Goal: Task Accomplishment & Management: Manage account settings

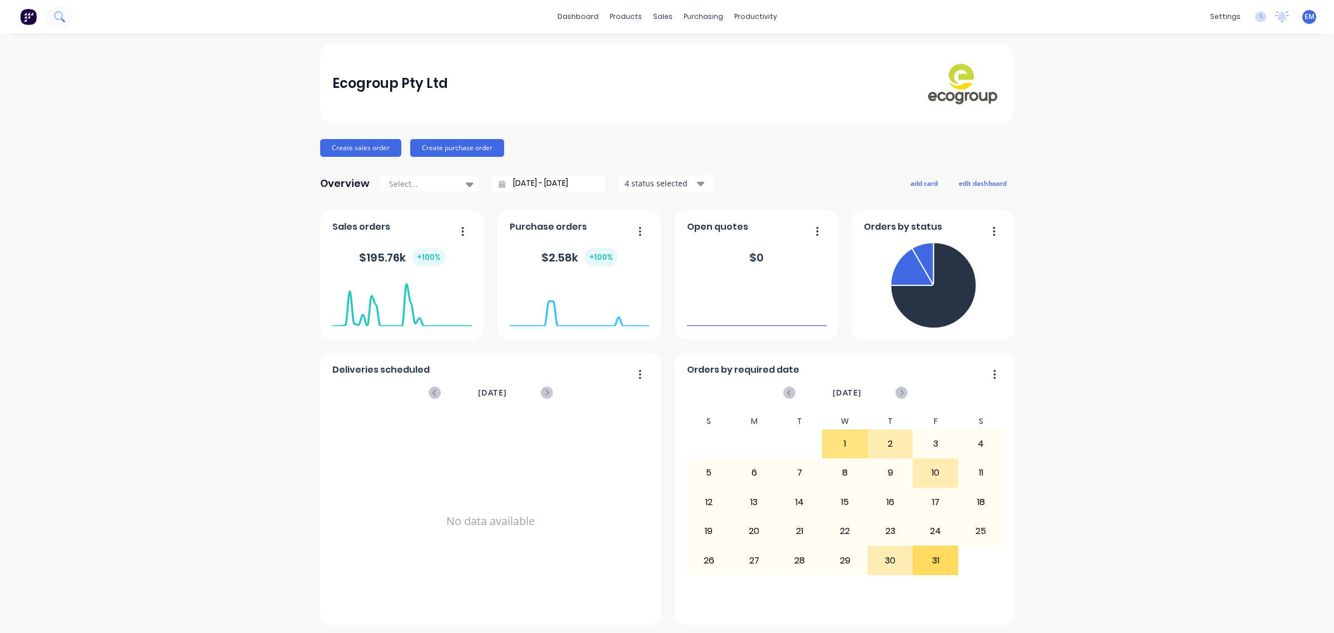
click at [61, 17] on icon at bounding box center [59, 16] width 11 height 11
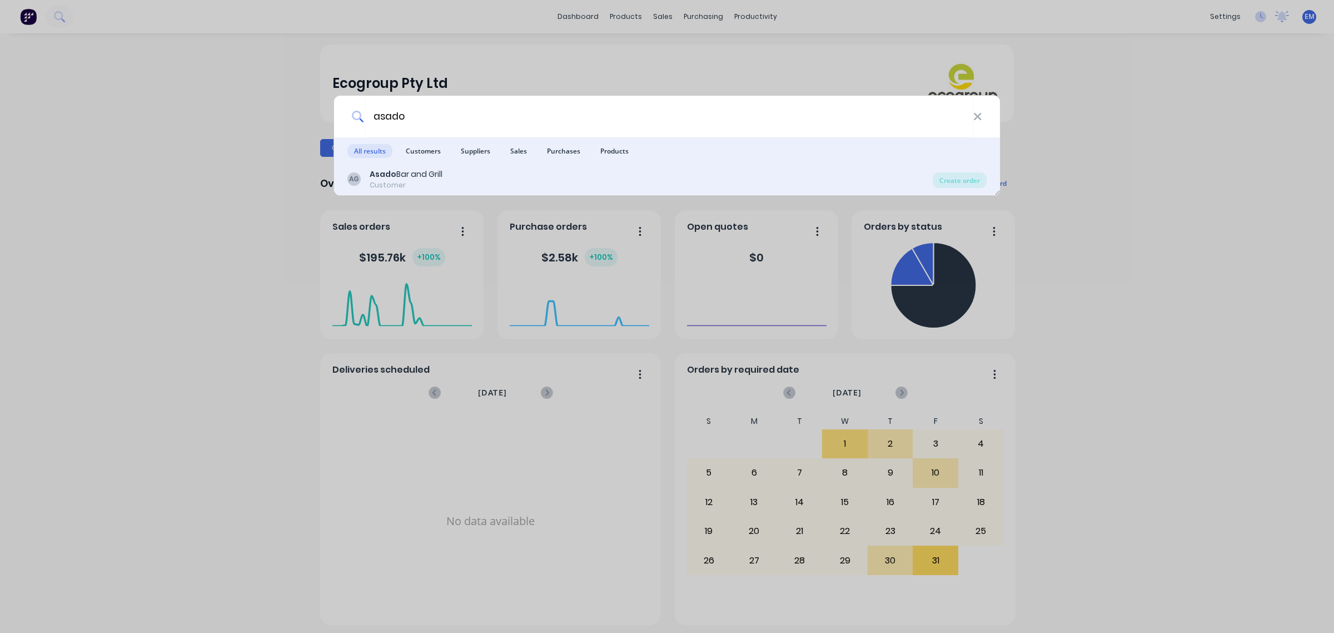
type input "asado"
click at [390, 179] on b "Asado" at bounding box center [383, 173] width 27 height 11
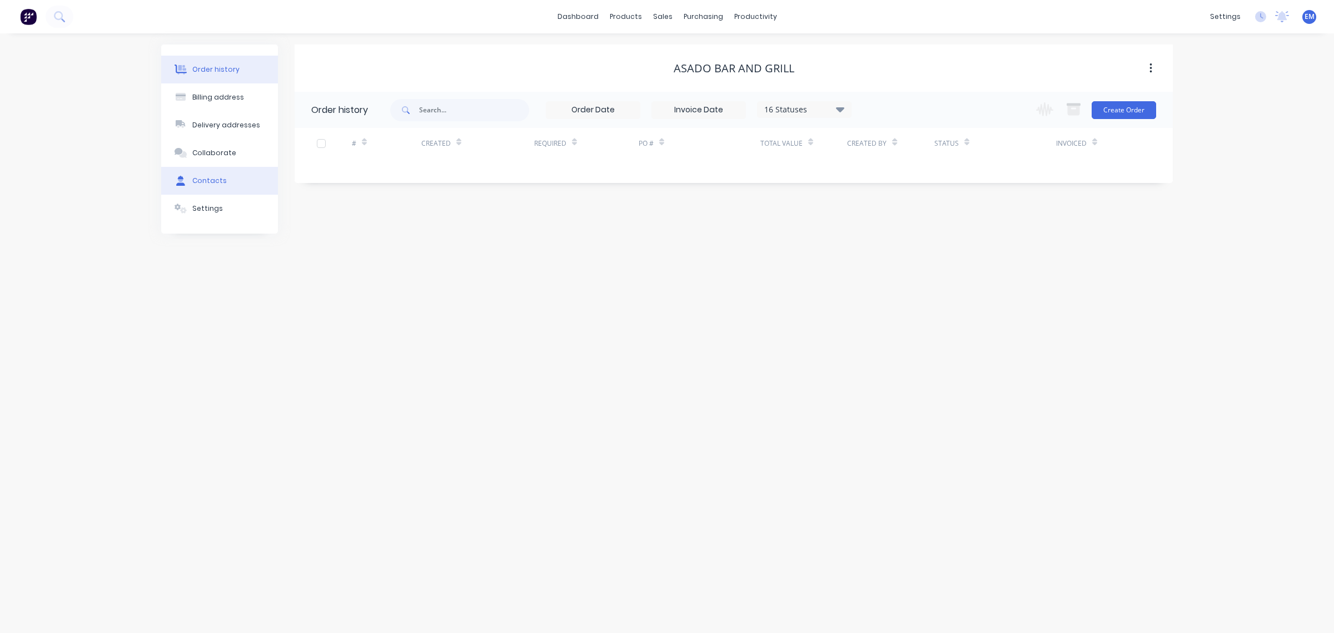
click at [212, 171] on button "Contacts" at bounding box center [219, 181] width 117 height 28
click at [224, 70] on div "Order history" at bounding box center [215, 69] width 47 height 10
click at [1112, 109] on button "Create Order" at bounding box center [1124, 110] width 64 height 18
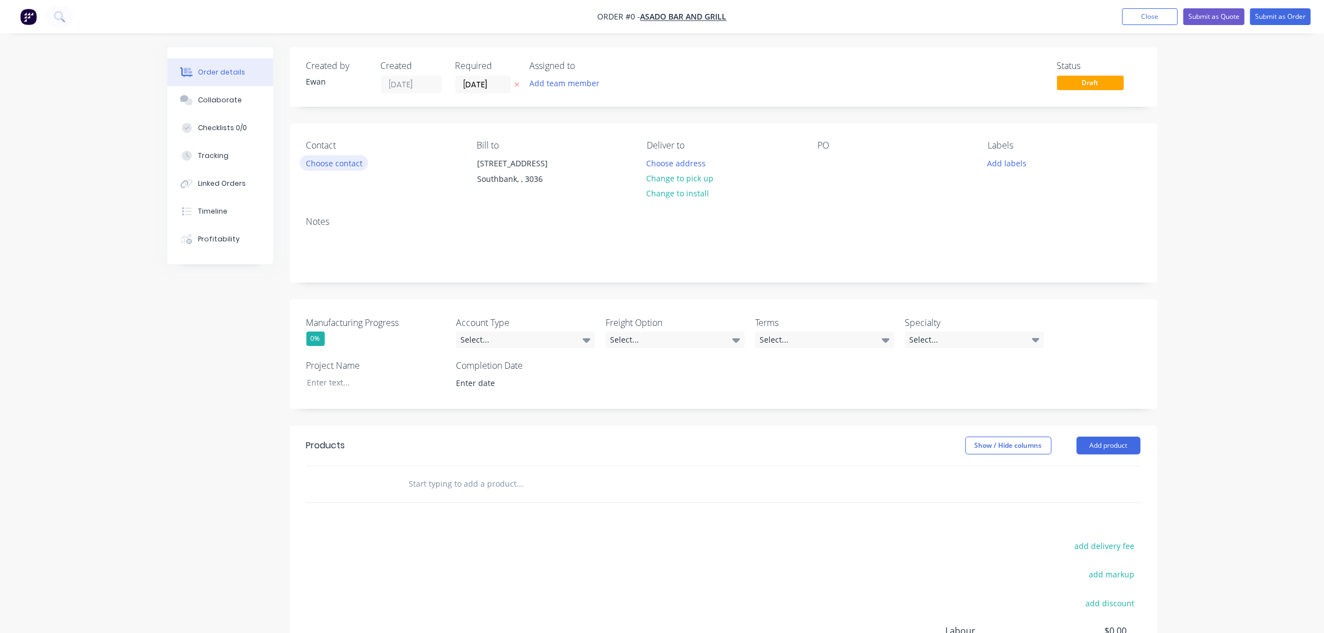
click at [360, 163] on button "Choose contact" at bounding box center [334, 162] width 68 height 15
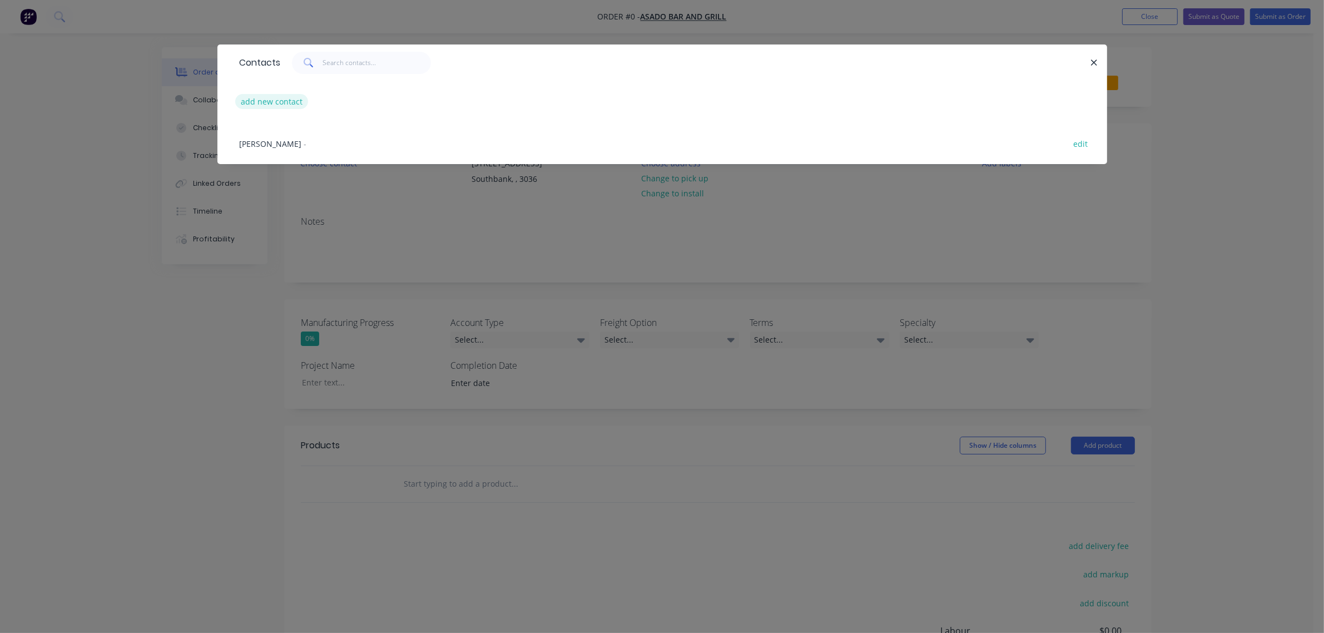
click at [277, 103] on button "add new contact" at bounding box center [271, 101] width 73 height 15
select select "AU"
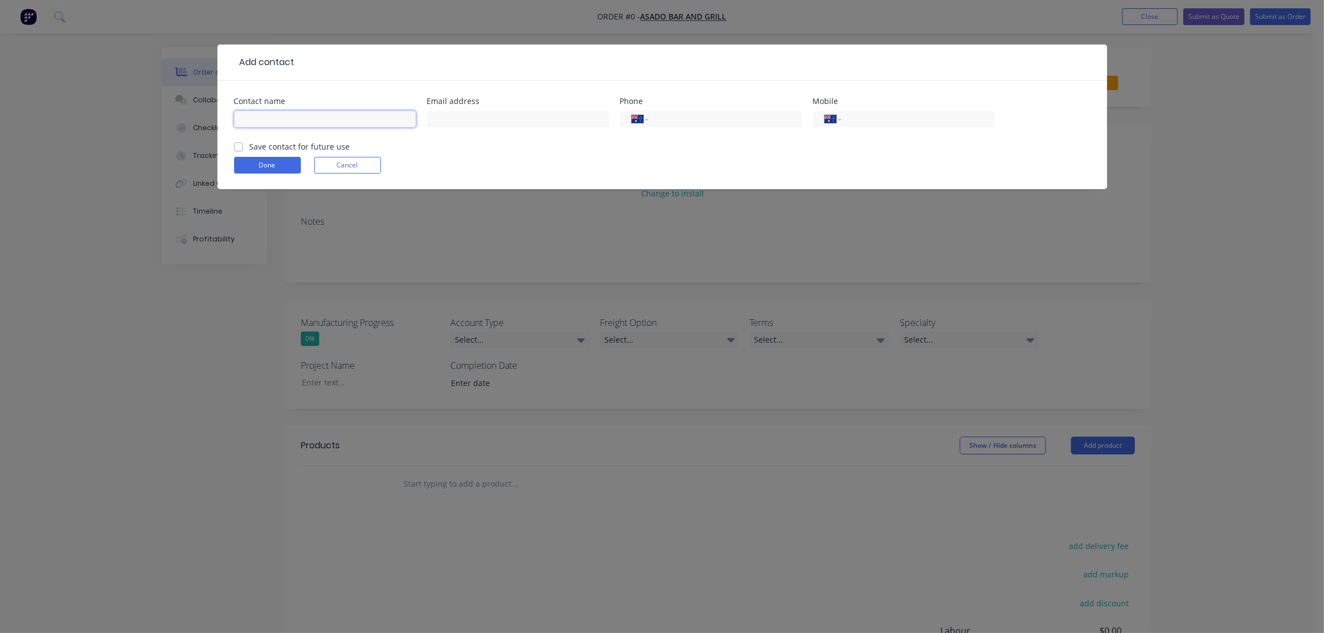
click at [306, 118] on input "text" at bounding box center [325, 119] width 182 height 17
type input "[PERSON_NAME]"
click at [523, 118] on input "text" at bounding box center [518, 119] width 182 height 17
type input "[EMAIL_ADDRESS][DOMAIN_NAME]"
click at [668, 123] on input "tel" at bounding box center [722, 119] width 133 height 13
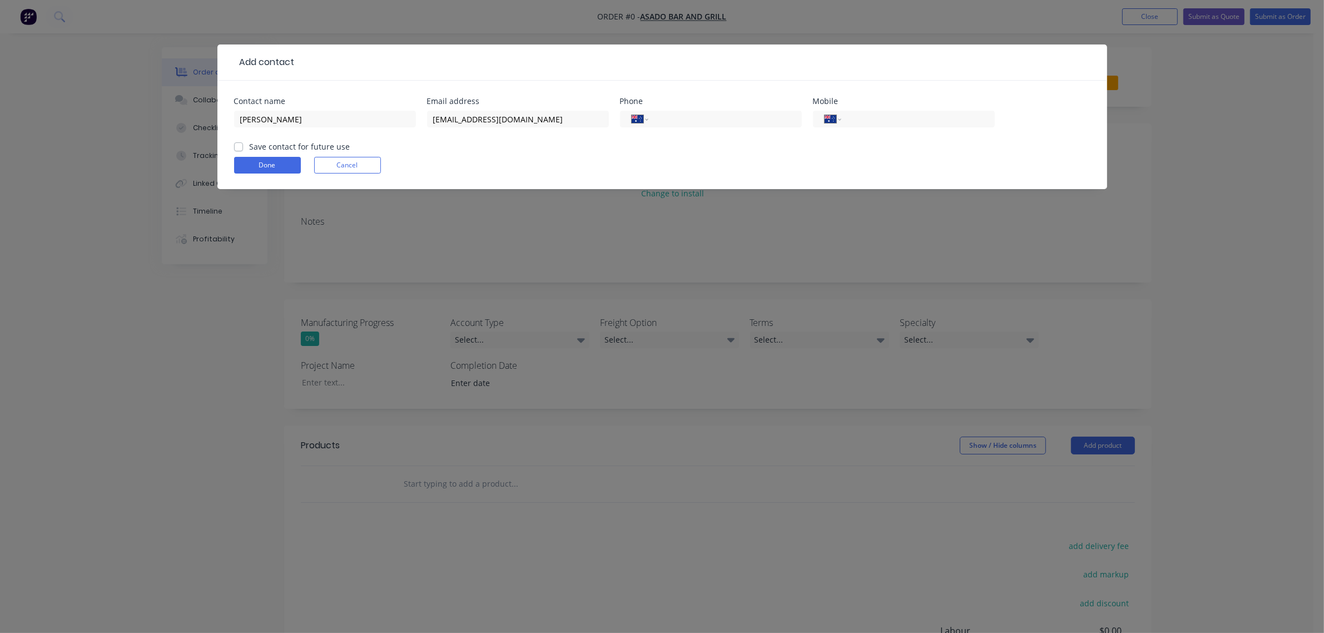
click at [301, 146] on label "Save contact for future use" at bounding box center [300, 147] width 101 height 12
click at [243, 146] on input "Save contact for future use" at bounding box center [238, 146] width 9 height 11
checkbox input "true"
click at [276, 162] on button "Done" at bounding box center [267, 165] width 67 height 17
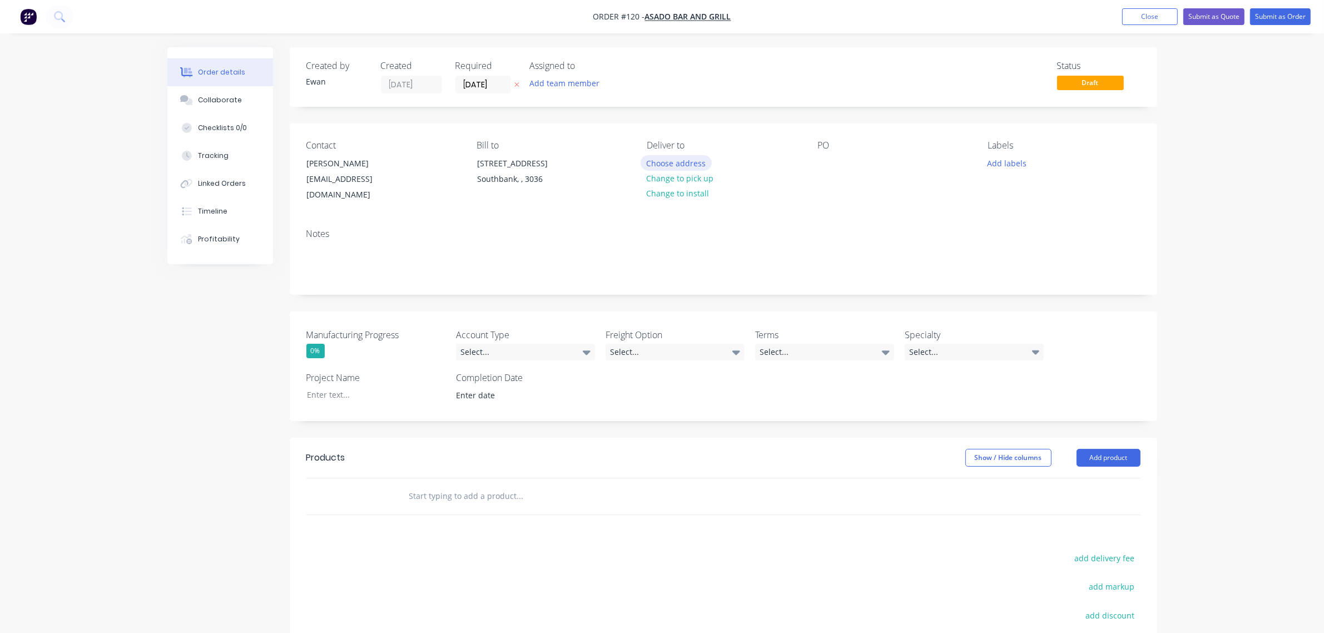
click at [667, 165] on button "Choose address" at bounding box center [675, 162] width 71 height 15
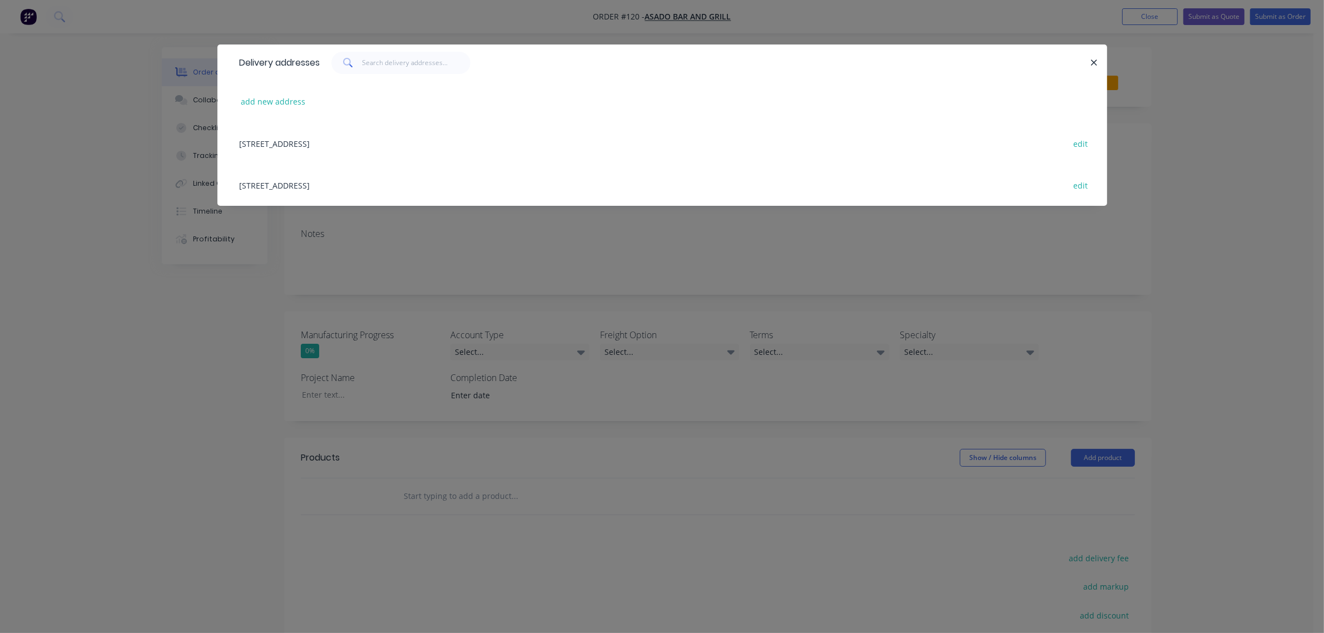
click at [329, 140] on div "[STREET_ADDRESS] edit" at bounding box center [662, 143] width 856 height 42
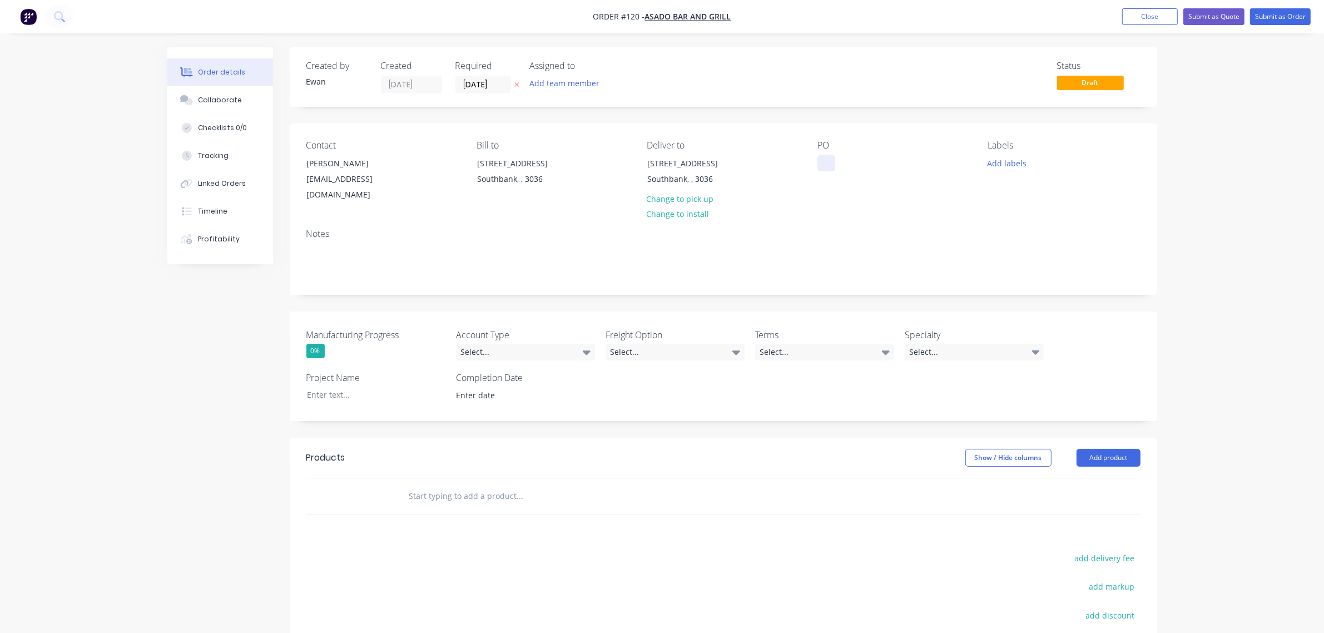
click at [832, 164] on div at bounding box center [826, 163] width 18 height 16
click at [520, 344] on div "Select..." at bounding box center [525, 352] width 139 height 17
click at [506, 406] on div "Prepaid - Paid" at bounding box center [490, 407] width 52 height 14
click at [642, 344] on div "Select..." at bounding box center [674, 352] width 139 height 17
click at [649, 381] on div "Ecocanopy to organise" at bounding box center [653, 385] width 79 height 14
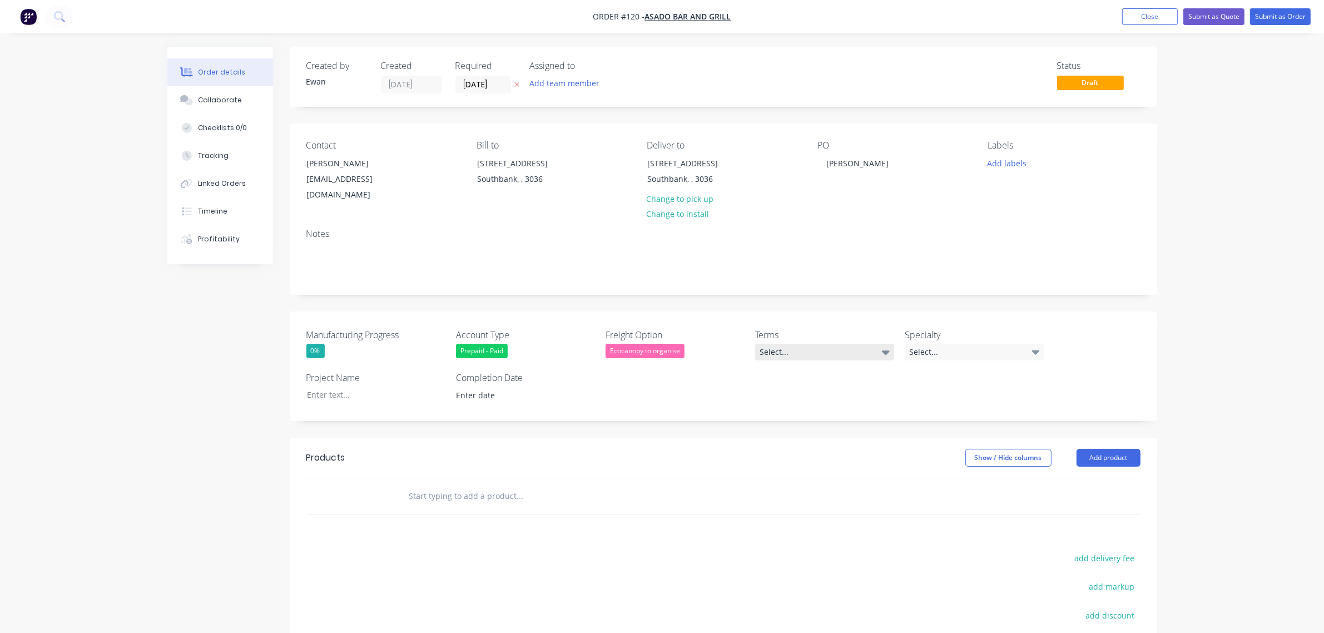
click at [767, 344] on div "Select..." at bounding box center [824, 352] width 139 height 17
click at [820, 427] on div "Prepaid - Full payment required prior to dispatch of goods" at bounding box center [822, 430] width 117 height 14
click at [946, 330] on div "Specialty Select..." at bounding box center [974, 348] width 139 height 40
click at [941, 344] on div "Select..." at bounding box center [974, 352] width 139 height 17
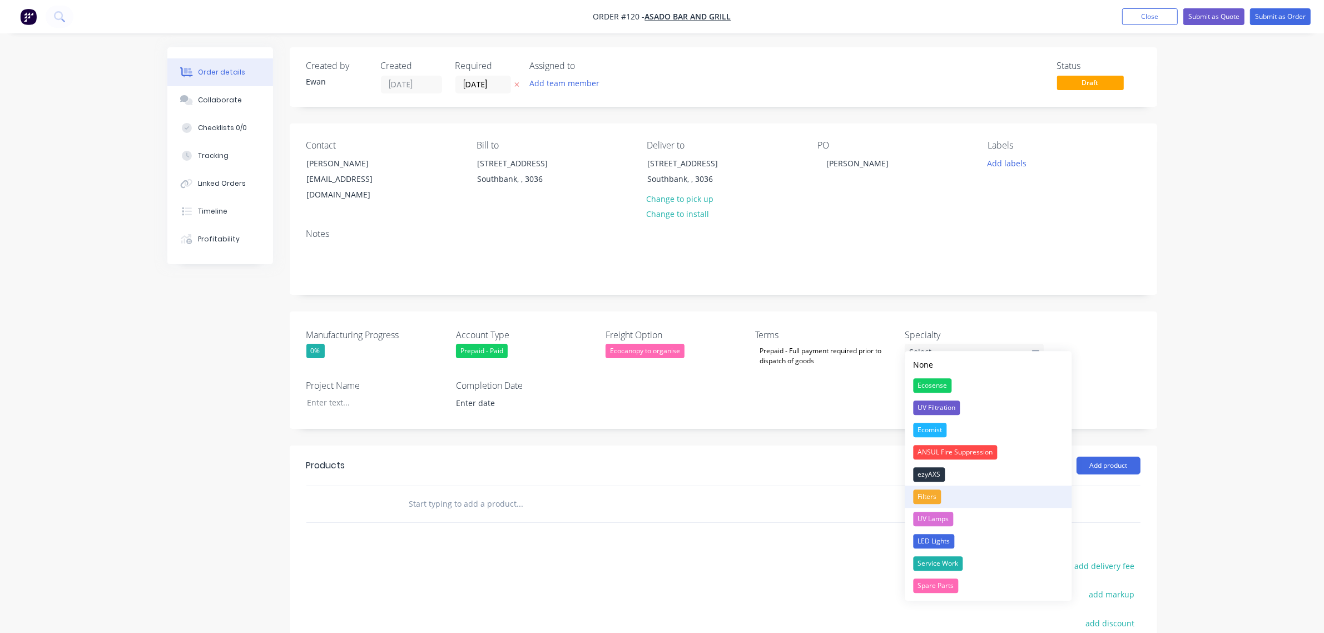
click at [933, 502] on div "Filters" at bounding box center [927, 496] width 28 height 14
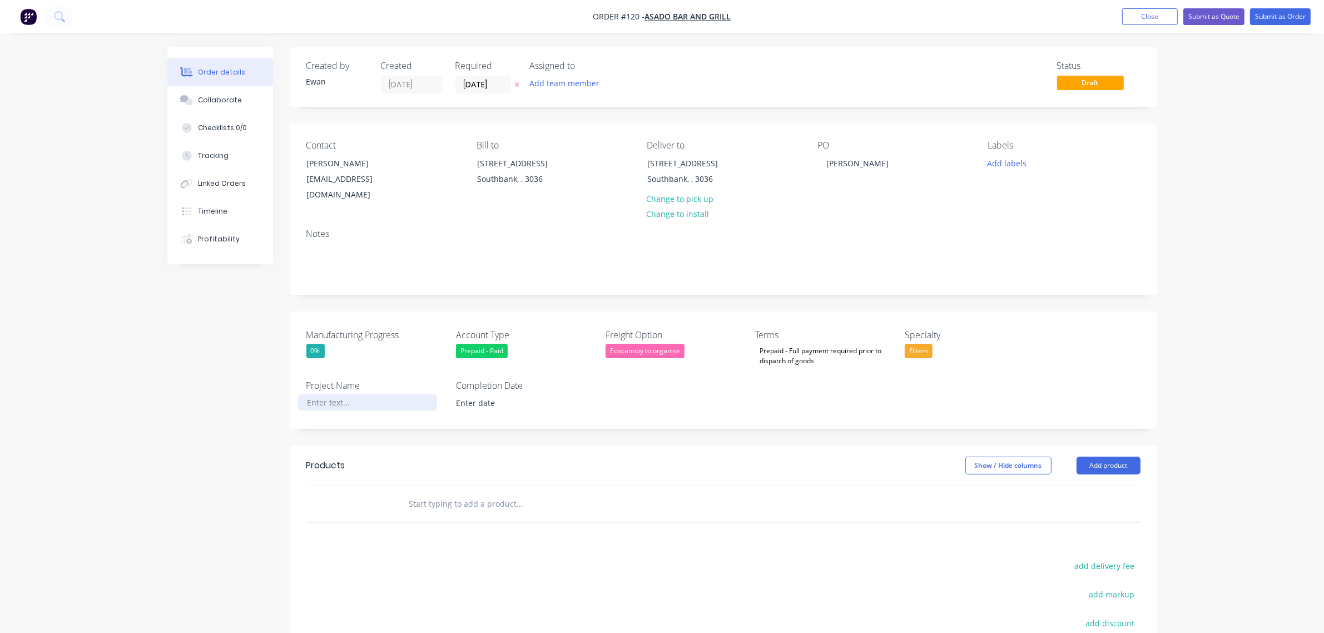
click at [319, 394] on div at bounding box center [367, 402] width 139 height 16
click at [336, 394] on div at bounding box center [367, 402] width 139 height 16
click at [462, 426] on div "Created by [PERSON_NAME] Created [DATE] Required [DATE] Assigned to Add team me…" at bounding box center [723, 418] width 867 height 742
click at [1112, 457] on button "Add product" at bounding box center [1108, 465] width 64 height 18
click at [1093, 485] on div "Product catalogue" at bounding box center [1088, 493] width 86 height 16
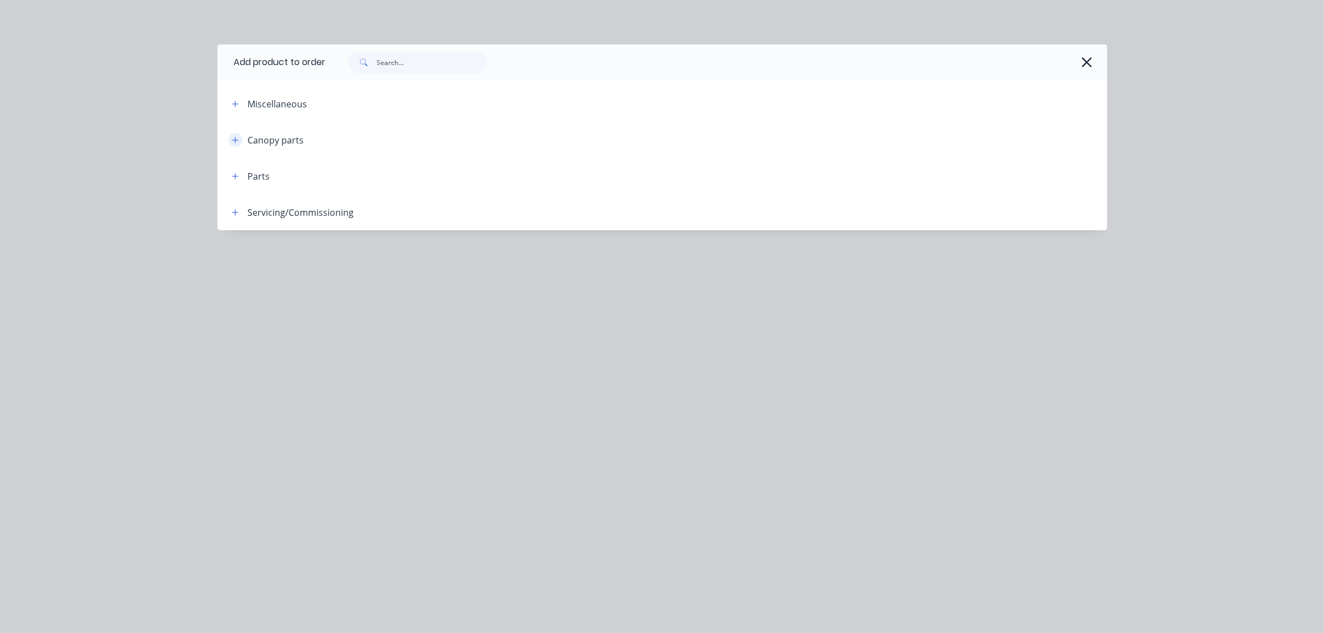
click at [233, 138] on icon "button" at bounding box center [235, 140] width 7 height 8
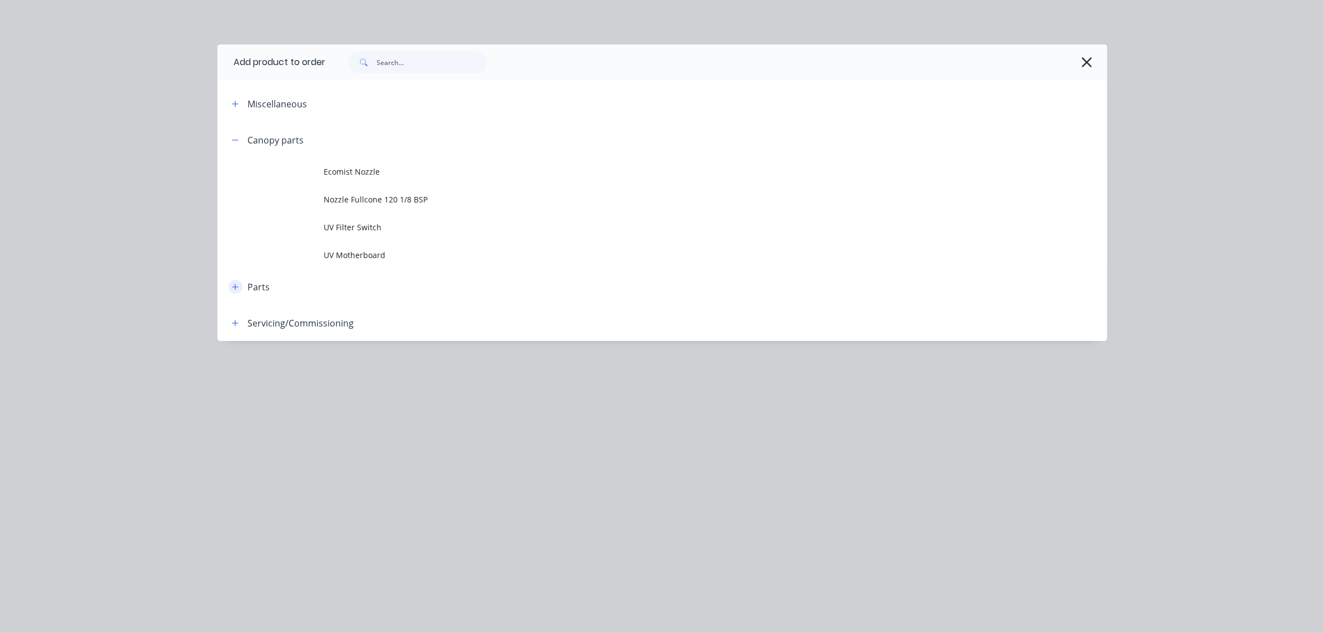
click at [238, 284] on icon "button" at bounding box center [235, 287] width 7 height 8
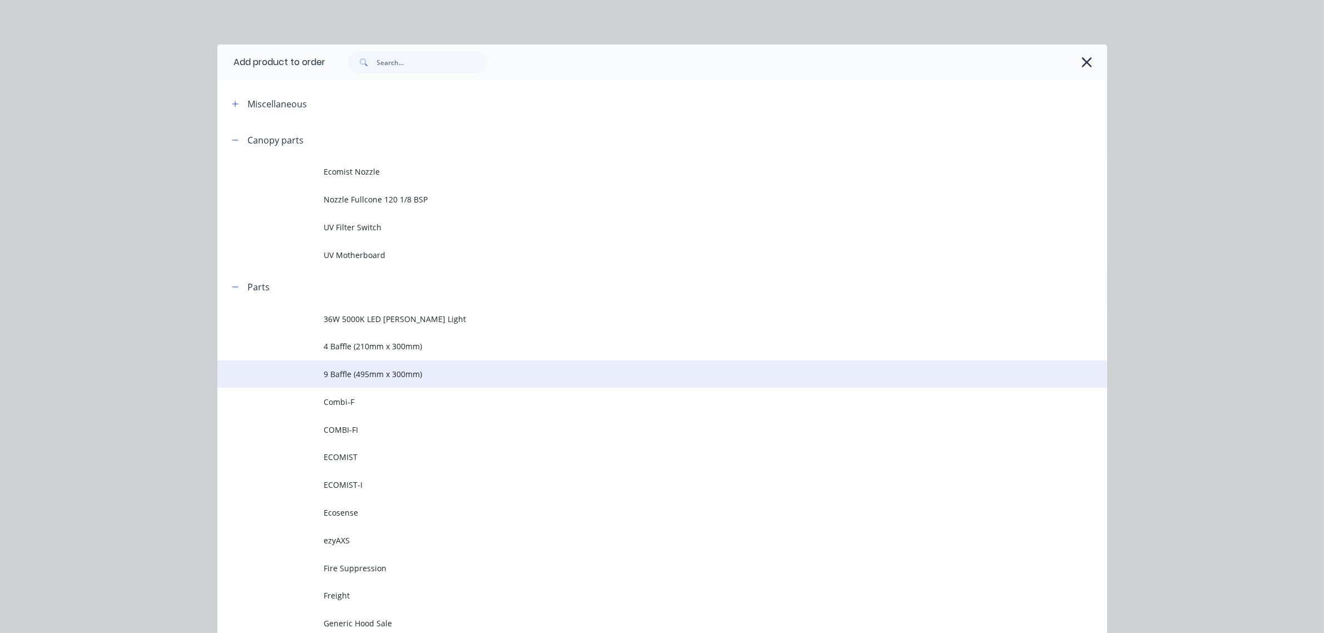
click at [371, 374] on span "9 Baffle (495mm x 300mm)" at bounding box center [637, 374] width 626 height 12
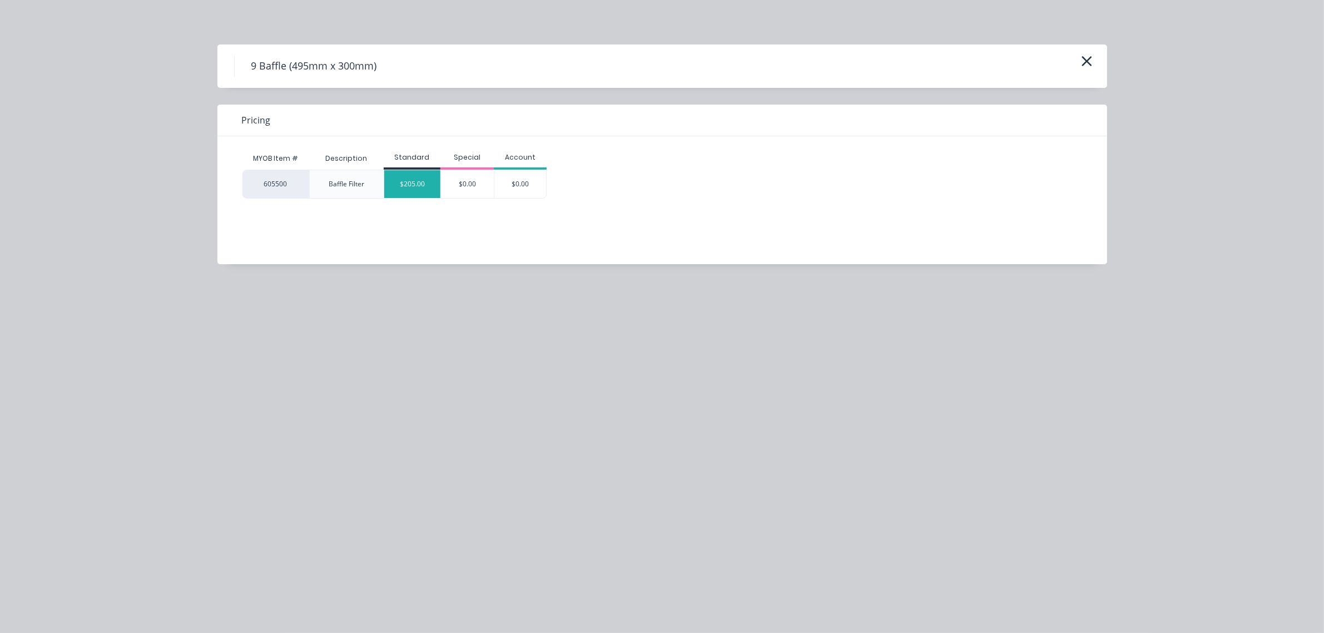
click at [399, 185] on div "$205.00" at bounding box center [412, 184] width 56 height 28
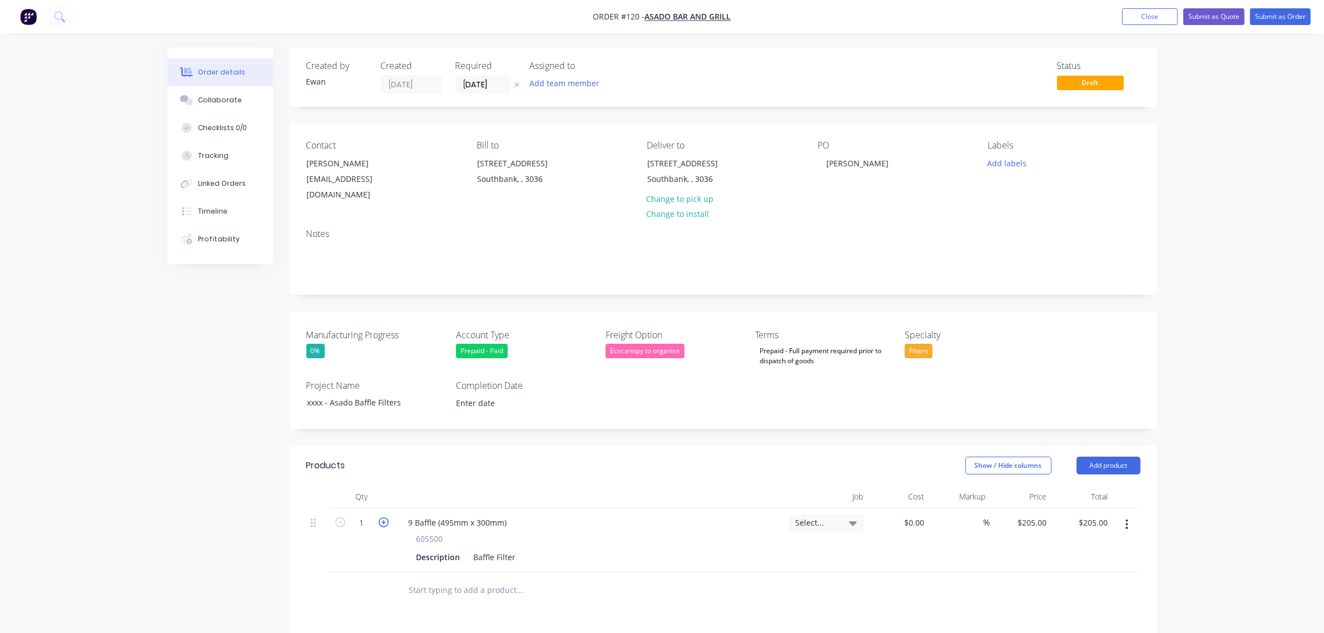
click at [379, 517] on icon "button" at bounding box center [384, 522] width 10 height 10
type input "2"
type input "$410.00"
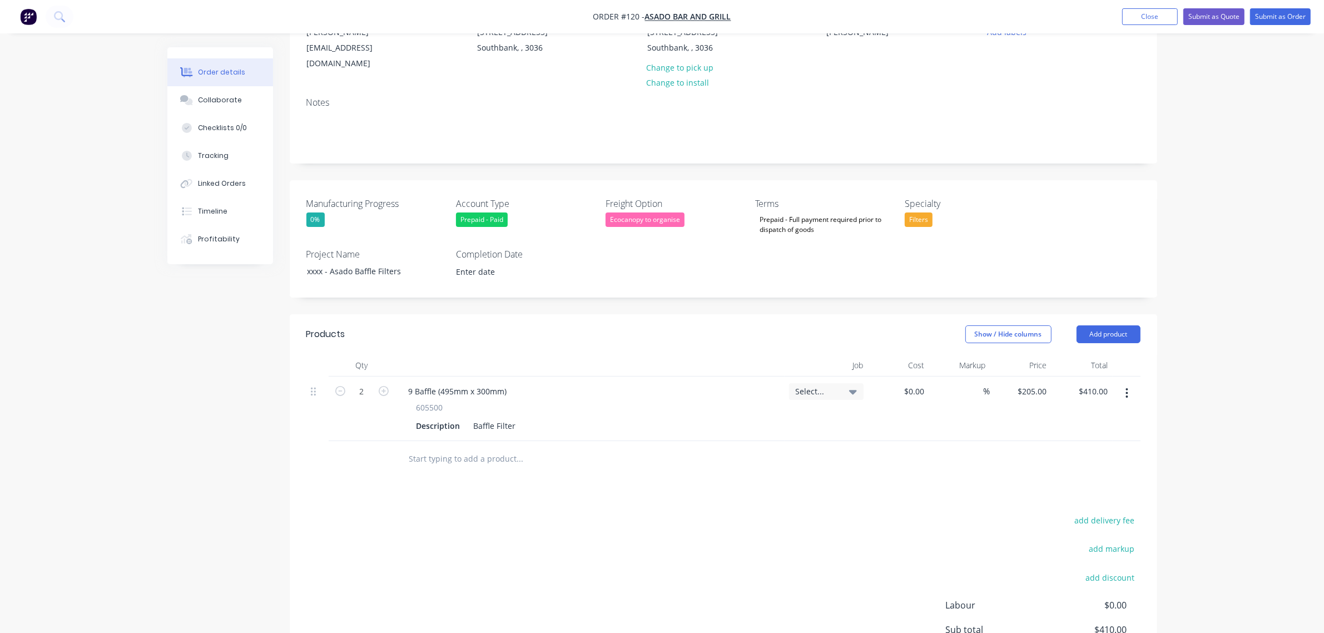
scroll to position [139, 0]
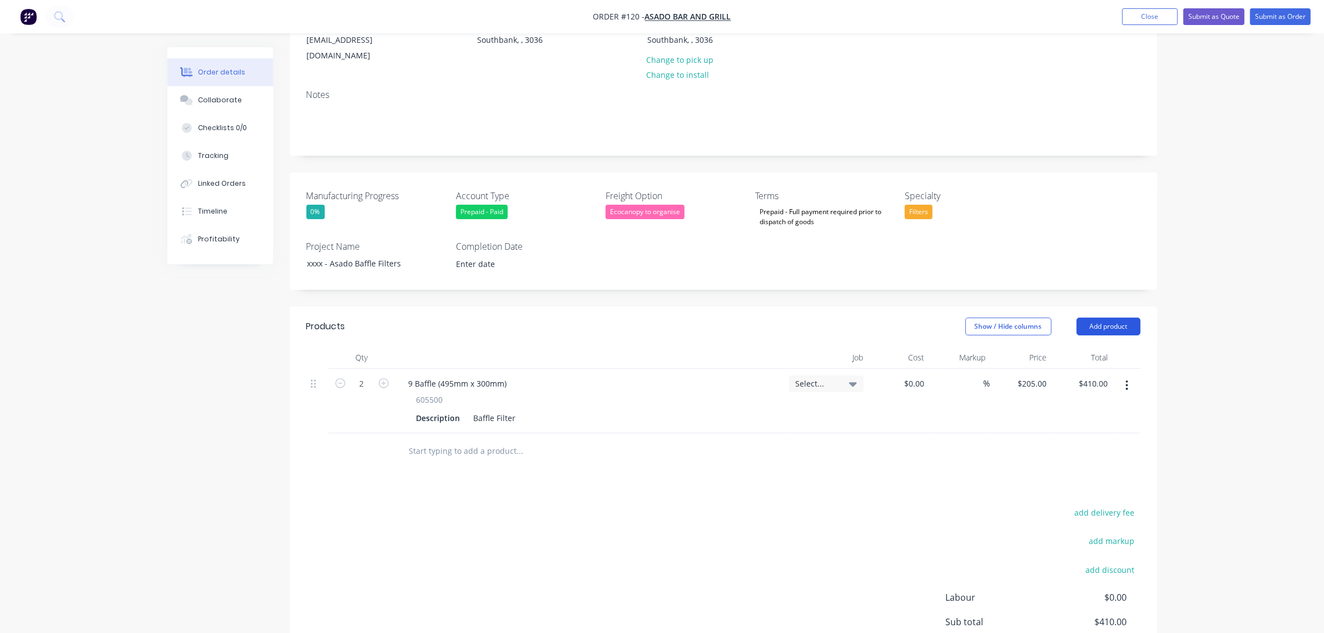
click at [1090, 317] on button "Add product" at bounding box center [1108, 326] width 64 height 18
click at [1089, 347] on div "Product catalogue" at bounding box center [1088, 354] width 86 height 16
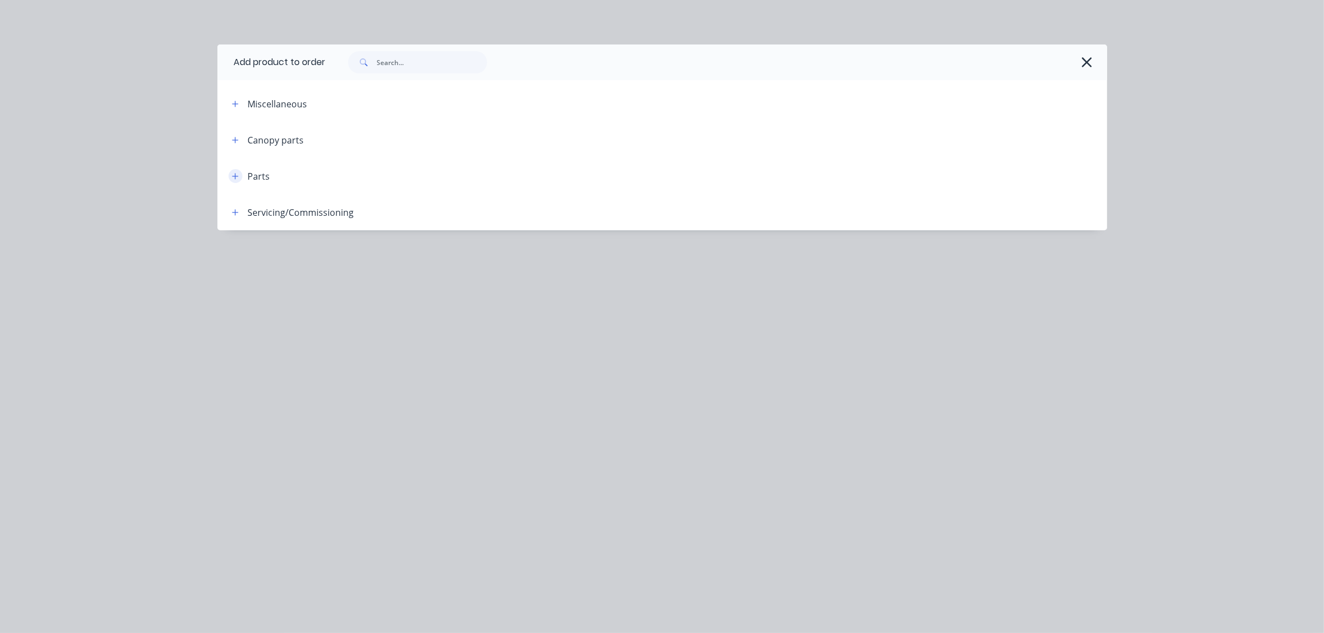
click at [237, 178] on icon "button" at bounding box center [235, 176] width 7 height 8
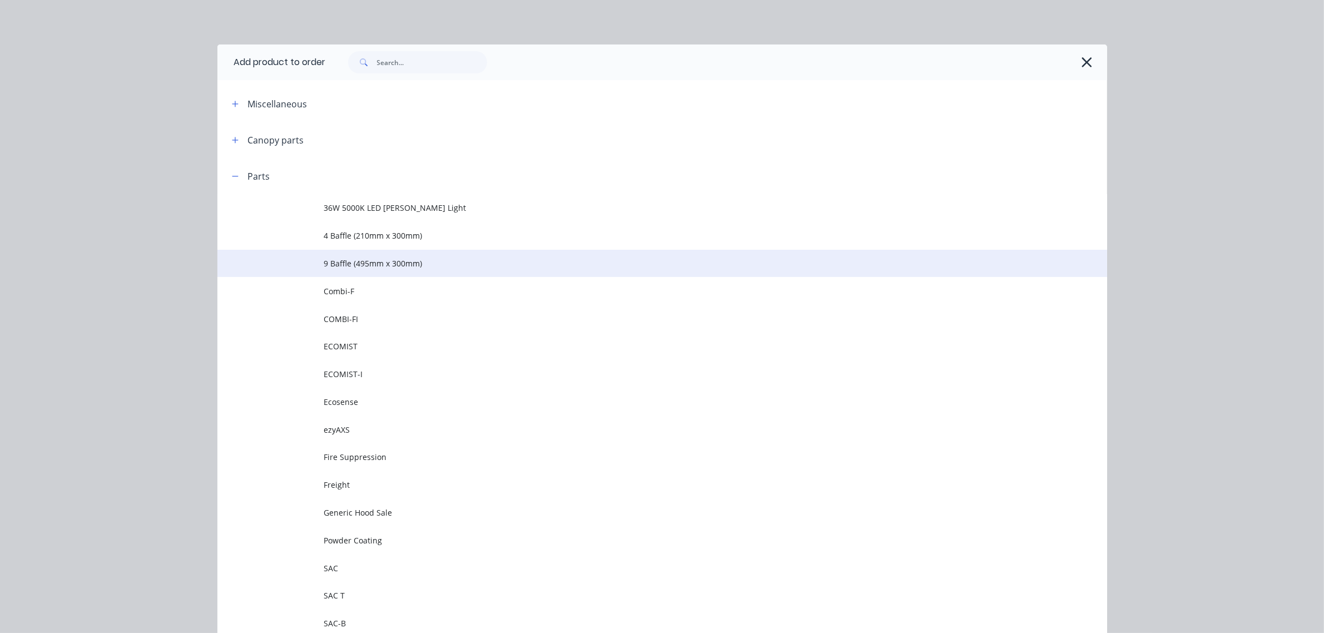
click at [324, 261] on span "9 Baffle (495mm x 300mm)" at bounding box center [637, 263] width 626 height 12
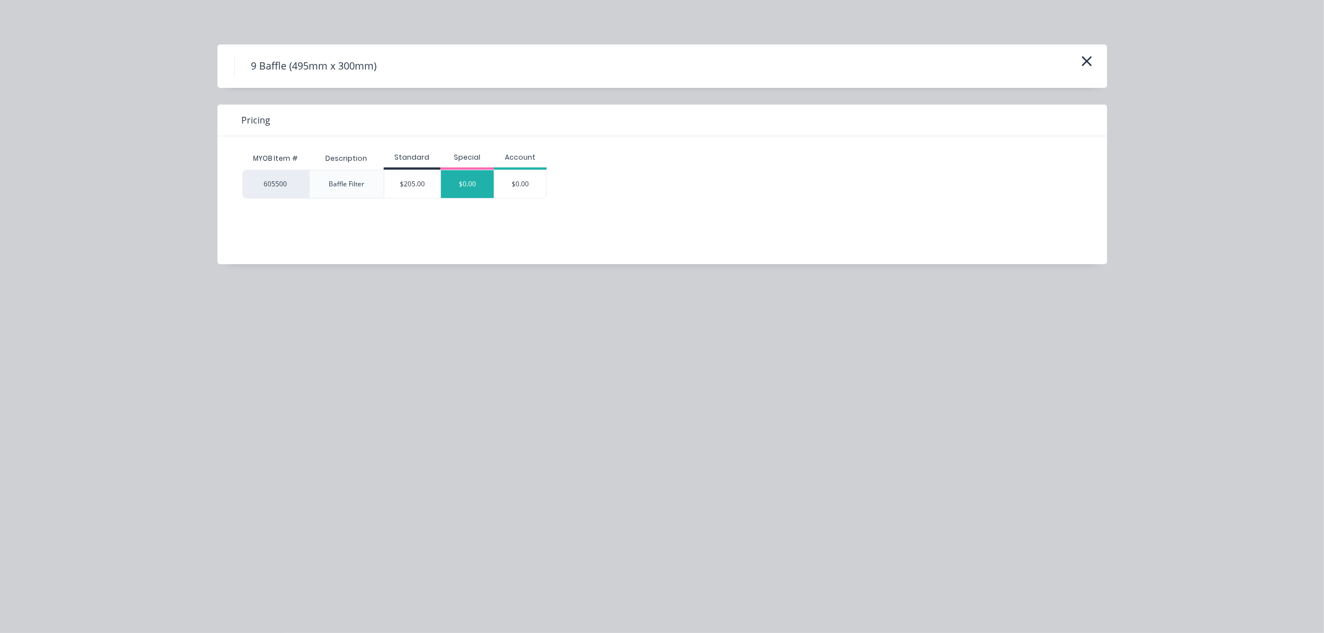
click at [476, 180] on div "$0.00" at bounding box center [467, 184] width 53 height 28
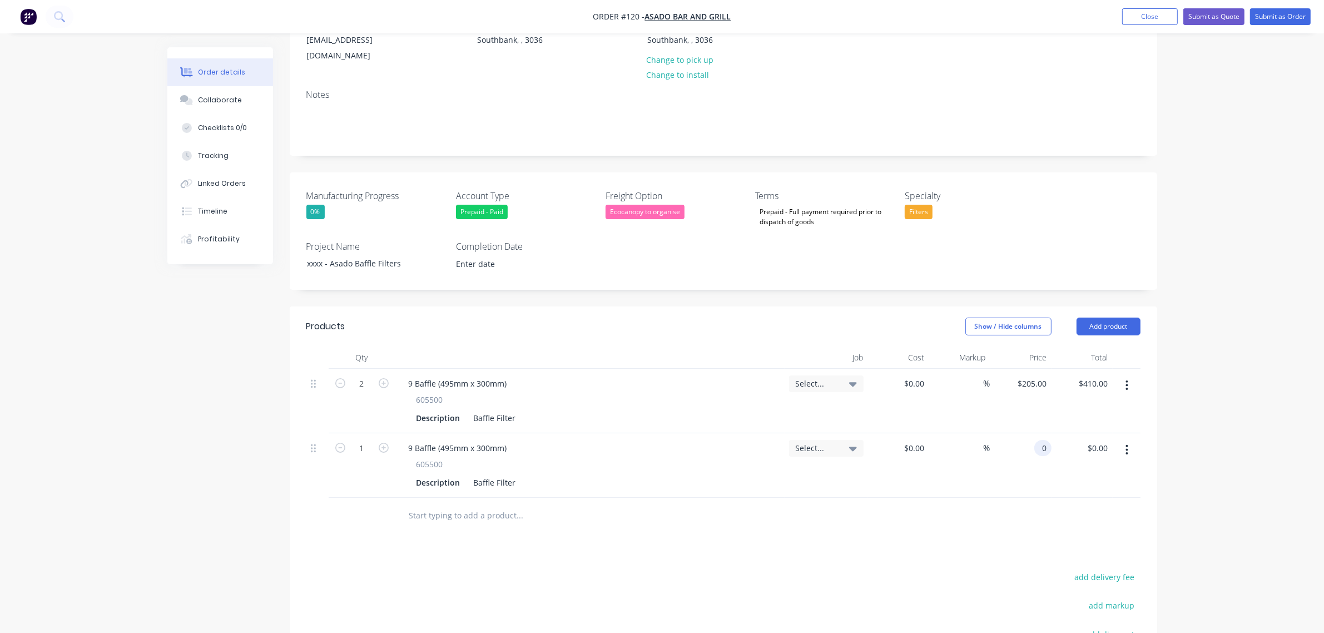
click at [1033, 434] on div "0 0" at bounding box center [1020, 465] width 61 height 64
type input "$0.00"
click at [1125, 444] on icon "button" at bounding box center [1126, 450] width 3 height 12
click at [1085, 538] on div "Delete" at bounding box center [1088, 546] width 86 height 16
click at [341, 378] on icon "button" at bounding box center [340, 383] width 10 height 10
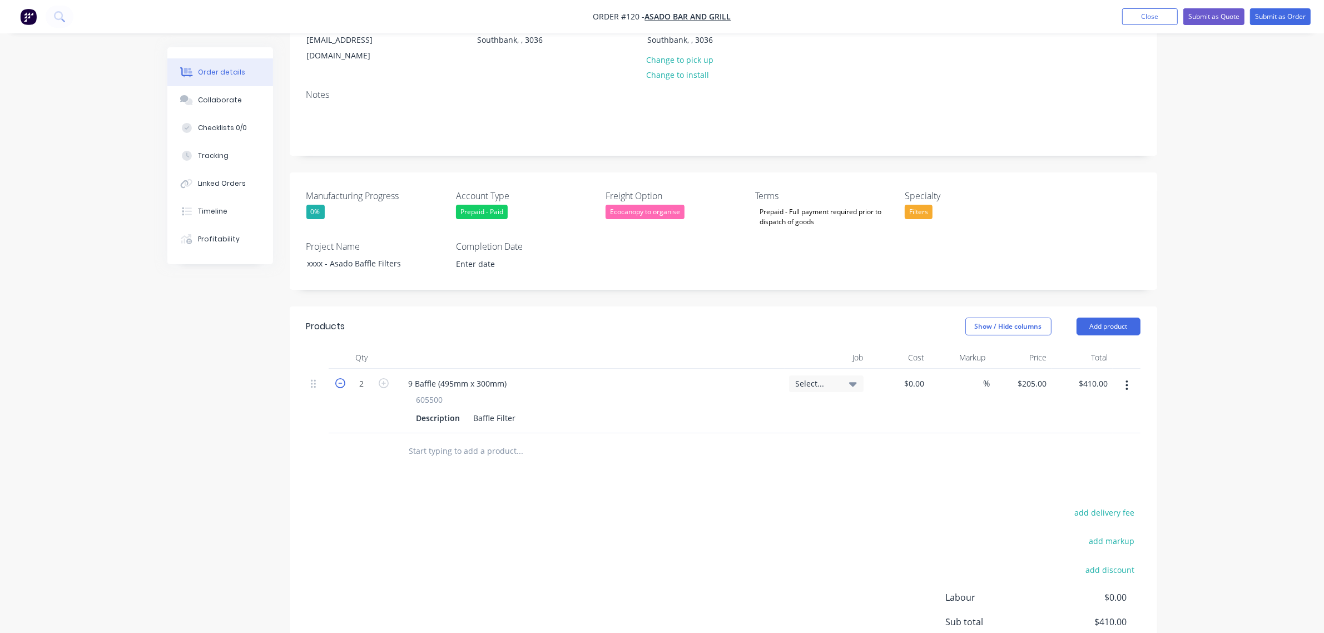
type input "1"
type input "$205.00"
click at [1122, 375] on button "button" at bounding box center [1127, 385] width 26 height 20
click at [1109, 319] on button "Add product" at bounding box center [1108, 326] width 64 height 18
click at [1097, 346] on div "Product catalogue" at bounding box center [1088, 354] width 86 height 16
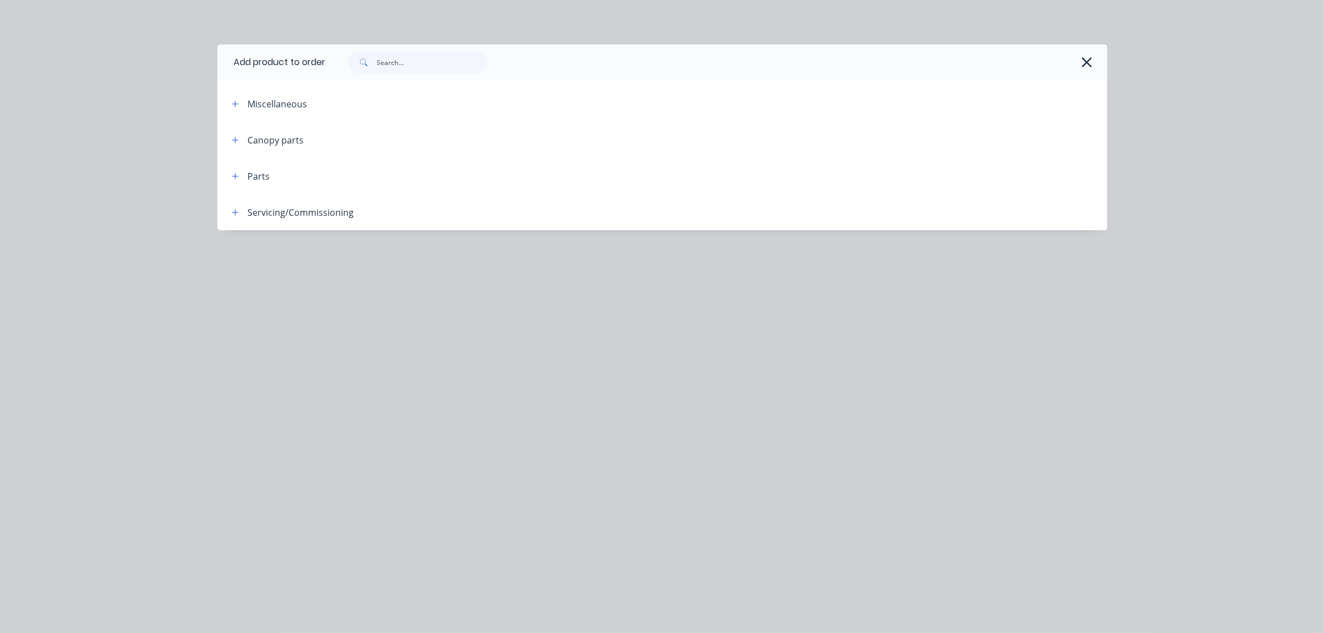
click at [236, 176] on icon "button" at bounding box center [235, 176] width 6 height 6
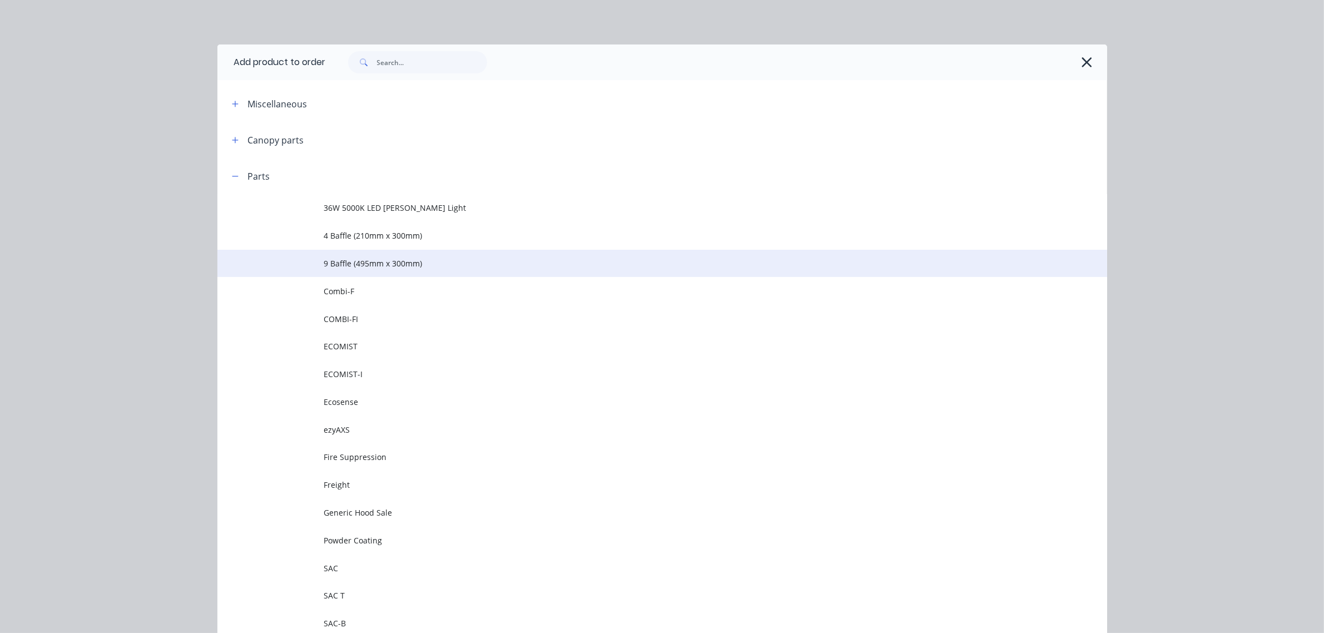
click at [356, 263] on span "9 Baffle (495mm x 300mm)" at bounding box center [637, 263] width 626 height 12
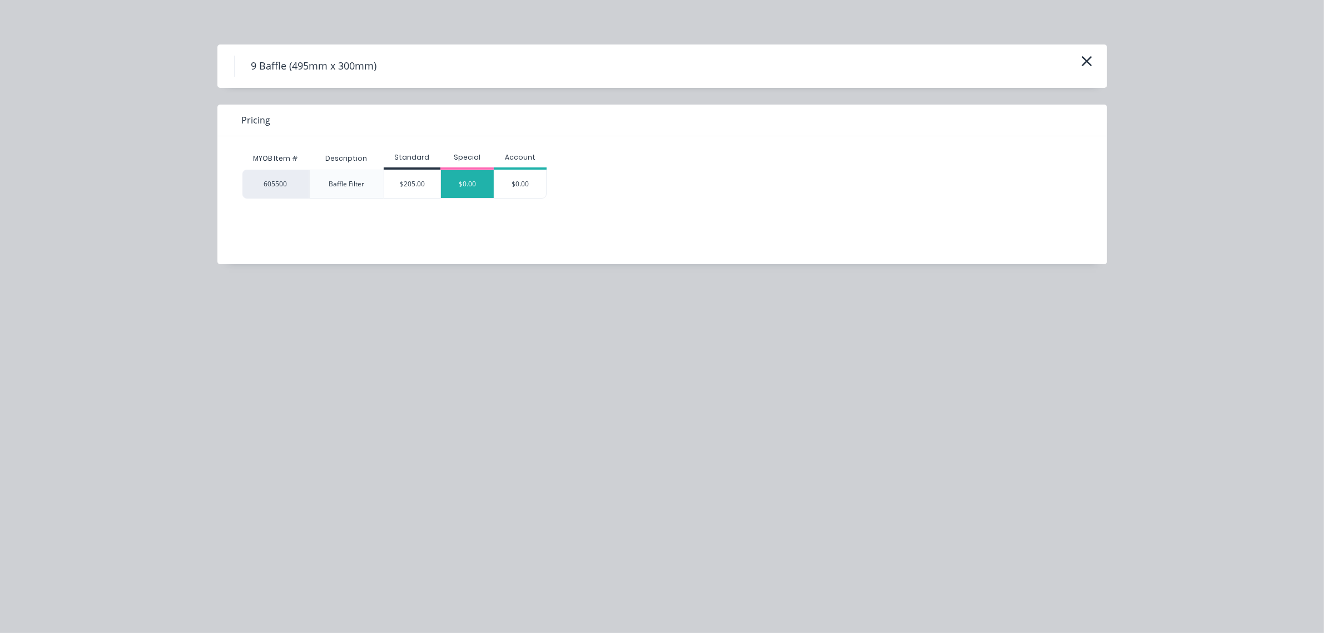
click at [467, 190] on div "$0.00" at bounding box center [467, 184] width 53 height 28
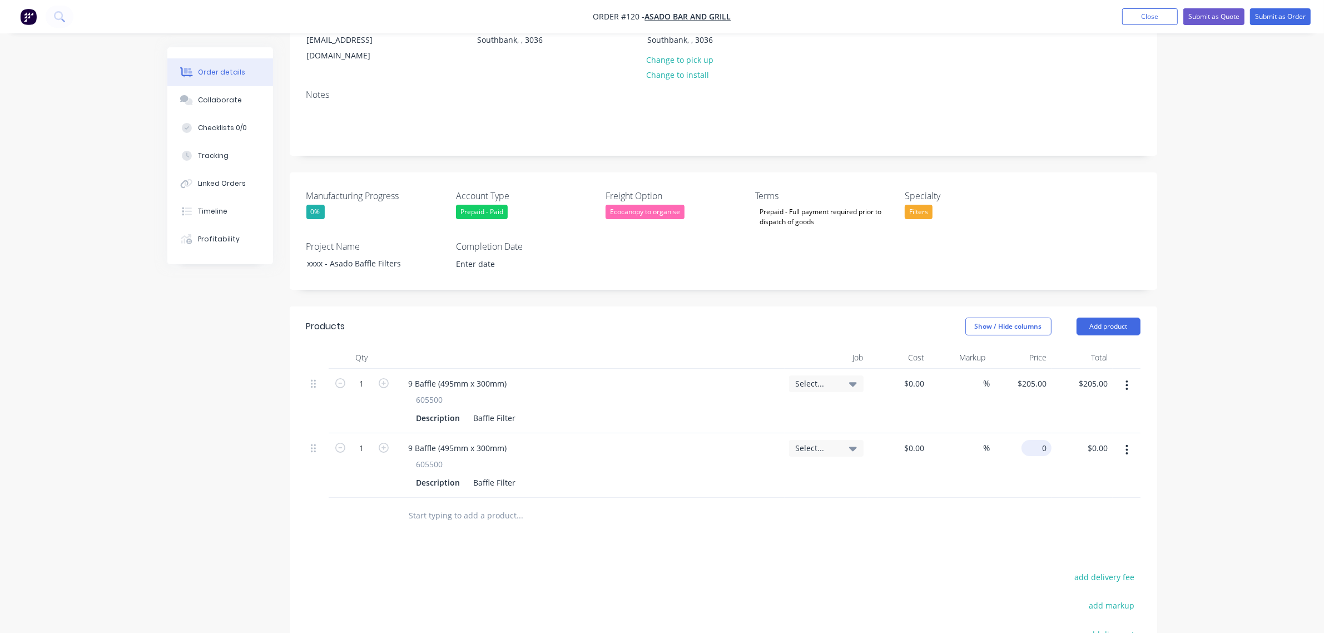
click at [1034, 440] on div "0 $0.00" at bounding box center [1036, 448] width 30 height 16
type input "$252.00"
click at [1202, 418] on div "Order details Collaborate Checklists 0/0 Tracking Linked Orders Timeline Profit…" at bounding box center [662, 339] width 1324 height 956
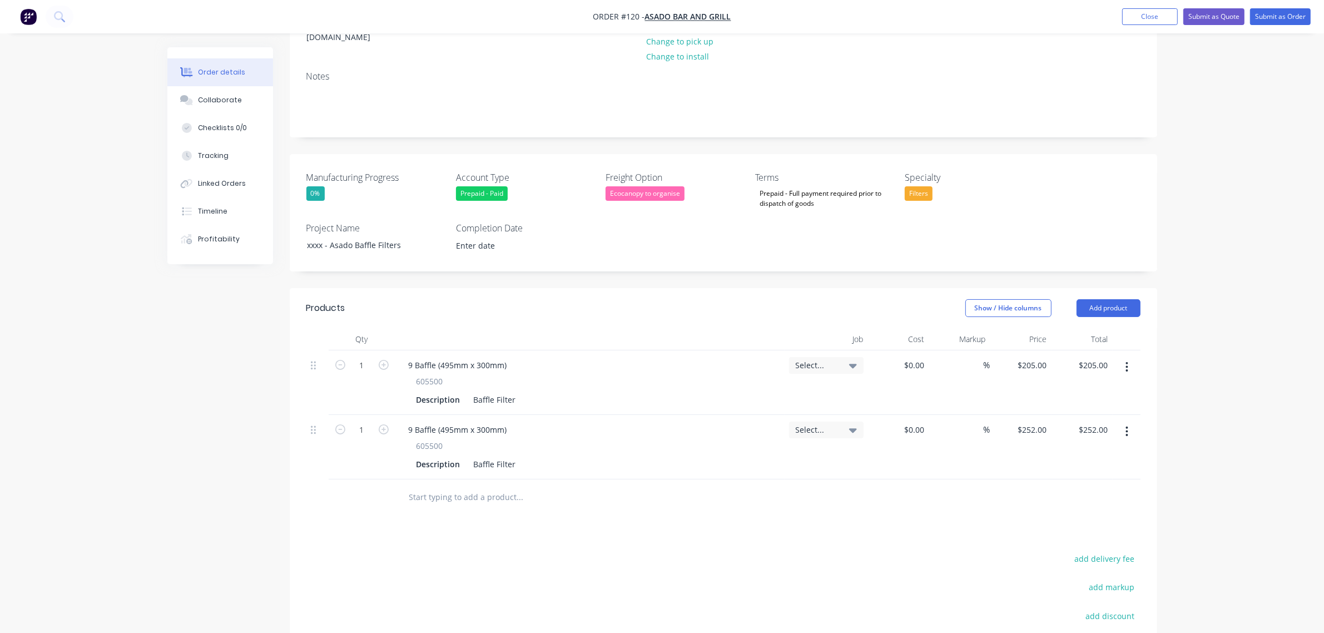
scroll to position [103, 0]
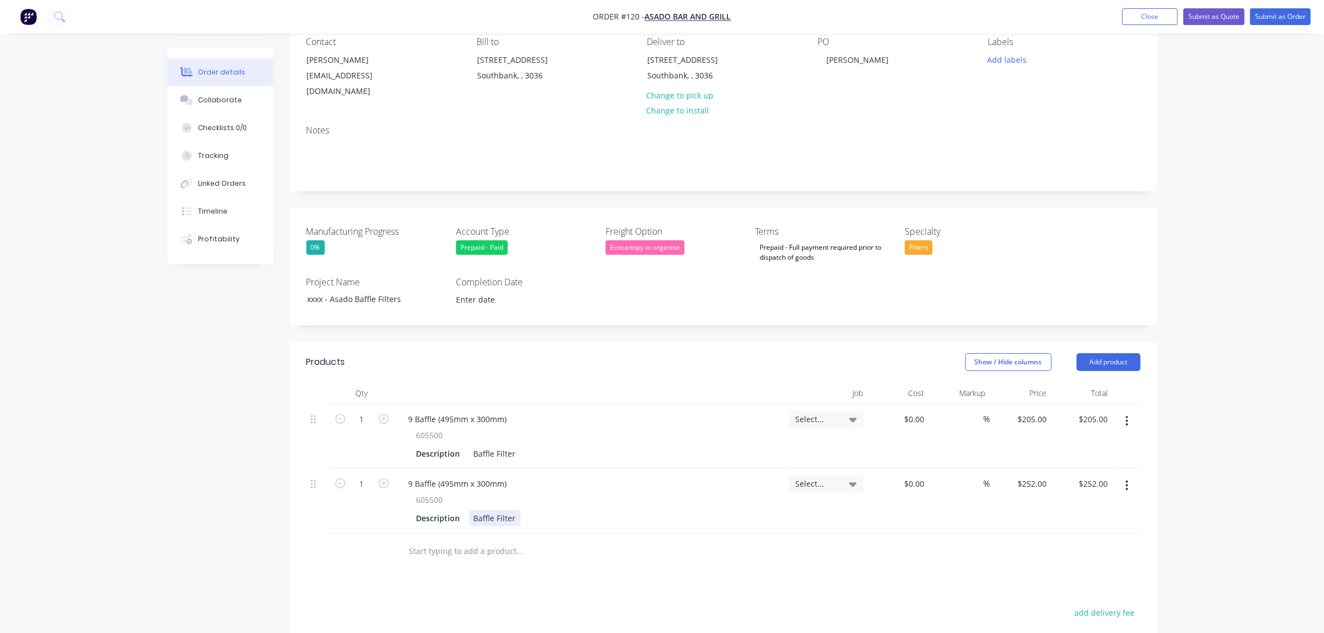
drag, startPoint x: 514, startPoint y: 506, endPoint x: 577, endPoint y: 499, distance: 63.2
click at [514, 510] on div "Baffle Filter" at bounding box center [494, 518] width 51 height 16
click at [702, 551] on div at bounding box center [595, 551] width 400 height 36
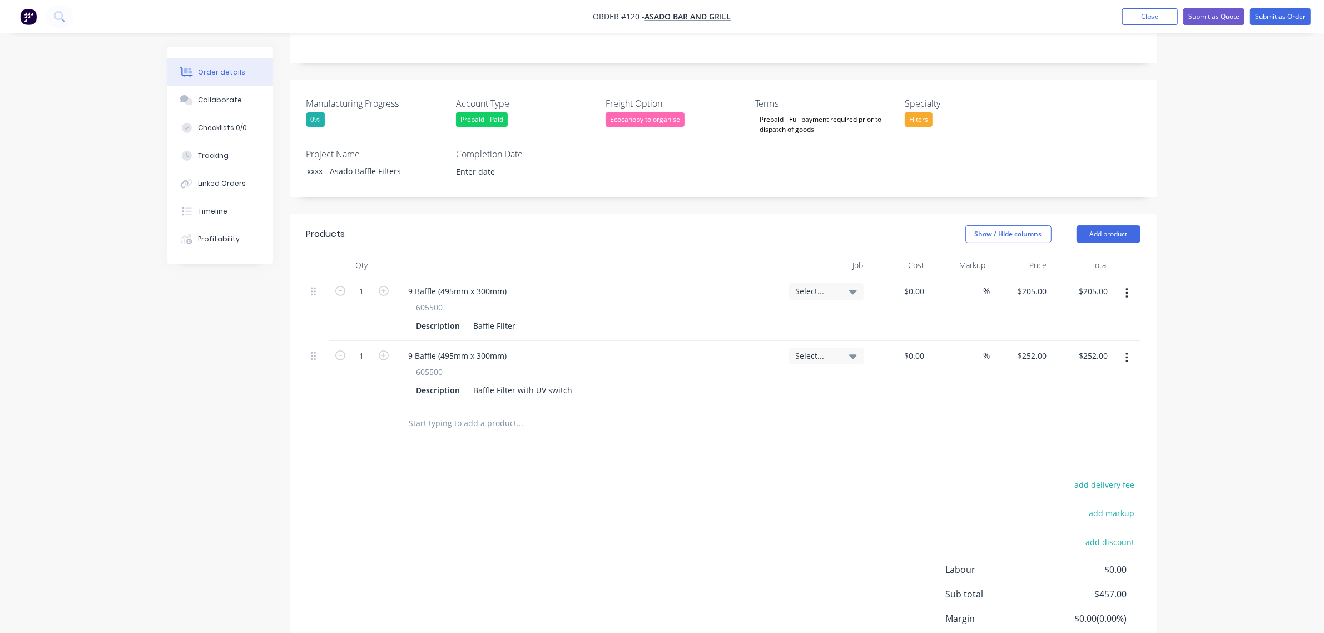
scroll to position [242, 0]
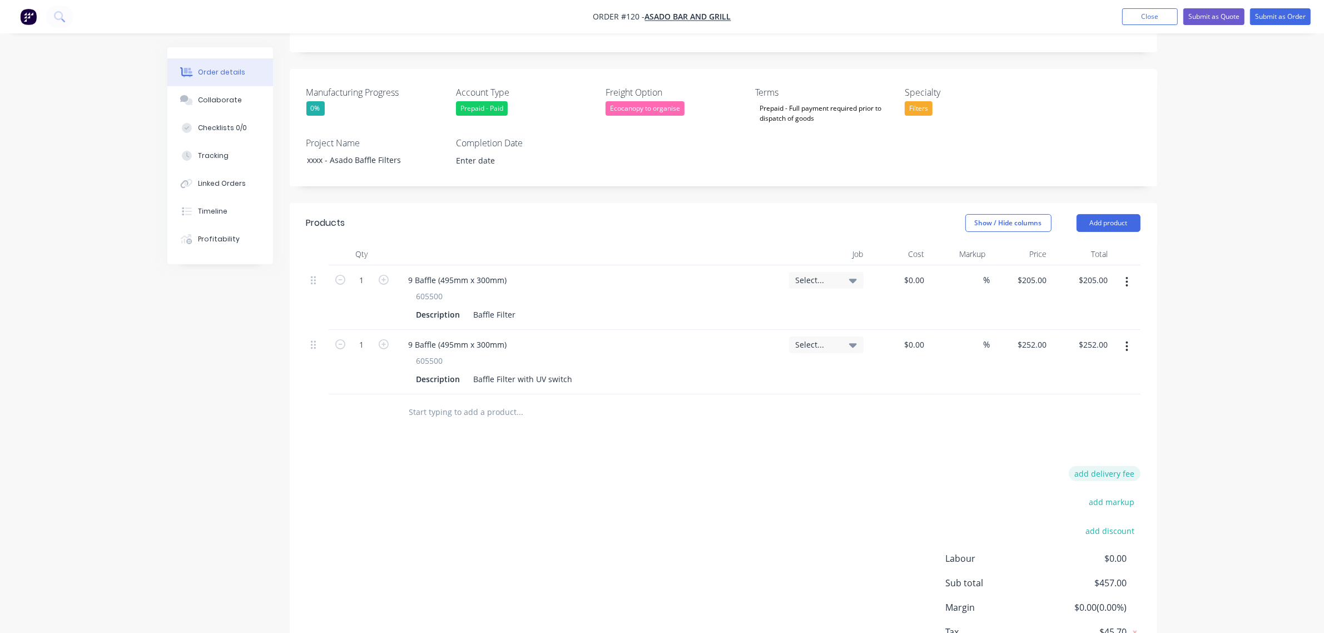
click at [1090, 466] on button "add delivery fee" at bounding box center [1105, 473] width 72 height 15
type input "60"
click at [1218, 427] on div "Order details Collaborate Checklists 0/0 Tracking Linked Orders Timeline Profit…" at bounding box center [662, 233] width 1324 height 951
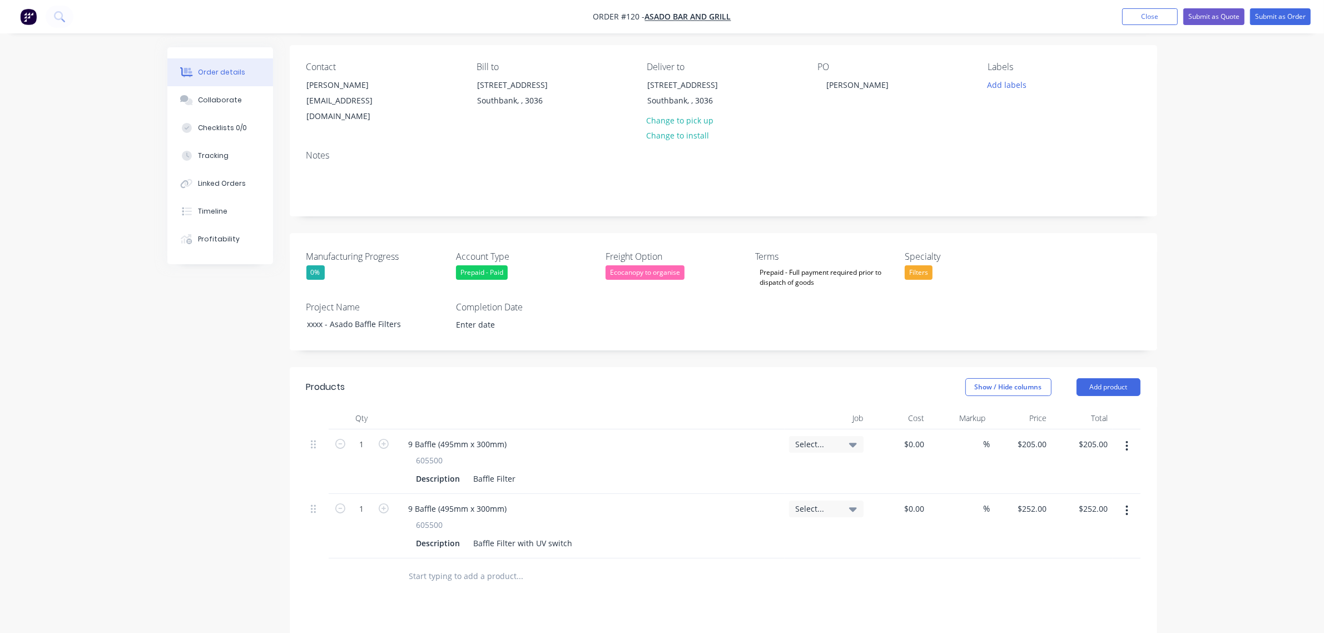
scroll to position [0, 0]
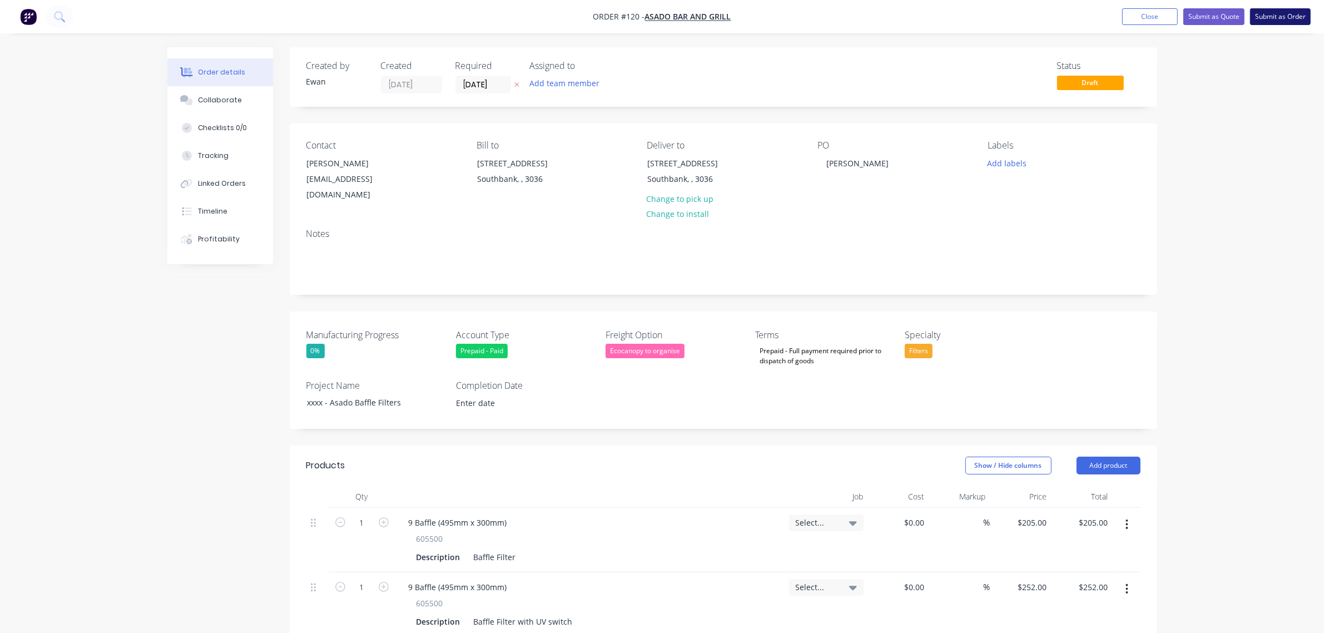
click at [1276, 16] on button "Submit as Order" at bounding box center [1280, 16] width 61 height 17
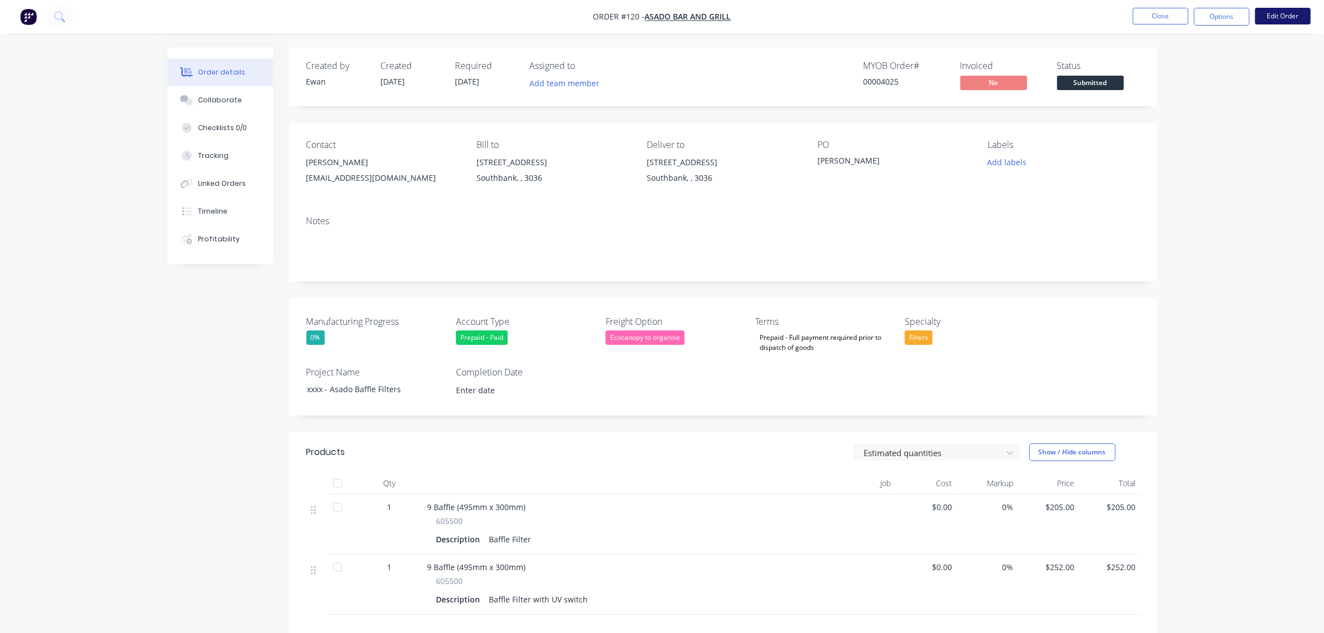
click at [1293, 17] on button "Edit Order" at bounding box center [1283, 16] width 56 height 17
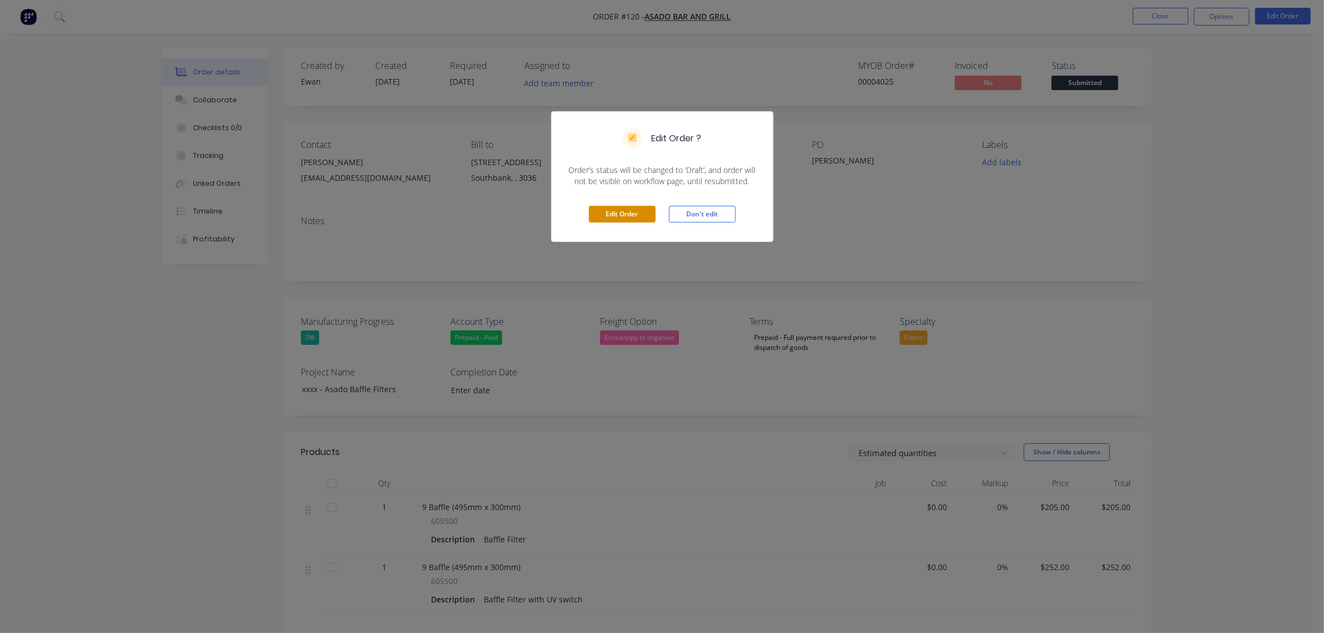
click at [623, 218] on button "Edit Order" at bounding box center [622, 214] width 67 height 17
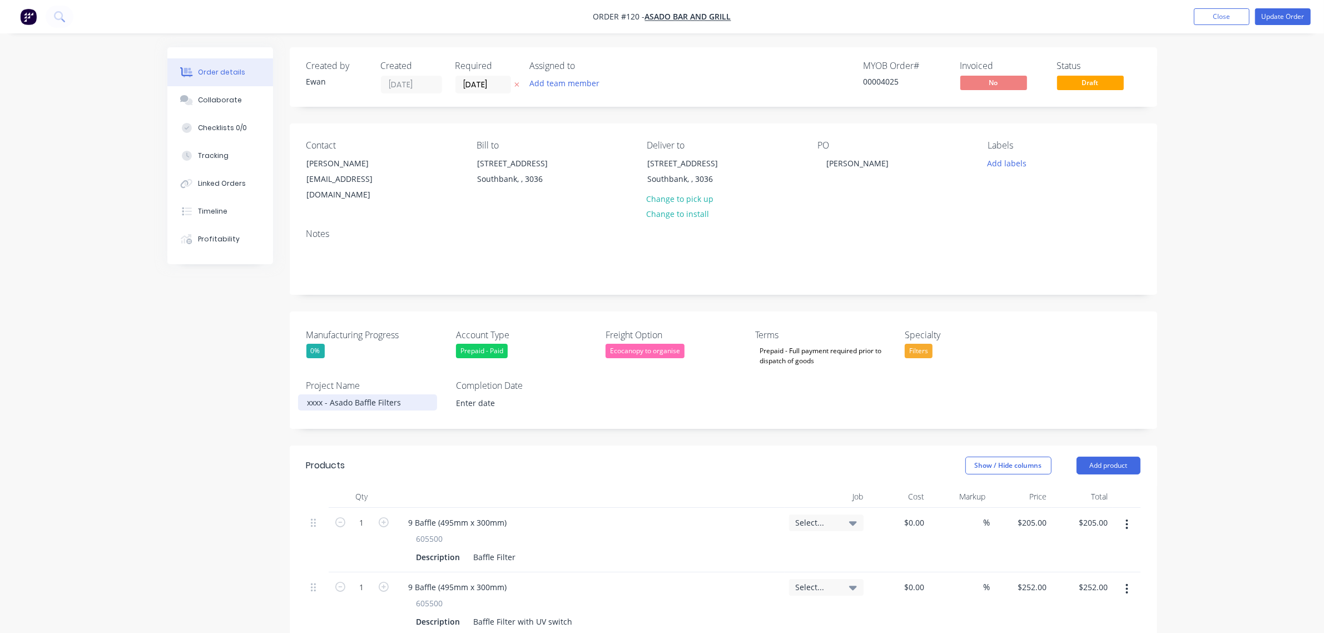
click at [319, 394] on div "xxxx - Asado Baffle Filters" at bounding box center [367, 402] width 139 height 16
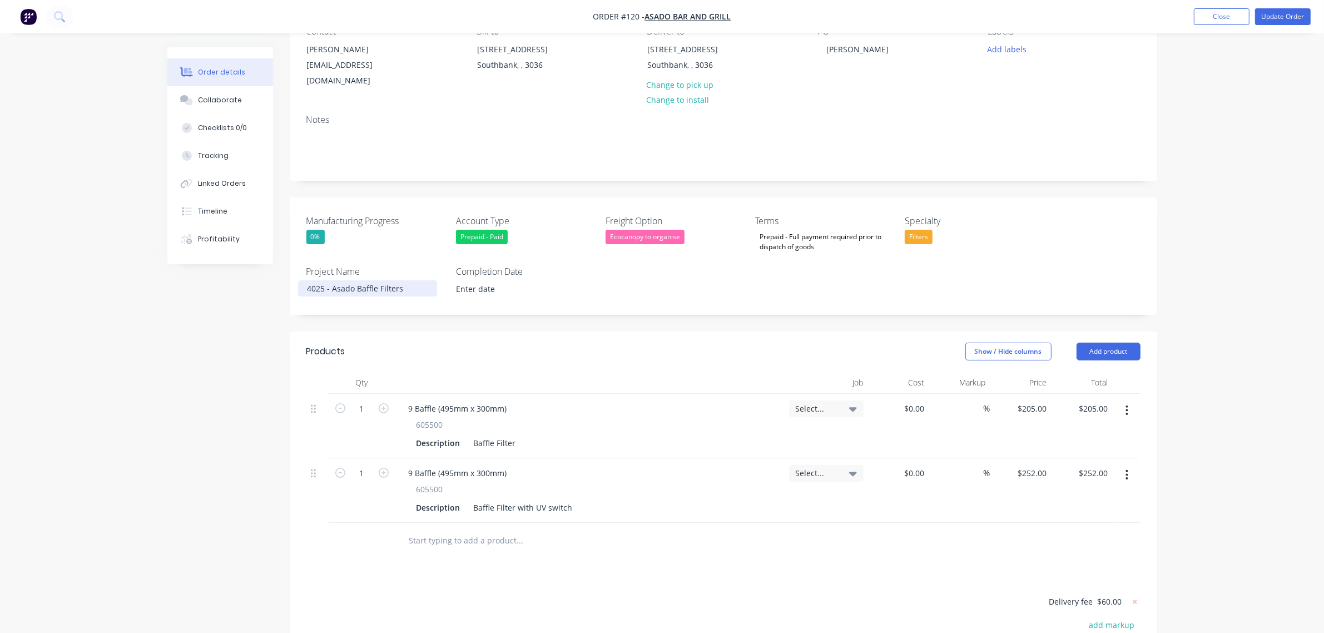
scroll to position [139, 0]
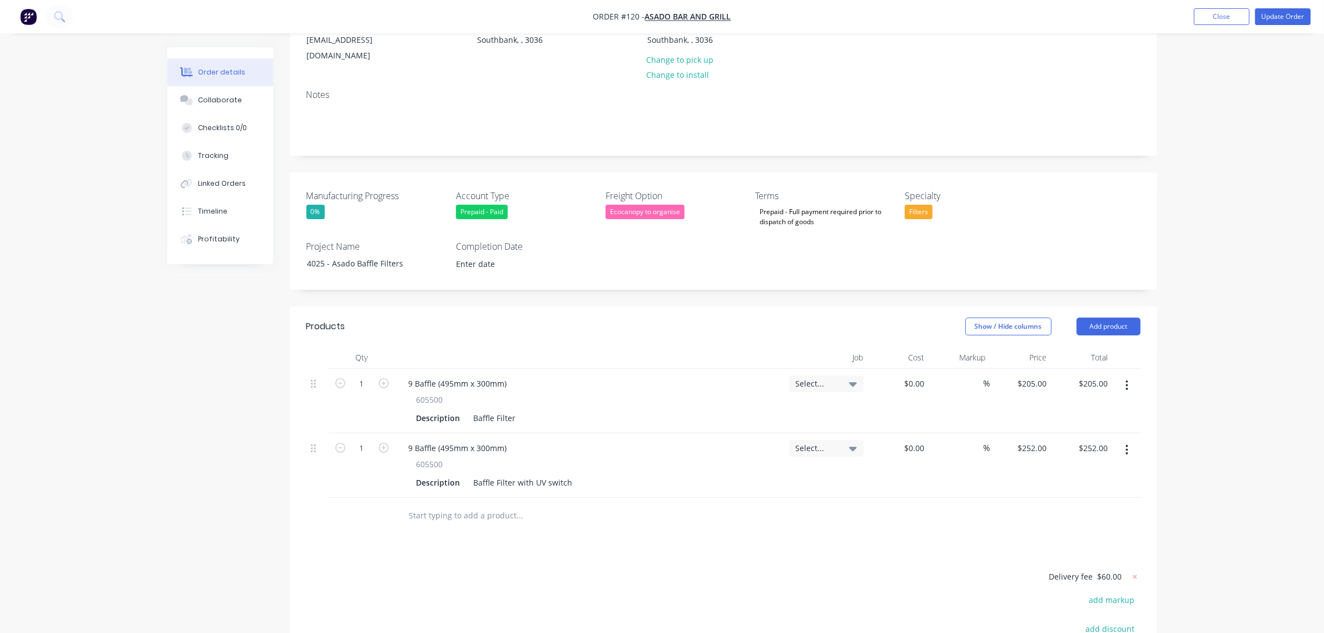
click at [841, 379] on div "Select..." at bounding box center [826, 384] width 61 height 10
click at [813, 436] on button "Create new job" at bounding box center [785, 445] width 145 height 18
click at [778, 425] on input "Job Number" at bounding box center [785, 433] width 145 height 17
type input "4025"
click at [772, 465] on input "Job Name" at bounding box center [785, 473] width 145 height 17
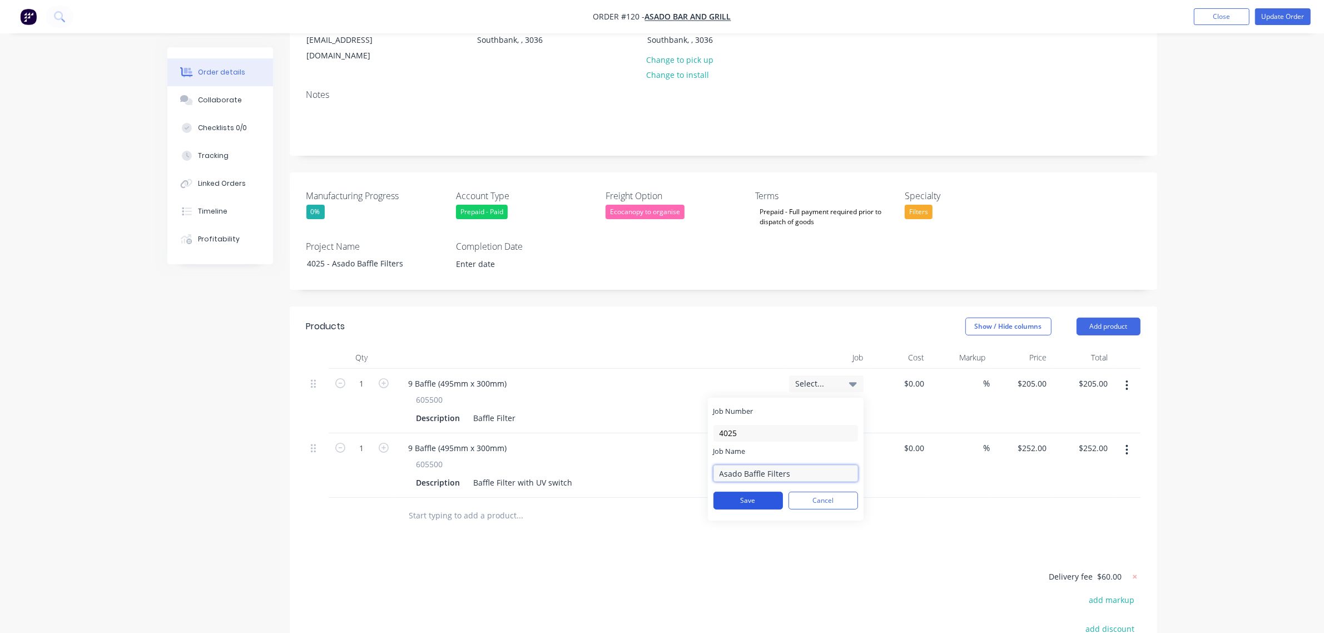
type input "Asado Baffle Filters"
click at [764, 491] on button "Save" at bounding box center [747, 500] width 69 height 18
click at [779, 406] on input at bounding box center [794, 417] width 114 height 22
type input "4025"
click at [717, 489] on div at bounding box center [719, 500] width 22 height 22
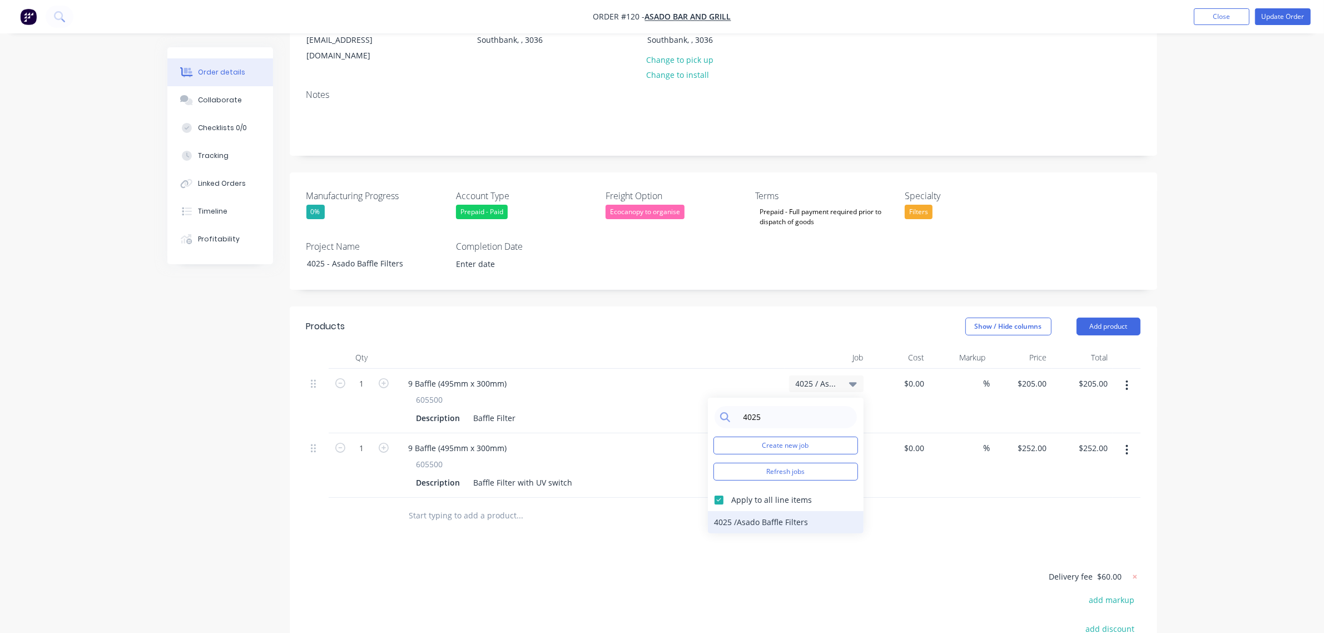
click at [729, 511] on div "4025 / Asado Baffle Filters" at bounding box center [786, 522] width 156 height 22
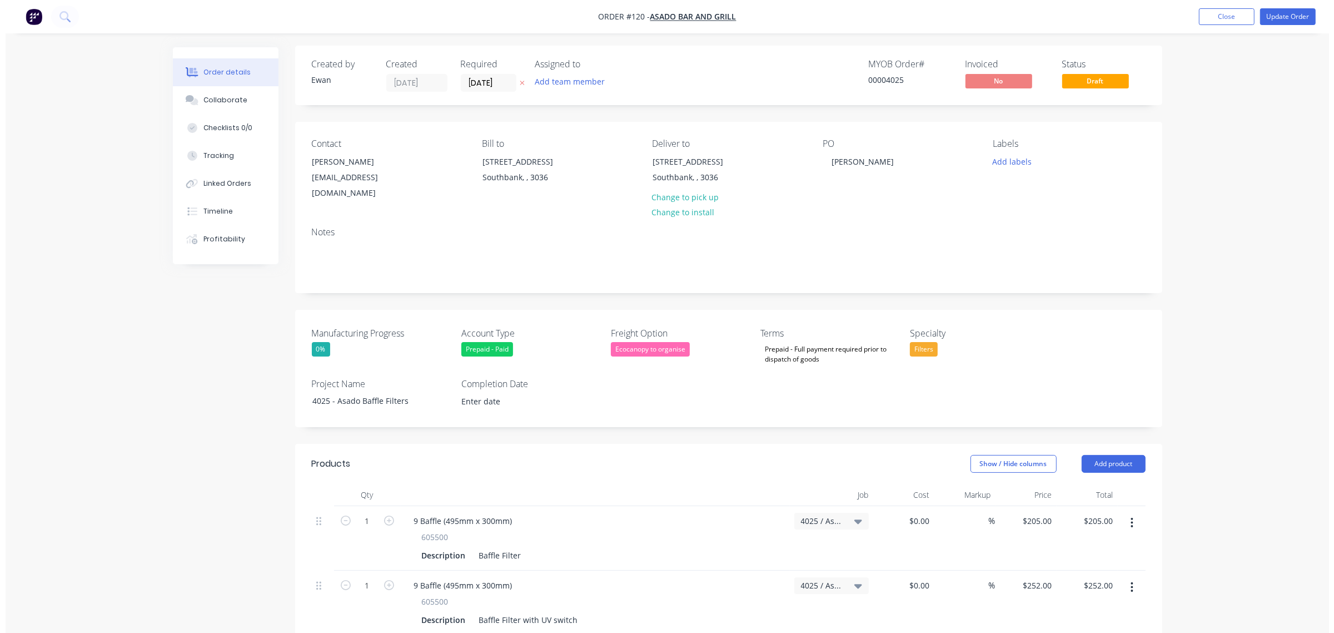
scroll to position [0, 0]
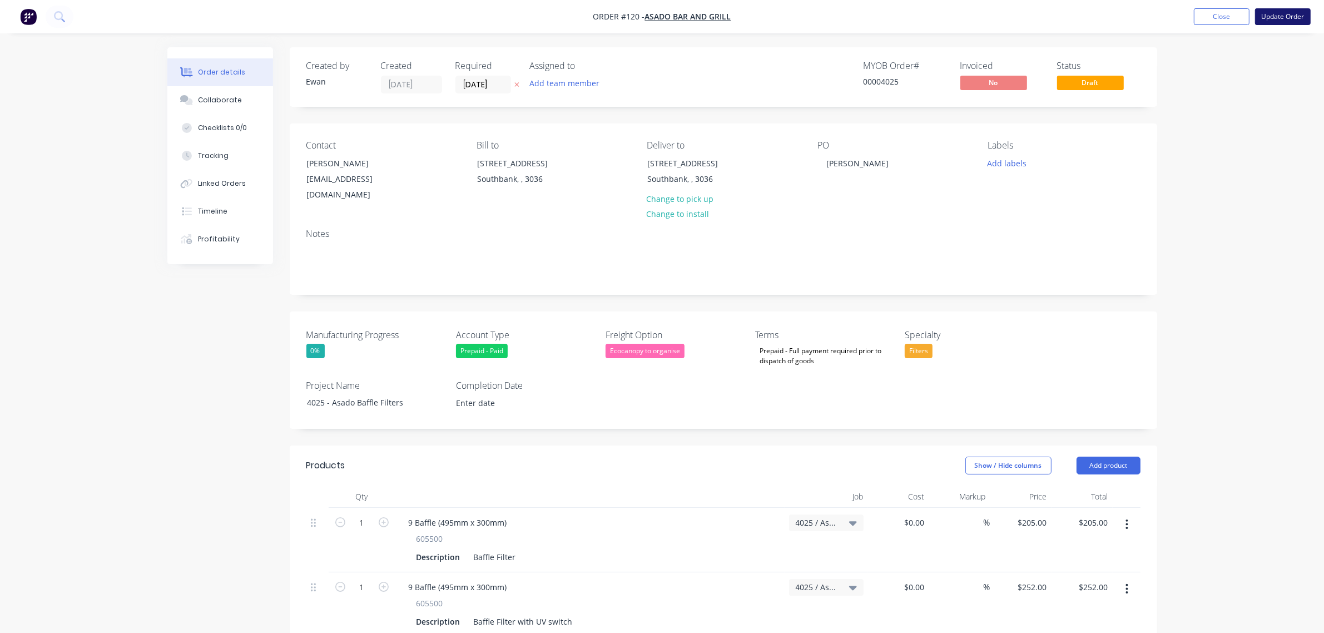
click at [1293, 17] on button "Update Order" at bounding box center [1283, 16] width 56 height 17
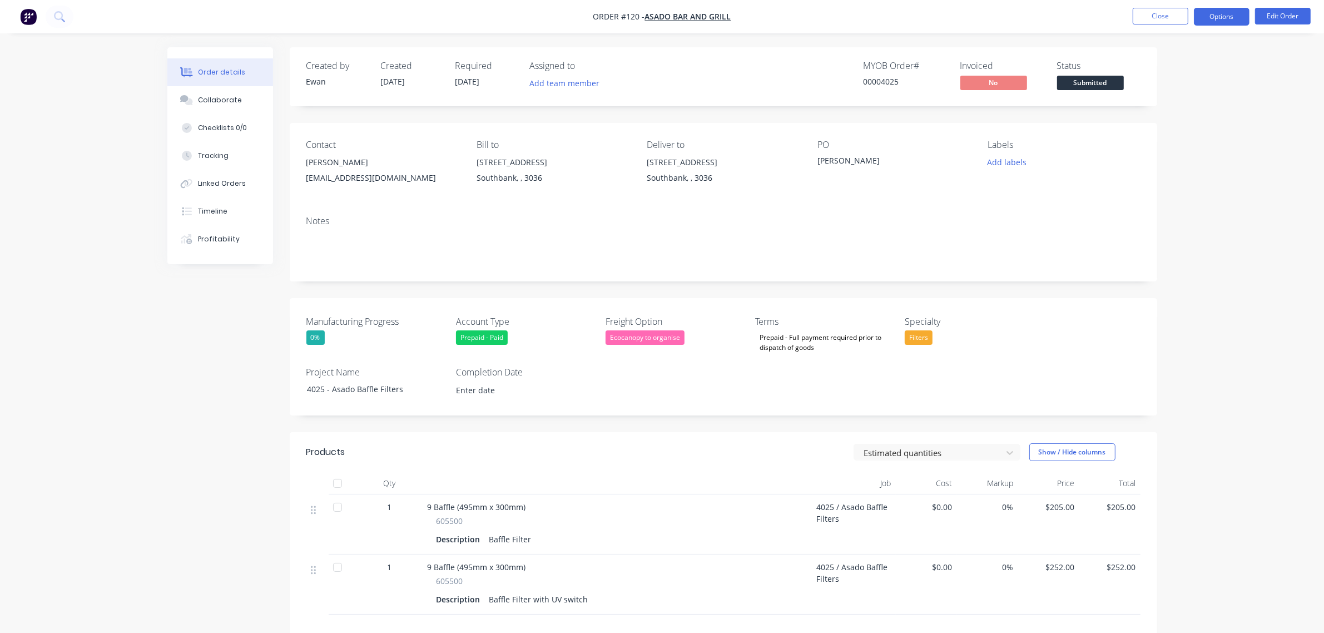
click at [1215, 21] on button "Options" at bounding box center [1222, 17] width 56 height 18
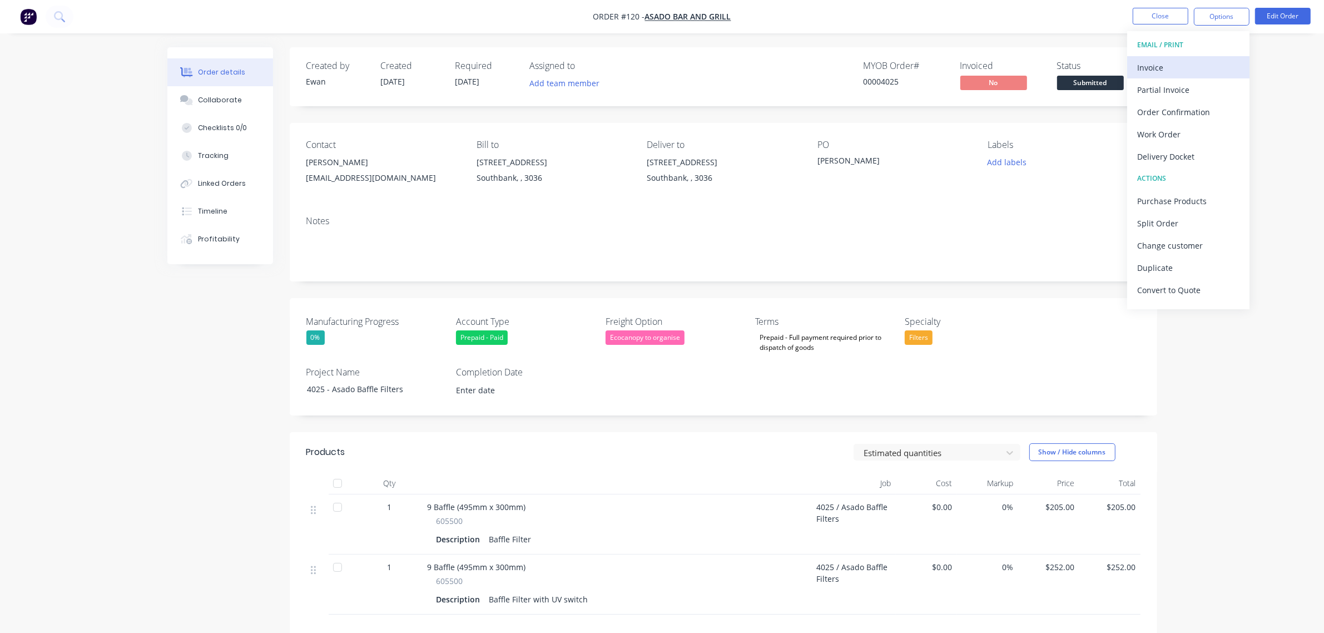
click at [1186, 64] on div "Invoice" at bounding box center [1188, 67] width 102 height 16
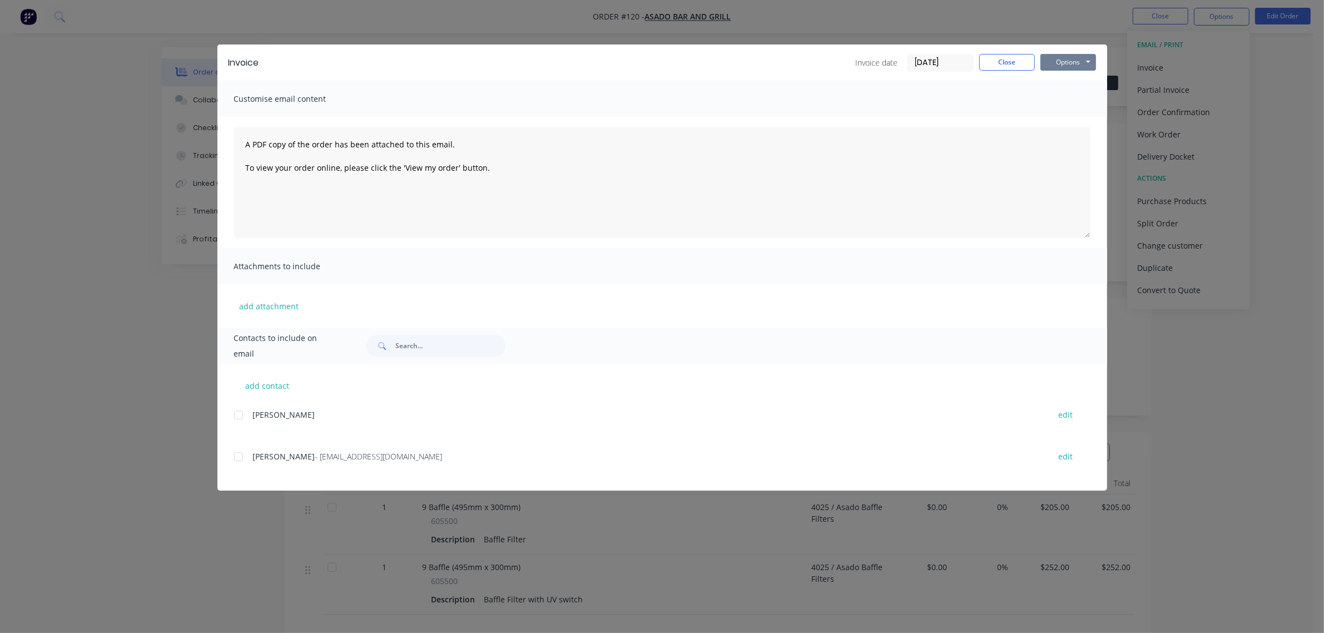
click at [1052, 61] on button "Options" at bounding box center [1068, 62] width 56 height 17
click at [1054, 102] on button "Print" at bounding box center [1075, 101] width 71 height 18
click at [1007, 65] on button "Close" at bounding box center [1007, 62] width 56 height 17
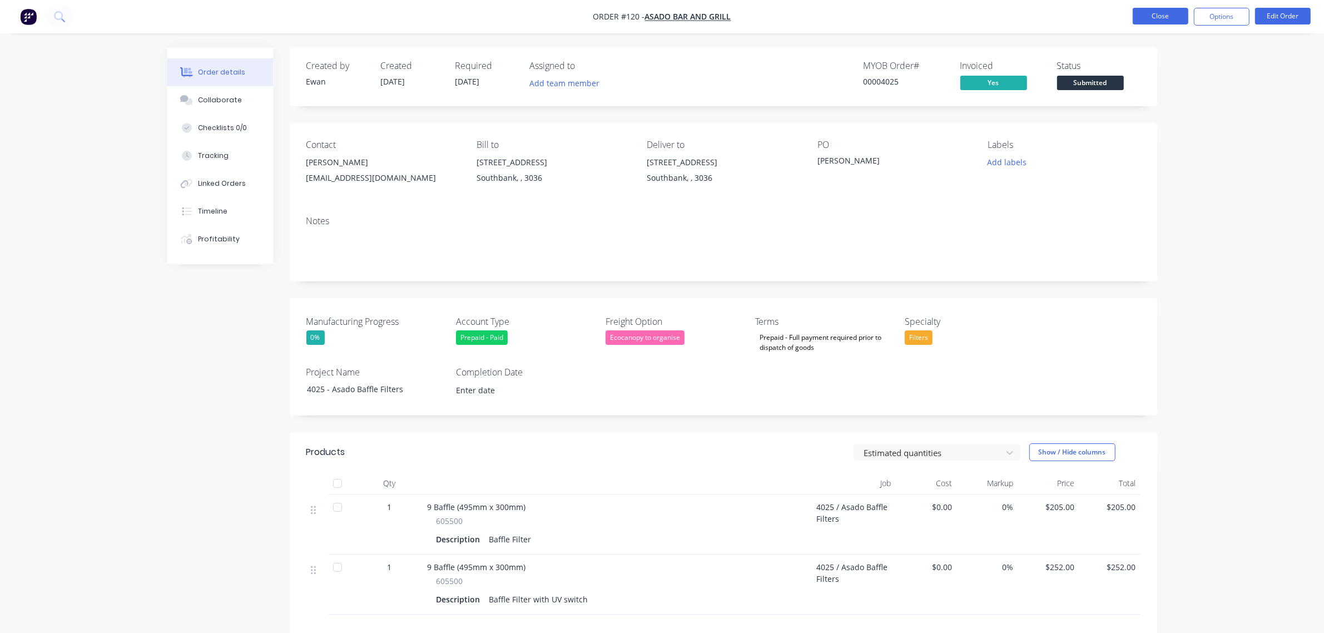
click at [1171, 13] on button "Close" at bounding box center [1160, 16] width 56 height 17
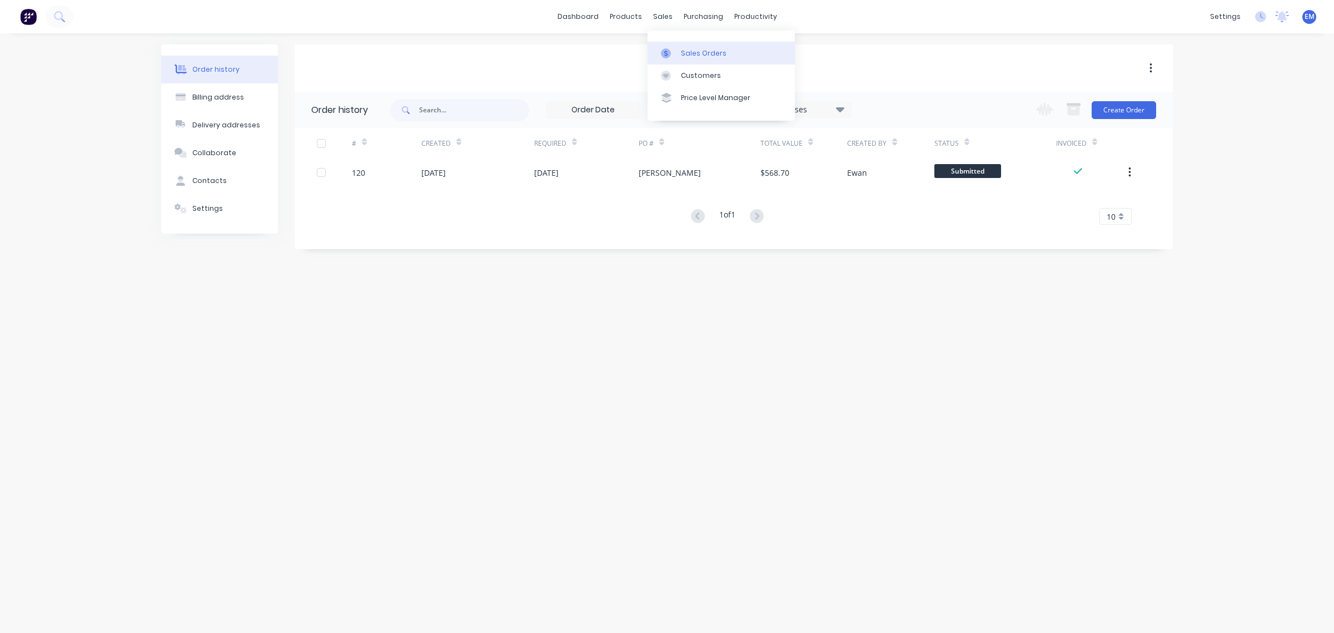
click at [678, 53] on link "Sales Orders" at bounding box center [721, 53] width 147 height 22
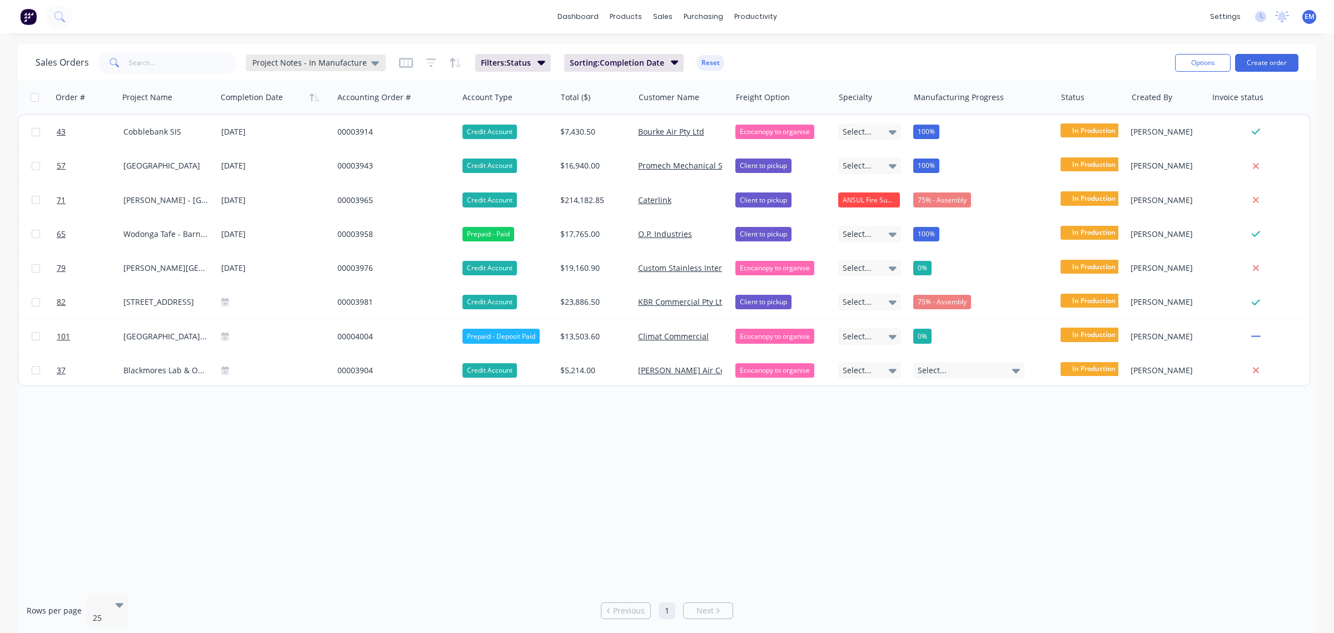
click at [361, 68] on div "Project Notes - In Manufacture" at bounding box center [316, 62] width 140 height 17
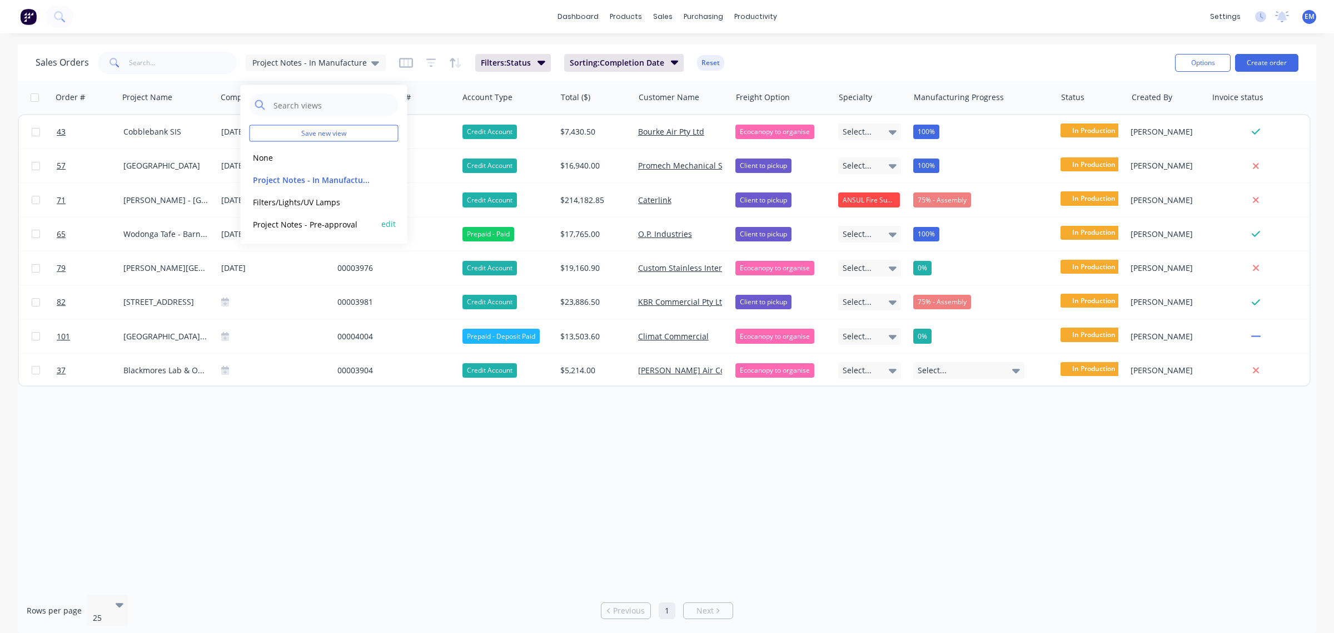
click at [306, 213] on div "Project Notes - Pre-approval edit" at bounding box center [324, 224] width 149 height 22
click at [306, 222] on button "Project Notes - Pre-approval" at bounding box center [313, 223] width 127 height 13
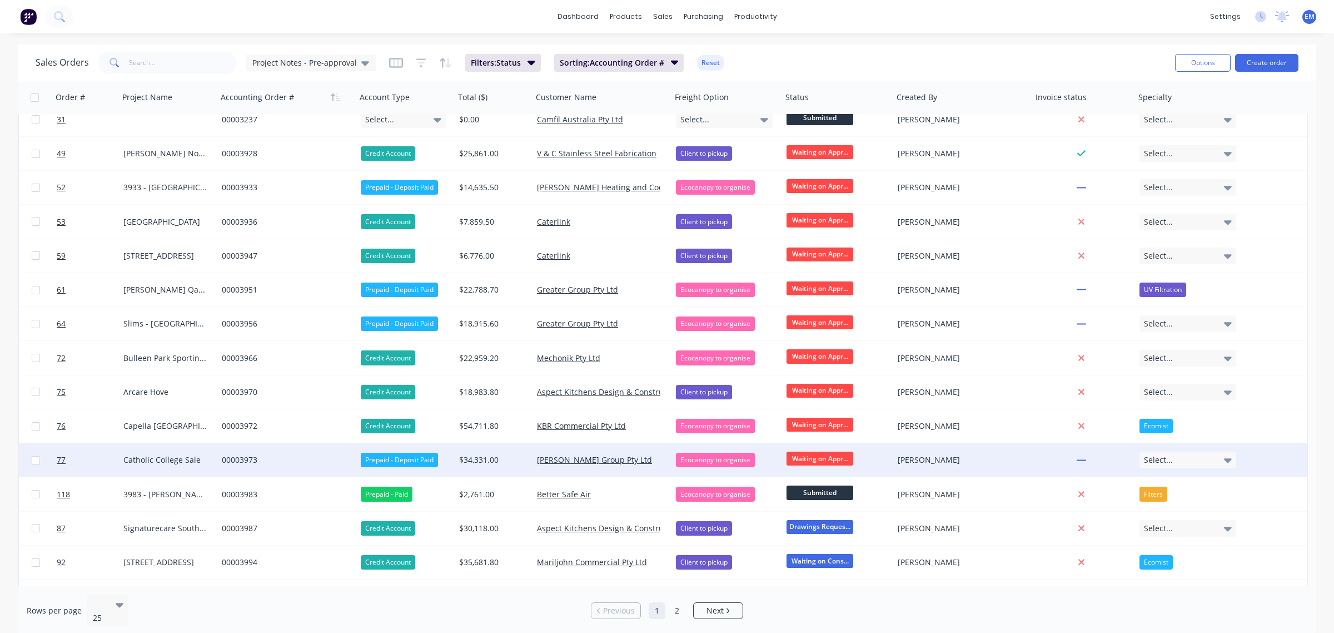
scroll to position [139, 0]
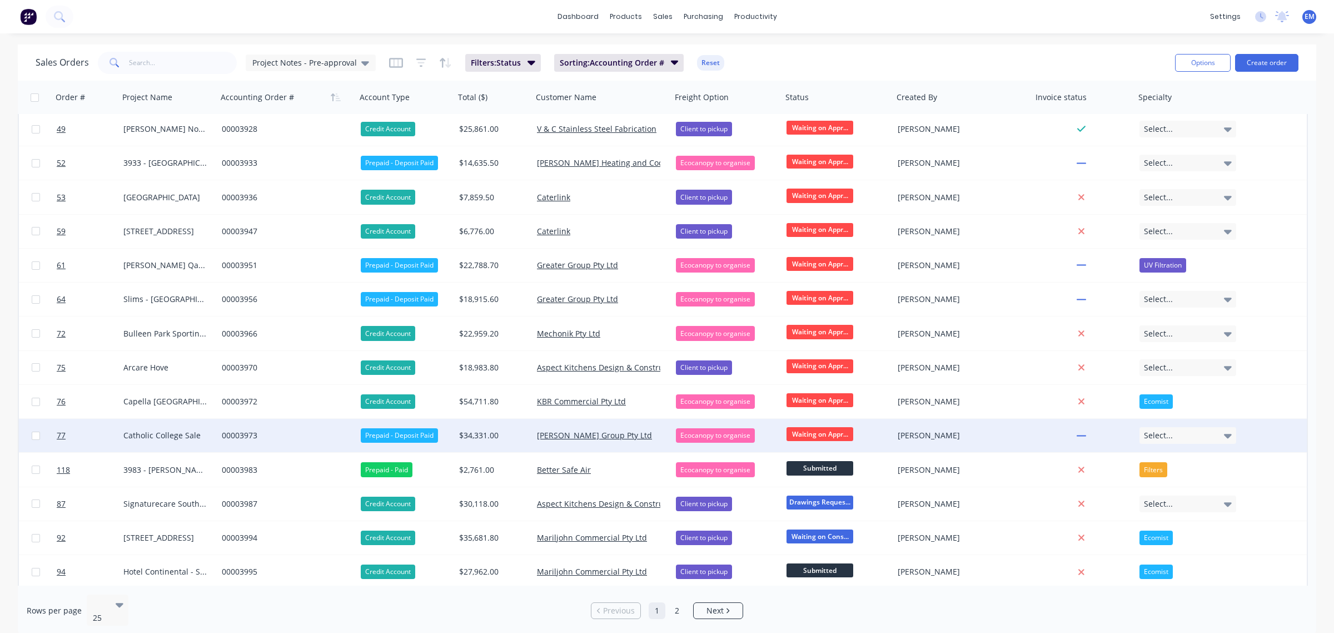
click at [813, 435] on span "Waiting on Appr..." at bounding box center [820, 434] width 67 height 14
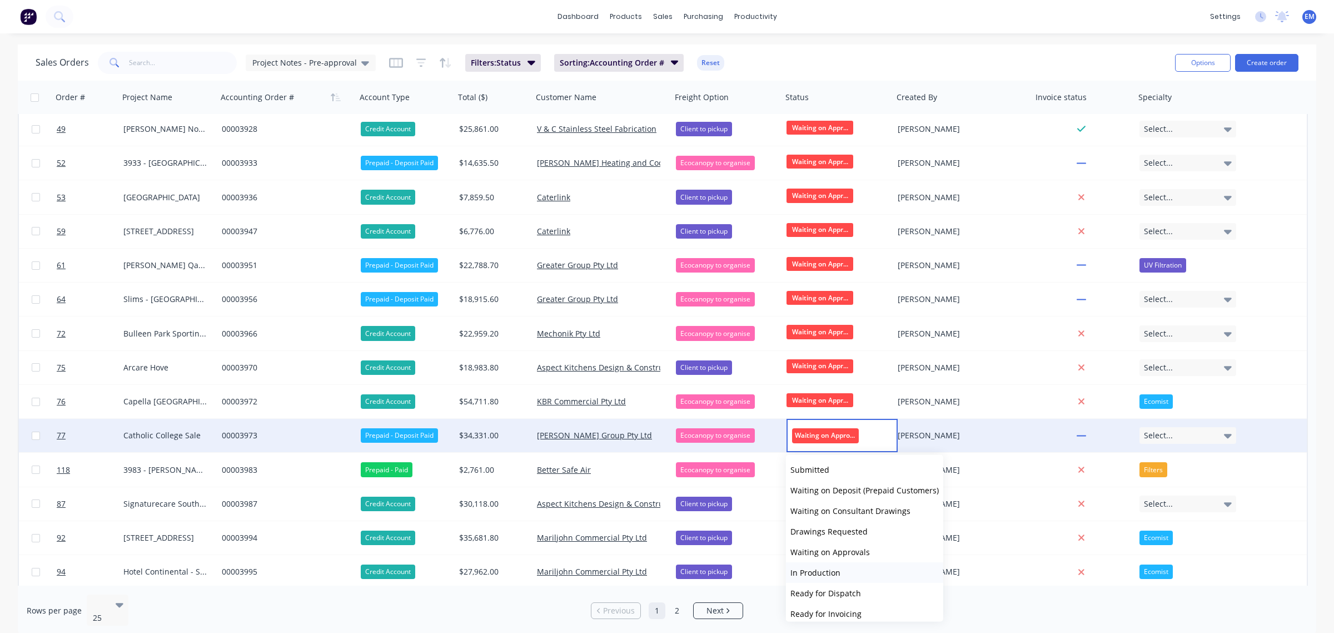
click at [840, 577] on button "In Production" at bounding box center [864, 572] width 157 height 21
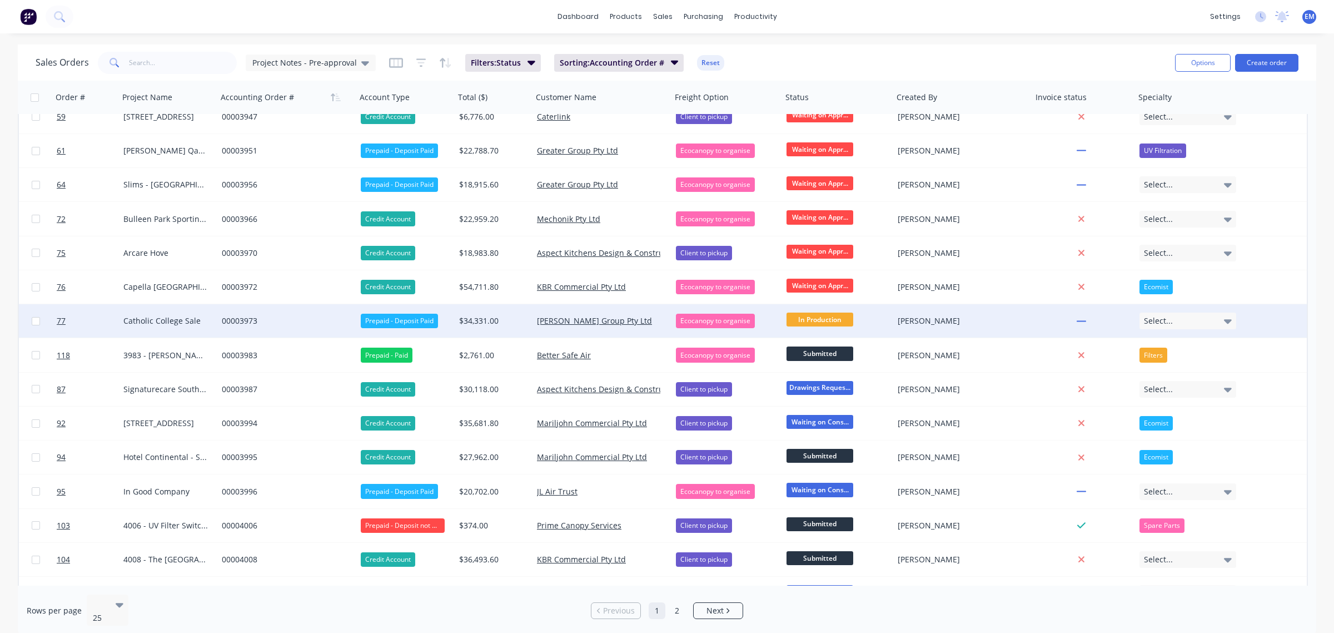
scroll to position [278, 0]
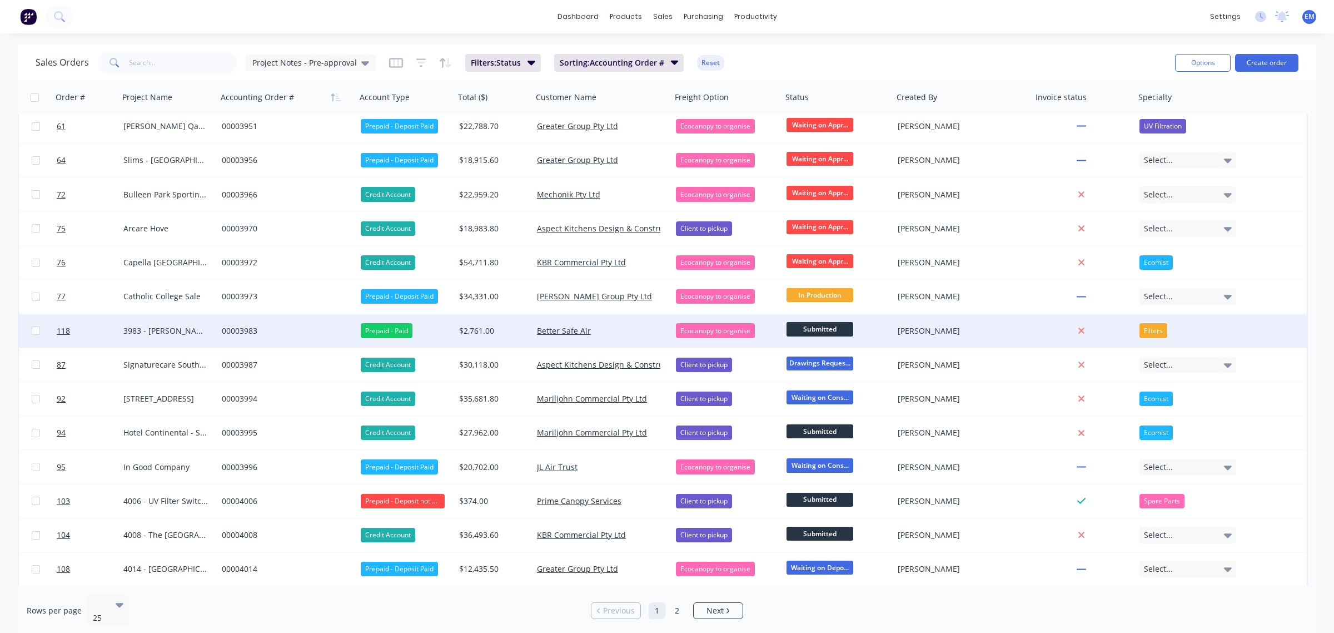
click at [809, 326] on span "Submitted" at bounding box center [820, 329] width 67 height 14
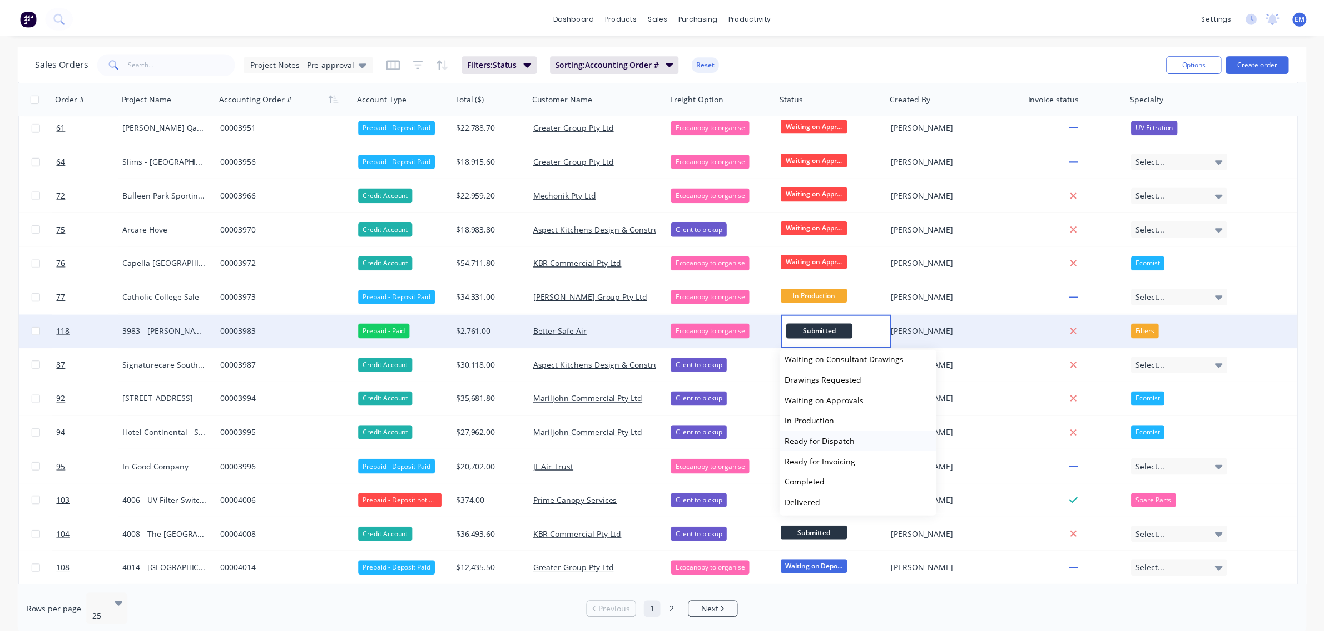
scroll to position [68, 0]
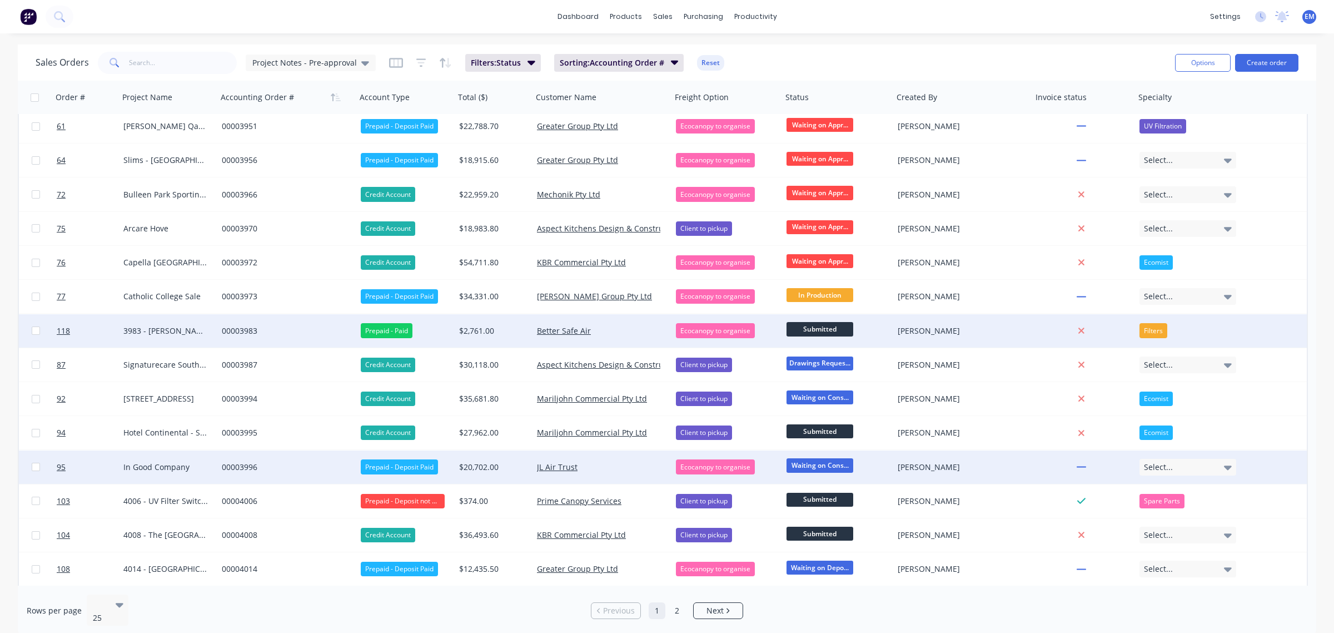
click at [246, 464] on div "00003996" at bounding box center [283, 466] width 123 height 11
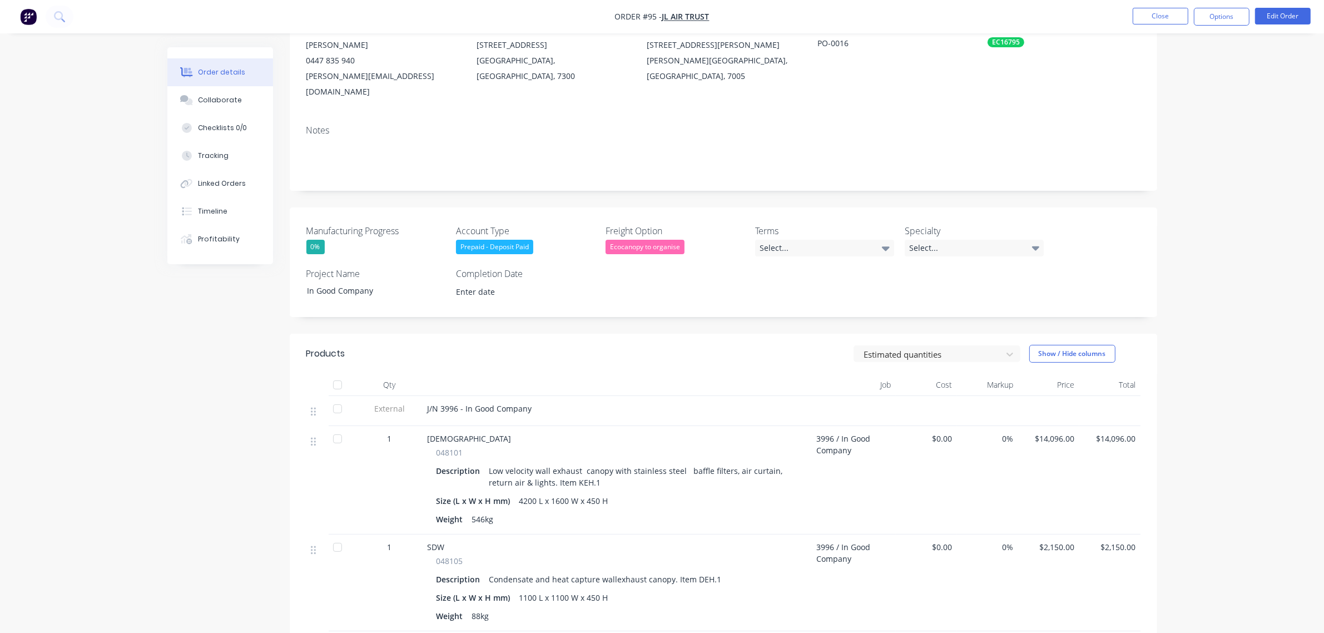
scroll to position [139, 0]
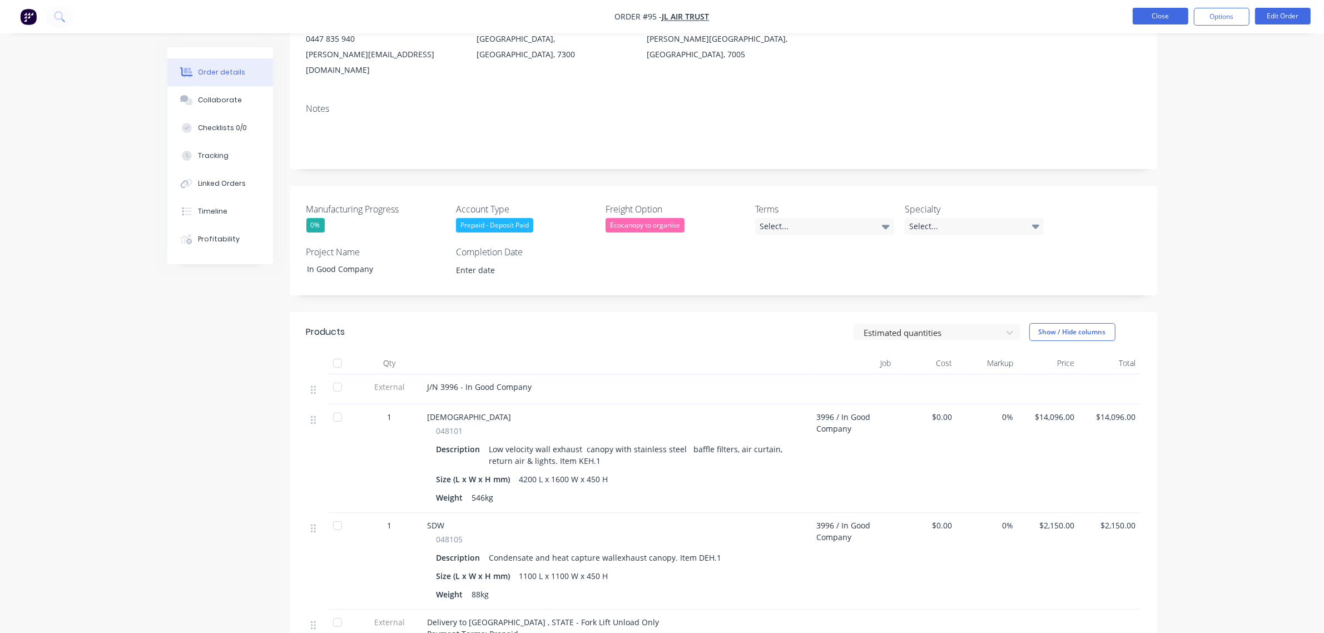
click at [1150, 11] on button "Close" at bounding box center [1160, 16] width 56 height 17
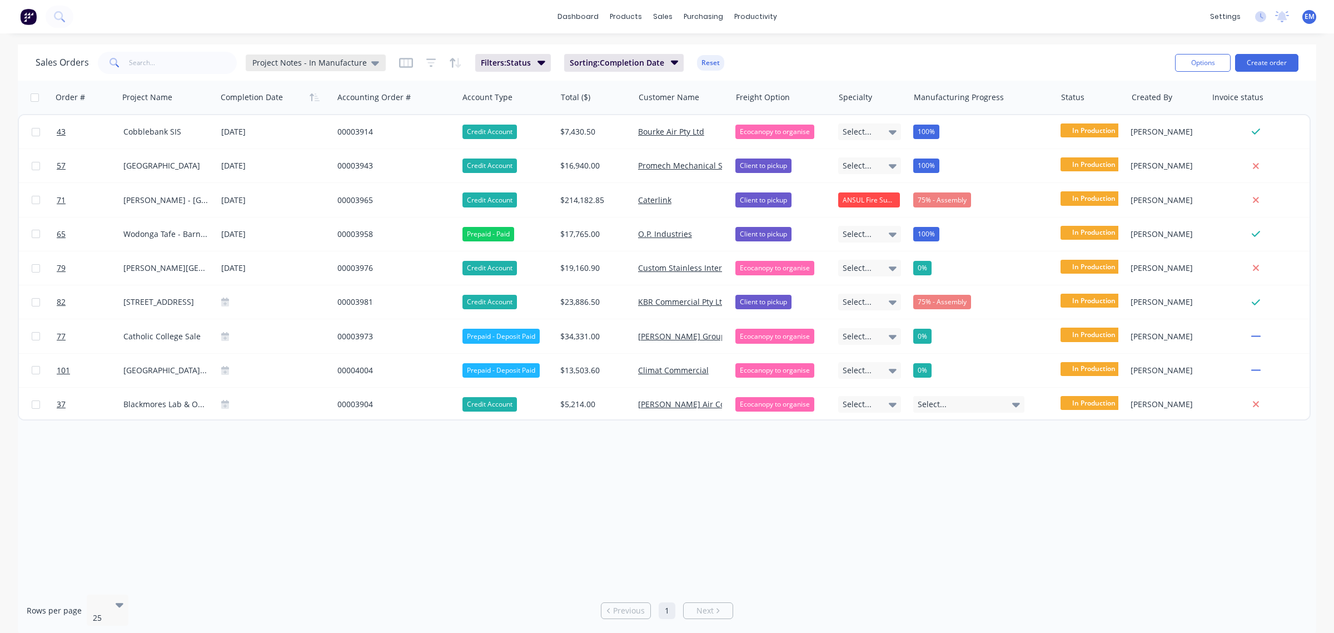
click at [360, 61] on span "Project Notes - In Manufacture" at bounding box center [309, 63] width 115 height 12
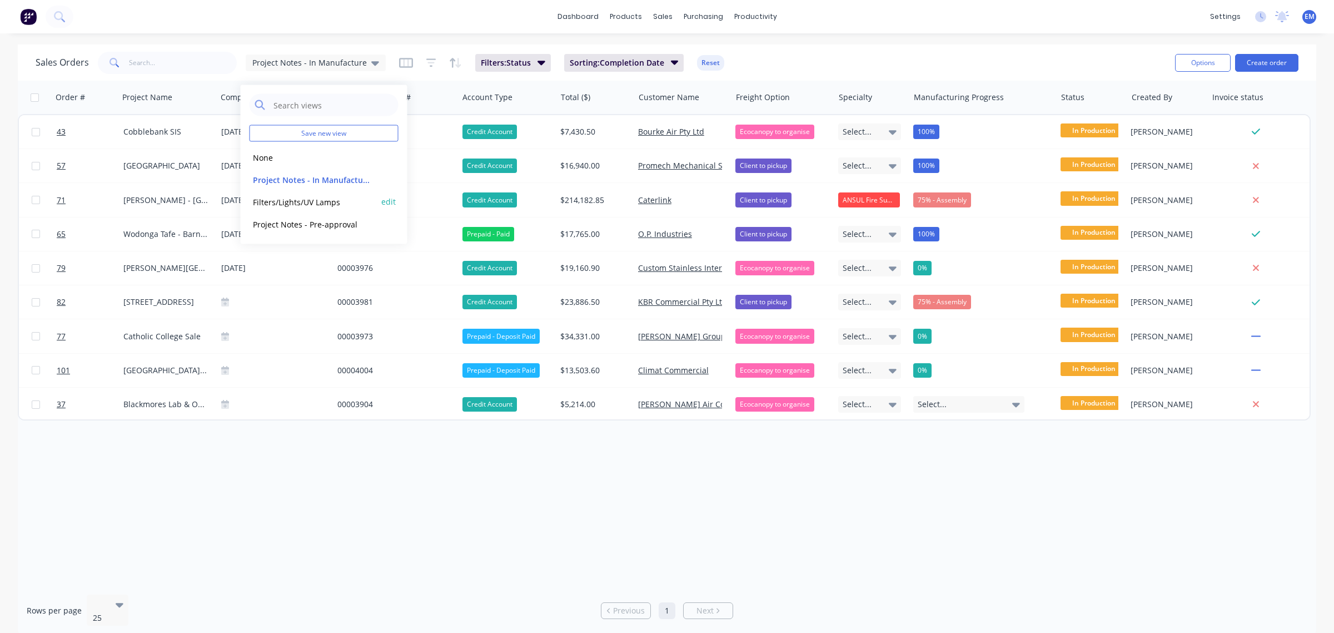
click at [315, 196] on button "Filters/Lights/UV Lamps" at bounding box center [313, 201] width 127 height 13
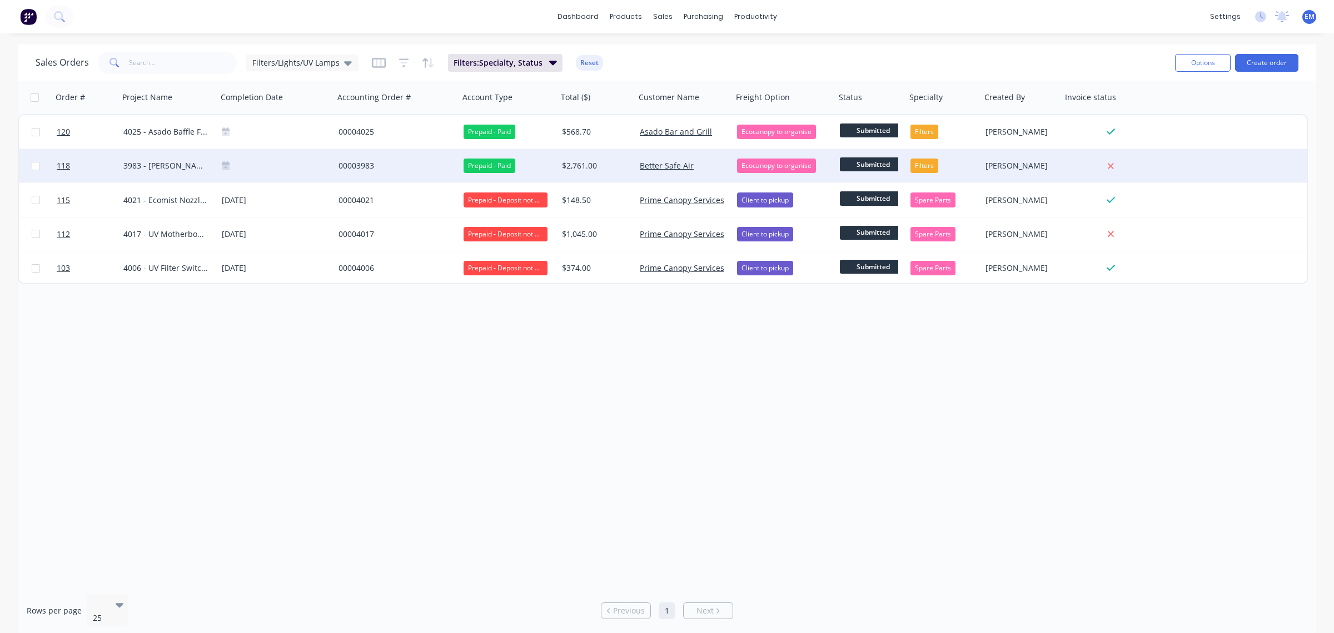
click at [362, 165] on div "00003983" at bounding box center [394, 165] width 111 height 11
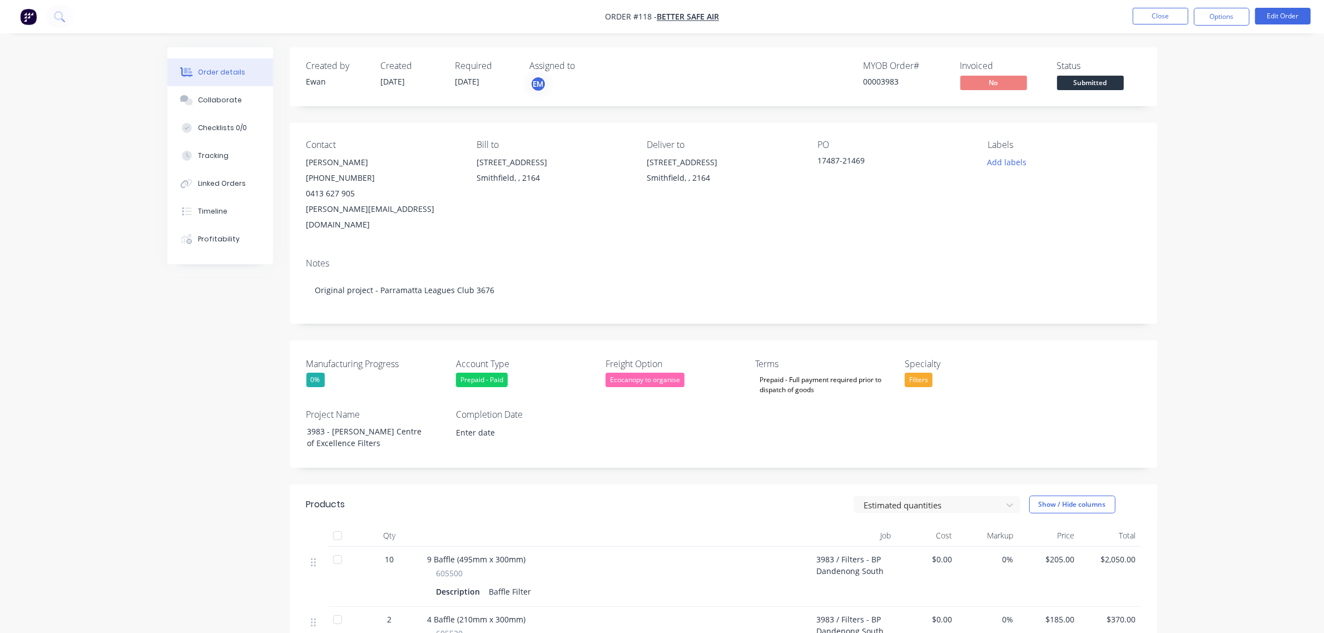
click at [1096, 80] on span "Submitted" at bounding box center [1090, 83] width 67 height 14
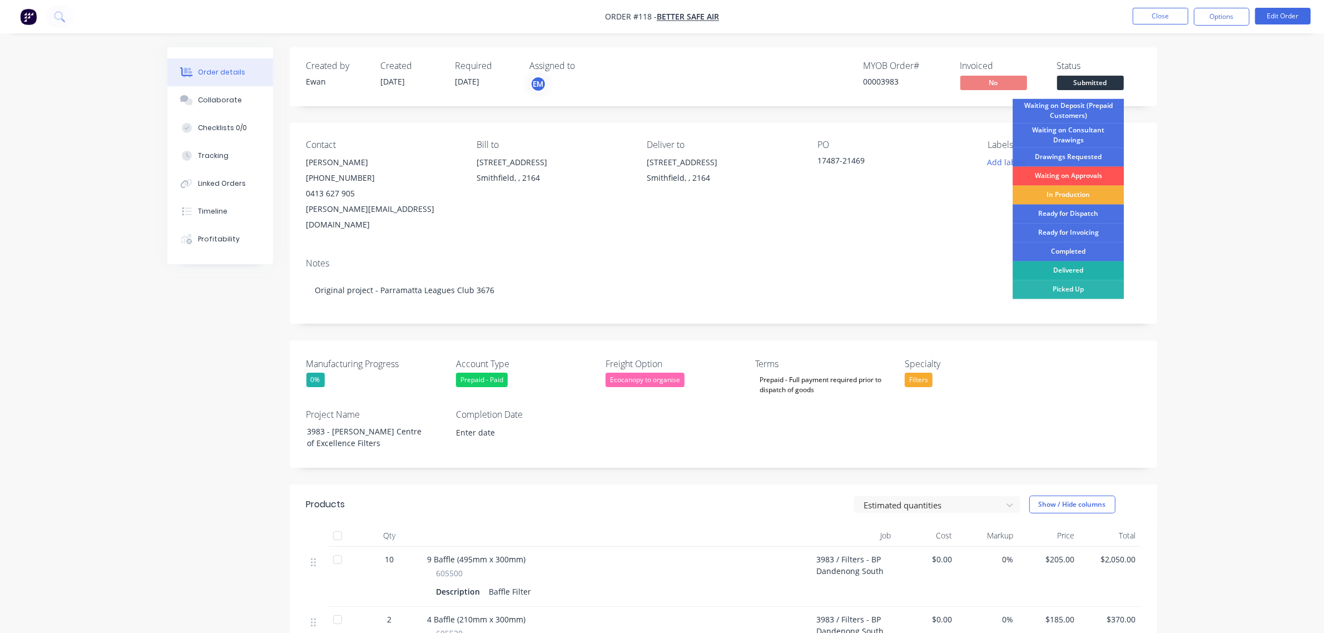
click at [1075, 272] on div "Delivered" at bounding box center [1067, 270] width 111 height 19
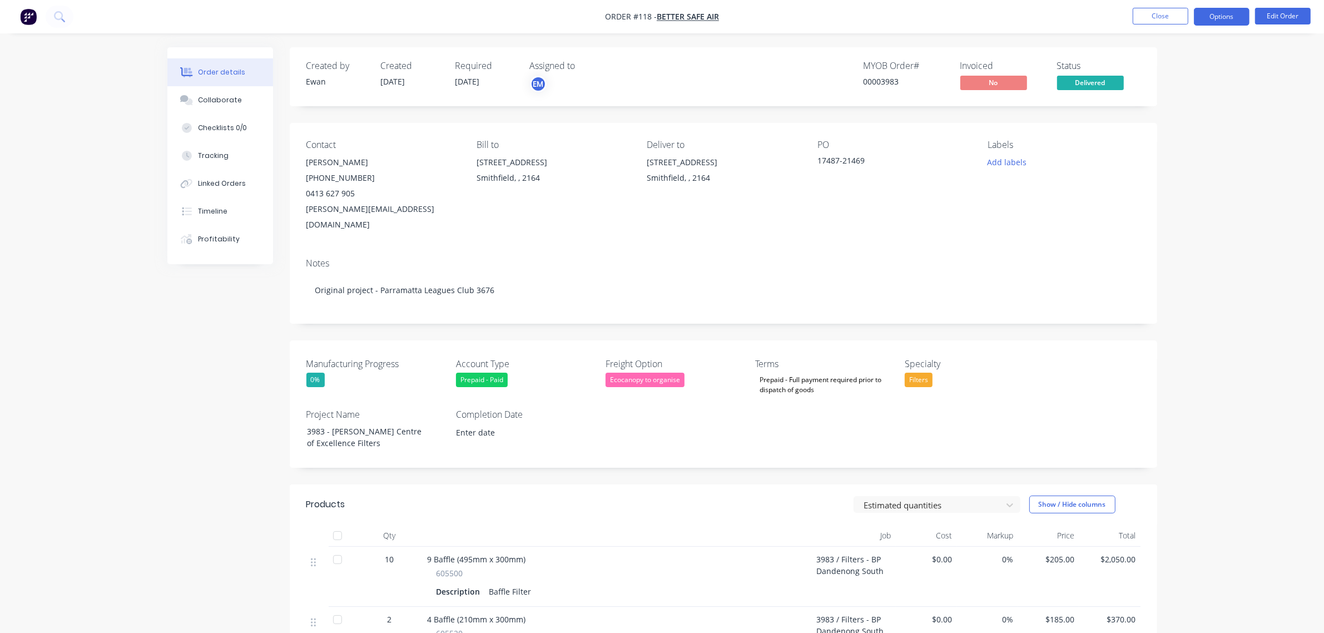
click at [1215, 17] on button "Options" at bounding box center [1222, 17] width 56 height 18
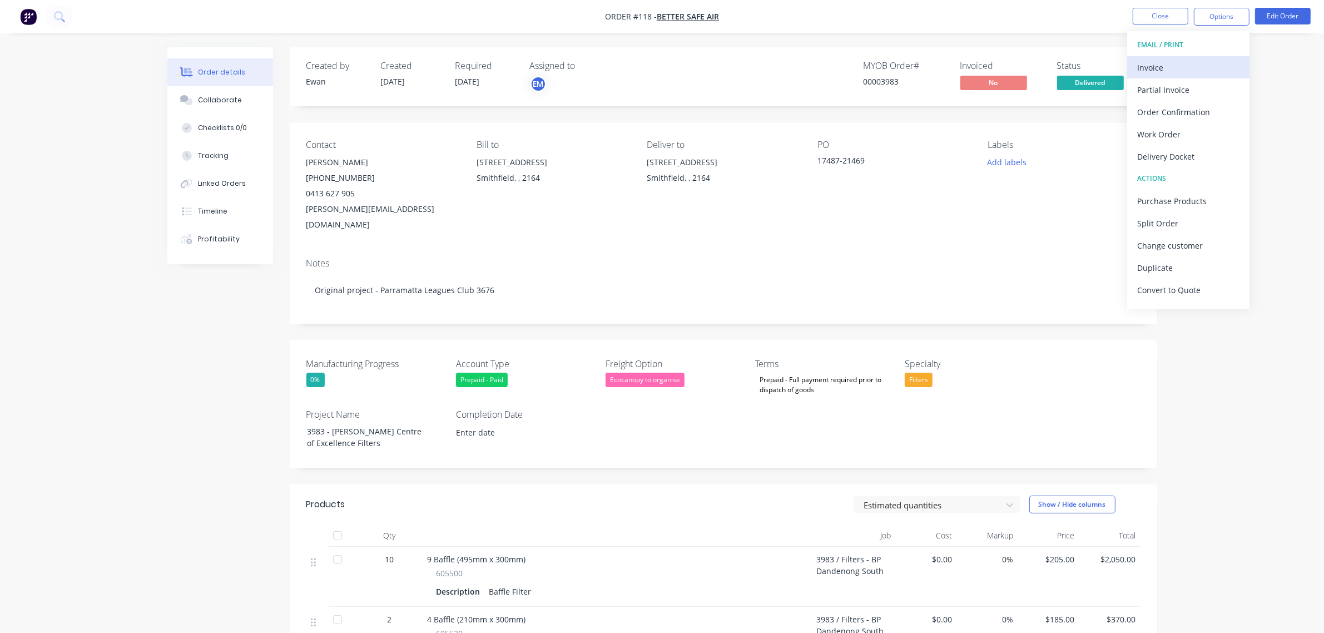
click at [1182, 72] on div "Invoice" at bounding box center [1188, 67] width 102 height 16
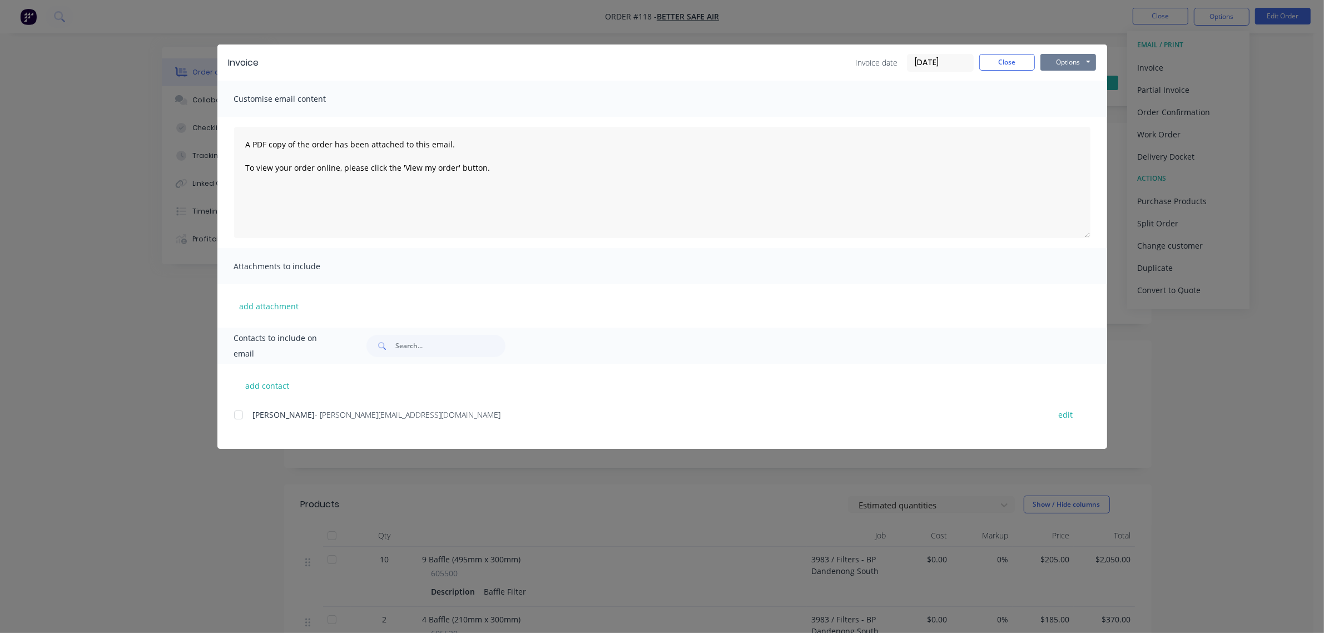
click at [1073, 62] on button "Options" at bounding box center [1068, 62] width 56 height 17
click at [1071, 98] on button "Print" at bounding box center [1075, 101] width 71 height 18
click at [988, 59] on button "Close" at bounding box center [1007, 62] width 56 height 17
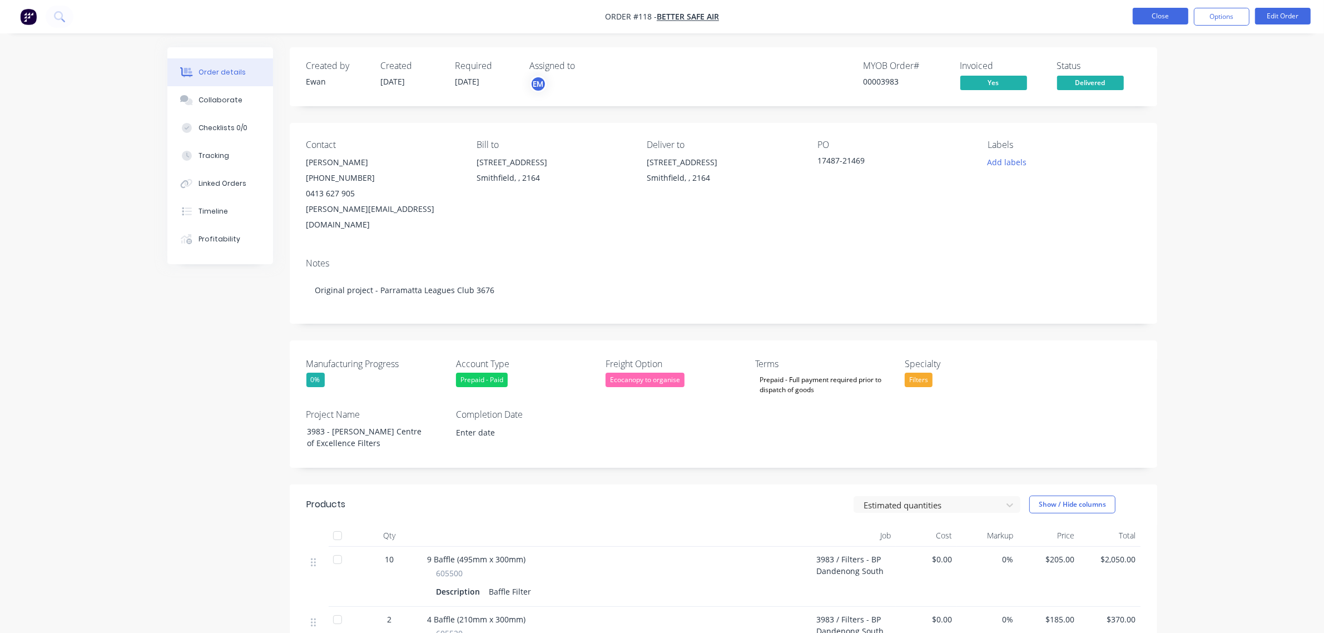
click at [1143, 15] on button "Close" at bounding box center [1160, 16] width 56 height 17
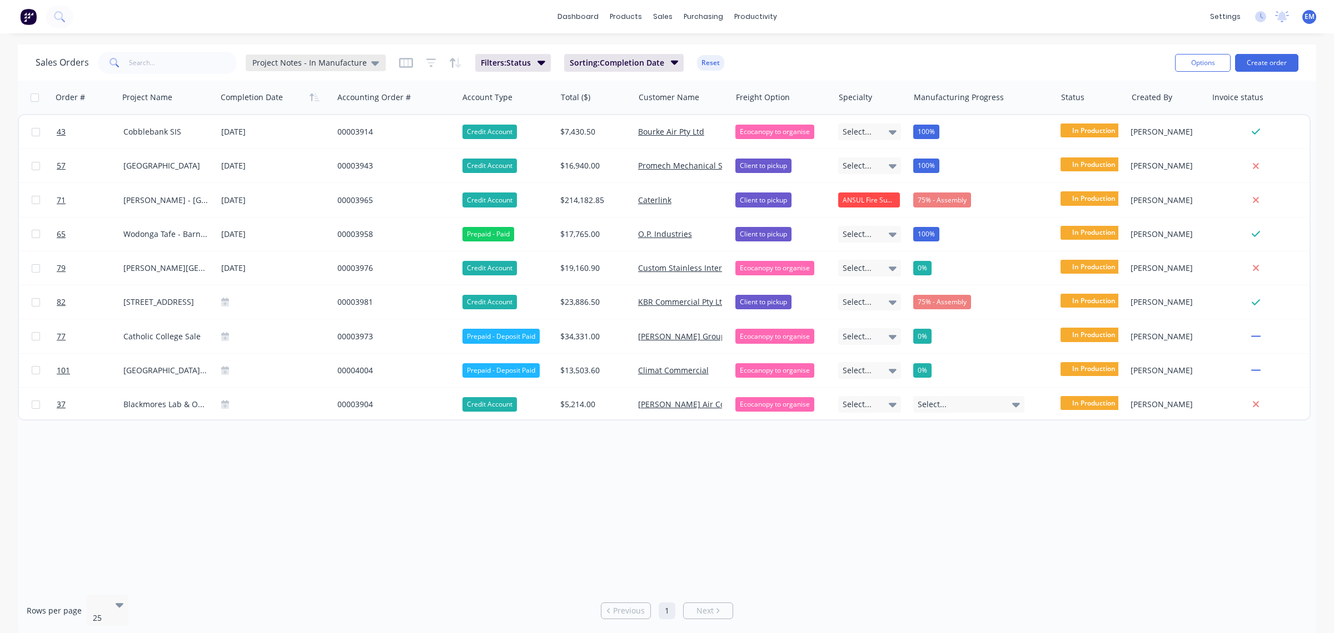
click at [374, 66] on icon at bounding box center [375, 63] width 8 height 12
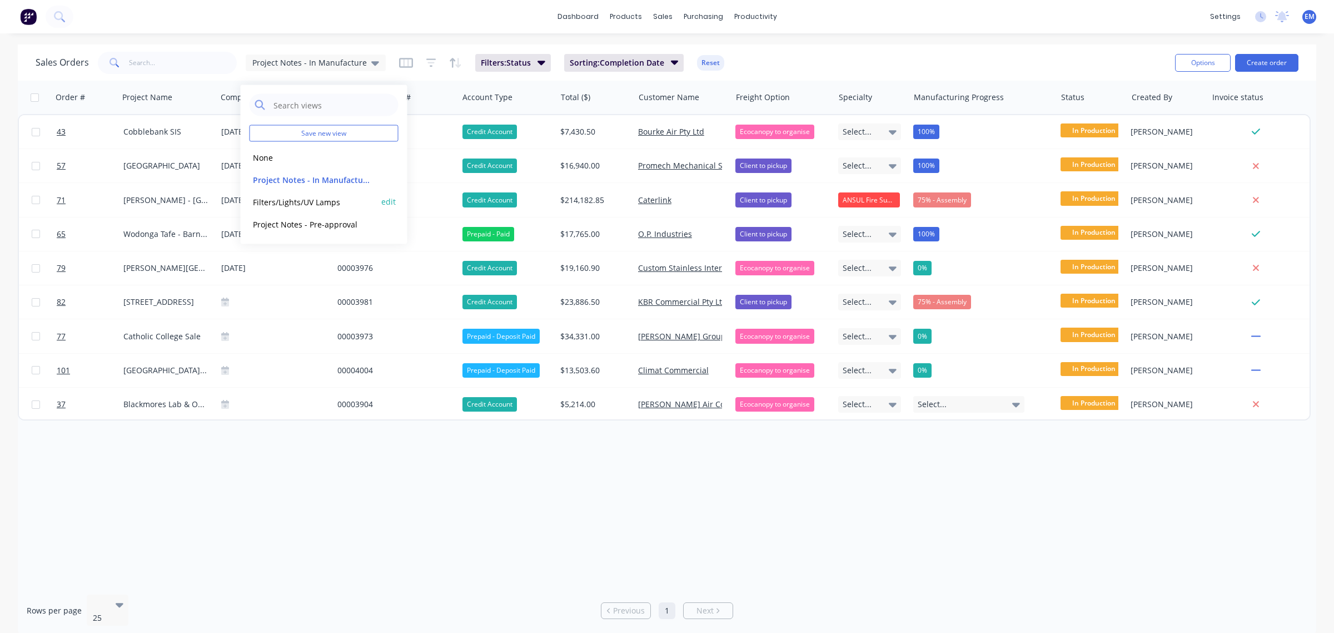
click at [311, 196] on button "Filters/Lights/UV Lamps" at bounding box center [313, 201] width 127 height 13
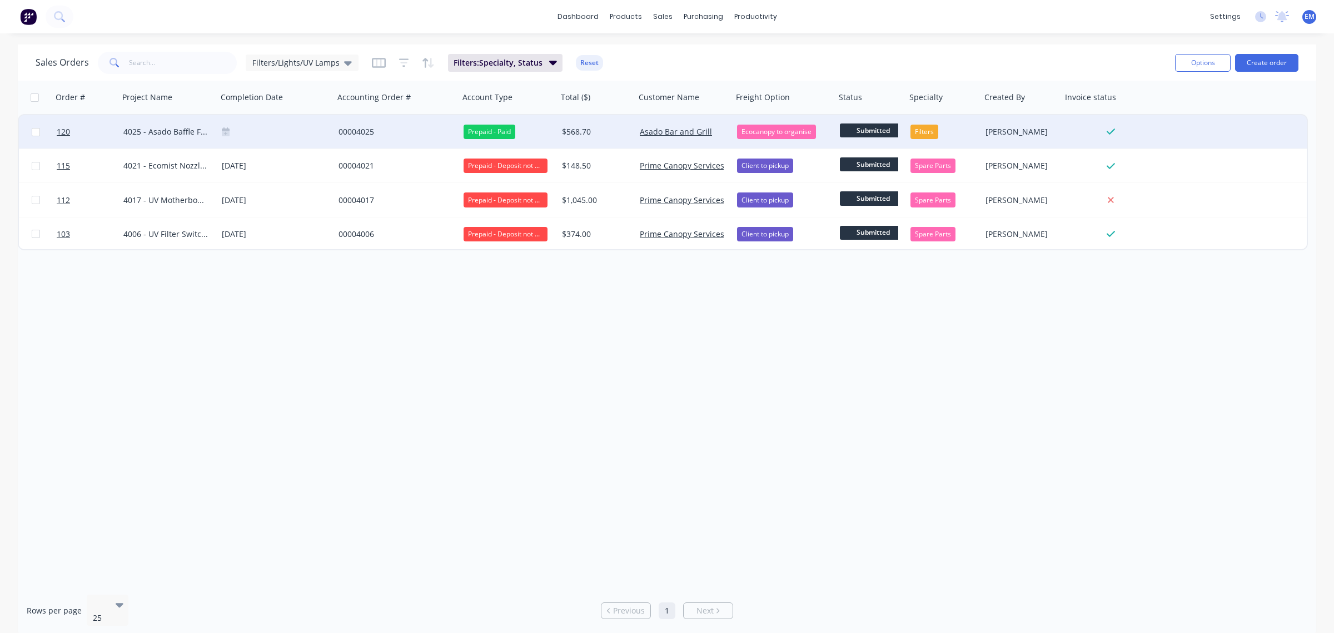
click at [362, 132] on div "00004025" at bounding box center [394, 131] width 111 height 11
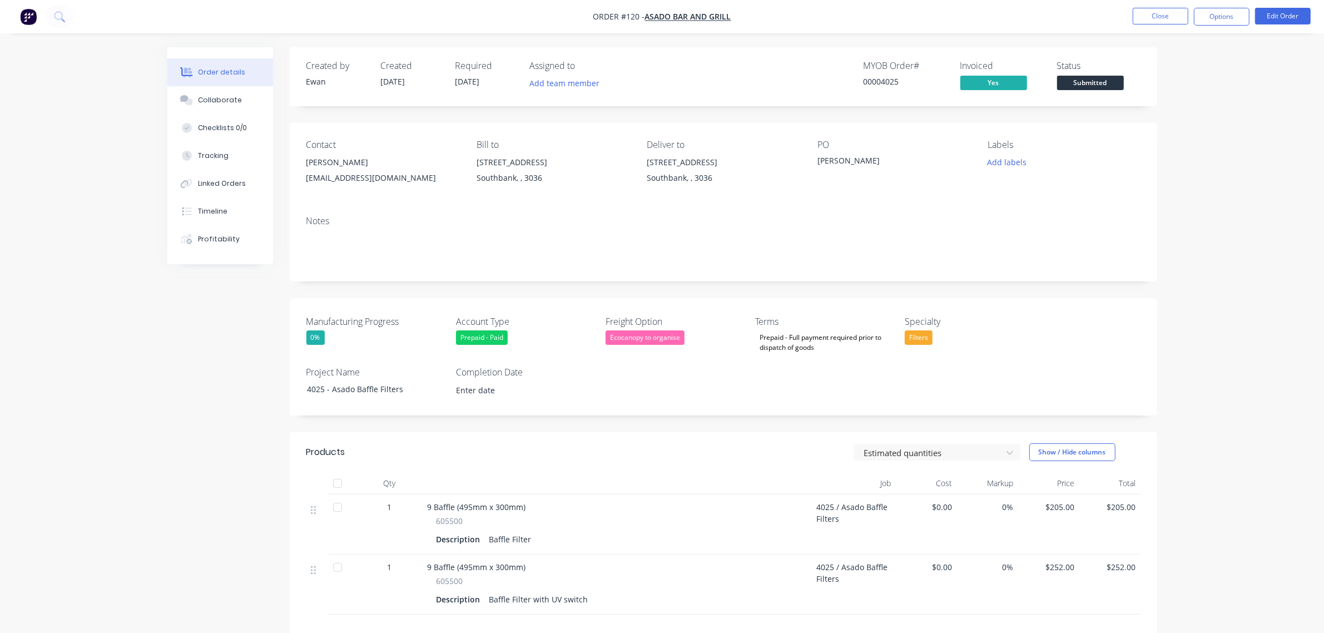
click at [509, 163] on div "[STREET_ADDRESS]" at bounding box center [552, 163] width 152 height 16
click at [1141, 17] on button "Close" at bounding box center [1160, 16] width 56 height 17
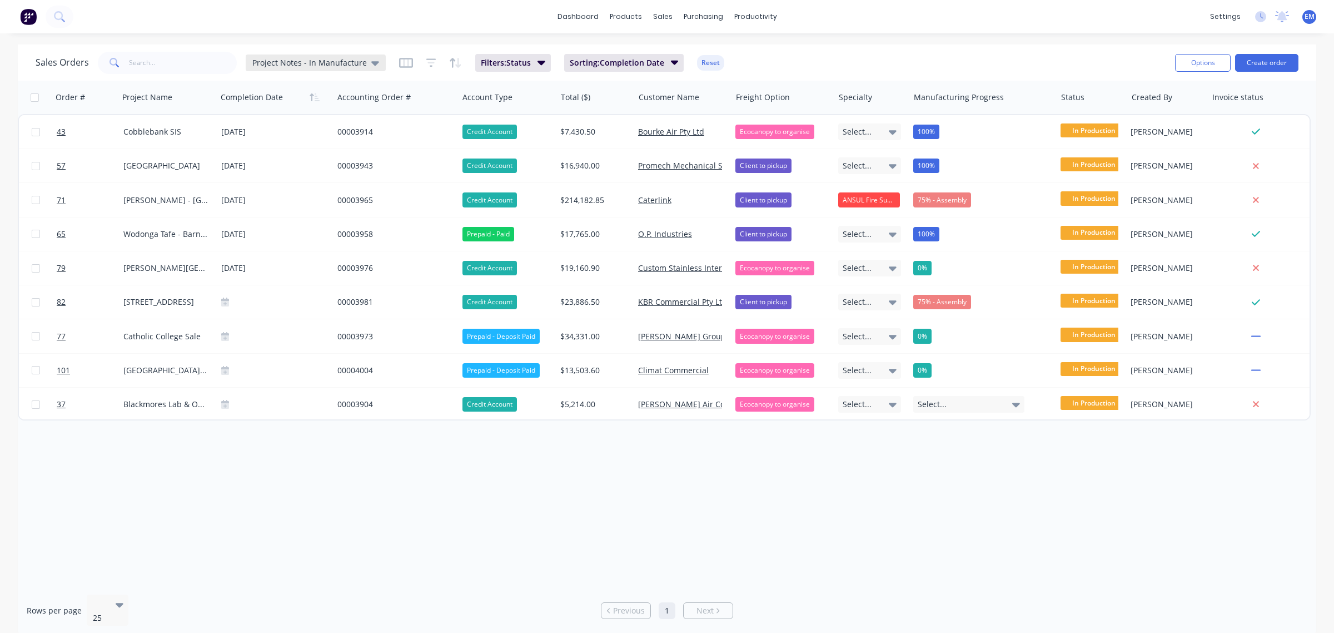
click at [320, 66] on span "Project Notes - In Manufacture" at bounding box center [309, 63] width 115 height 12
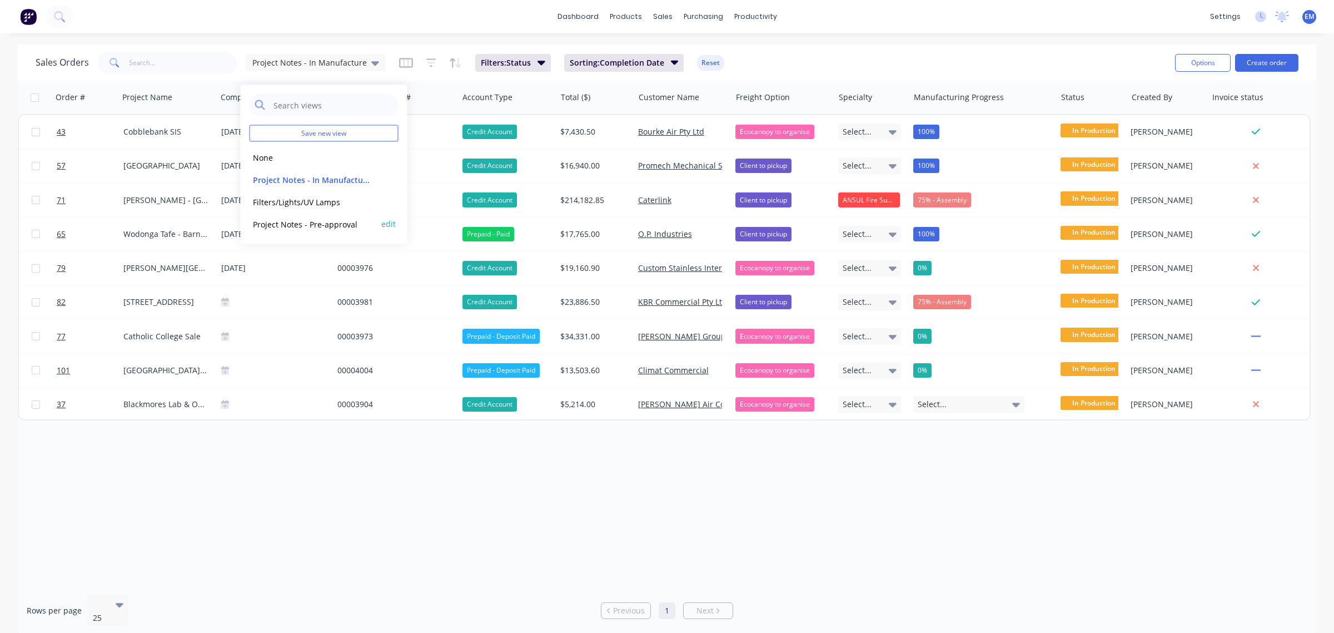
click at [318, 216] on div "Project Notes - Pre-approval edit" at bounding box center [324, 224] width 149 height 22
click at [327, 229] on button "Project Notes - Pre-approval" at bounding box center [313, 223] width 127 height 13
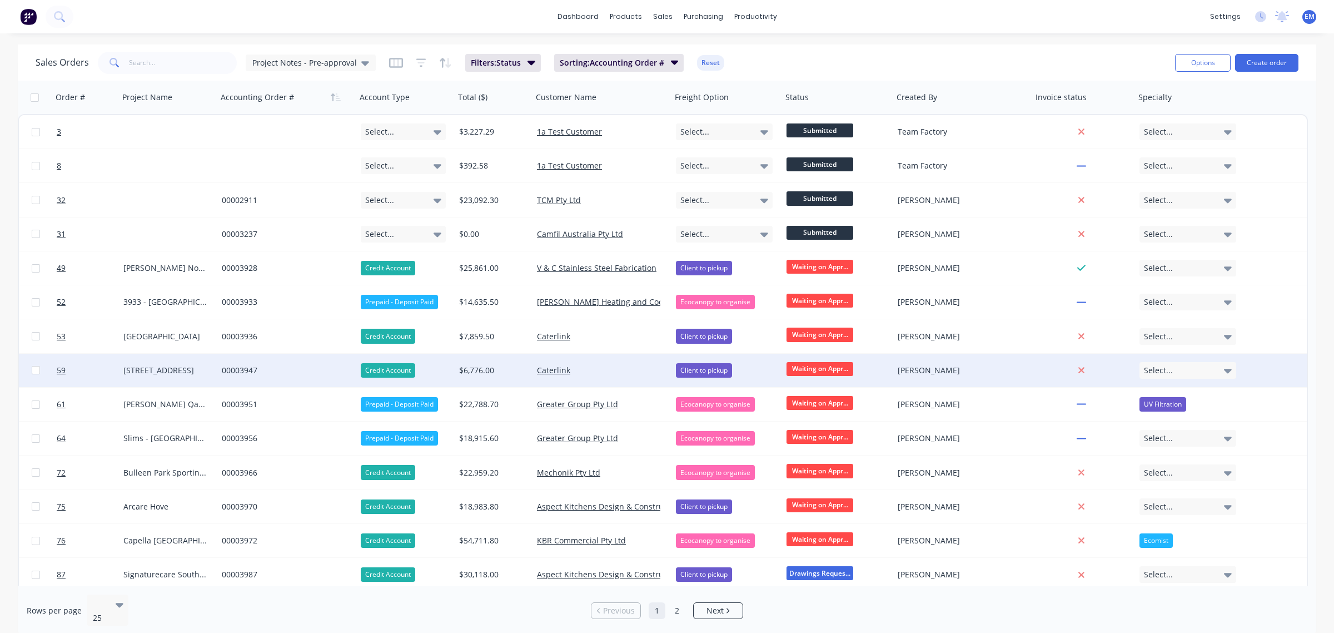
scroll to position [69, 0]
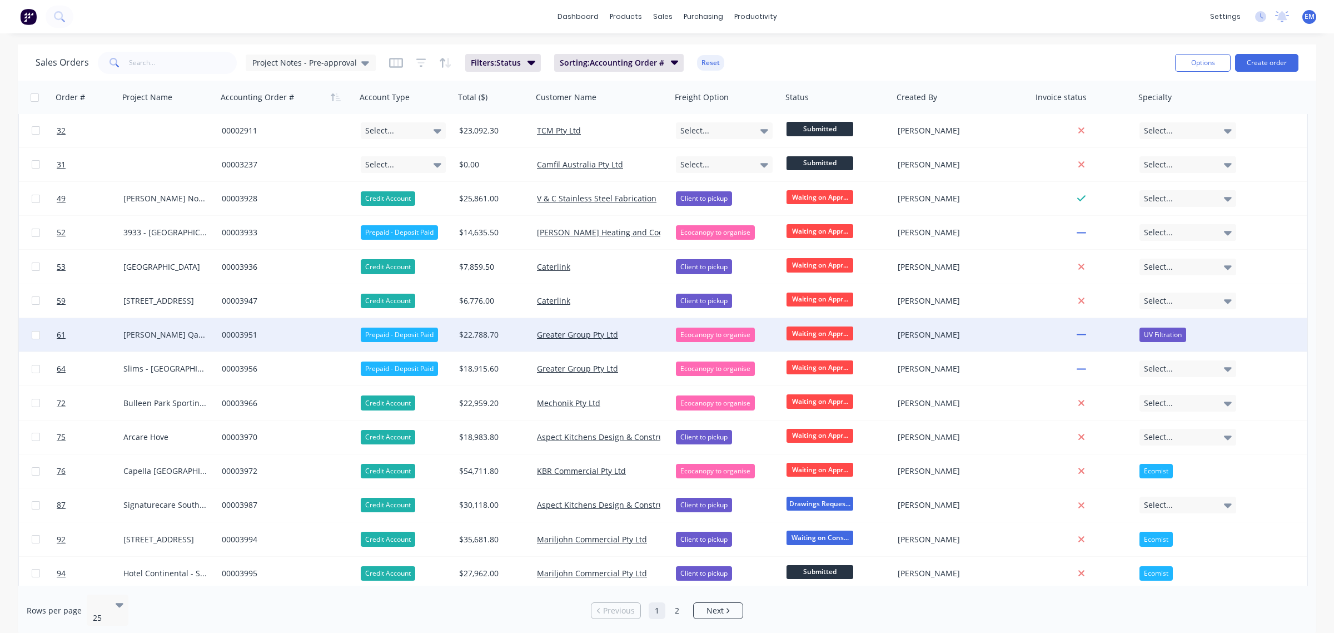
click at [798, 332] on span "Waiting on Appr..." at bounding box center [820, 333] width 67 height 14
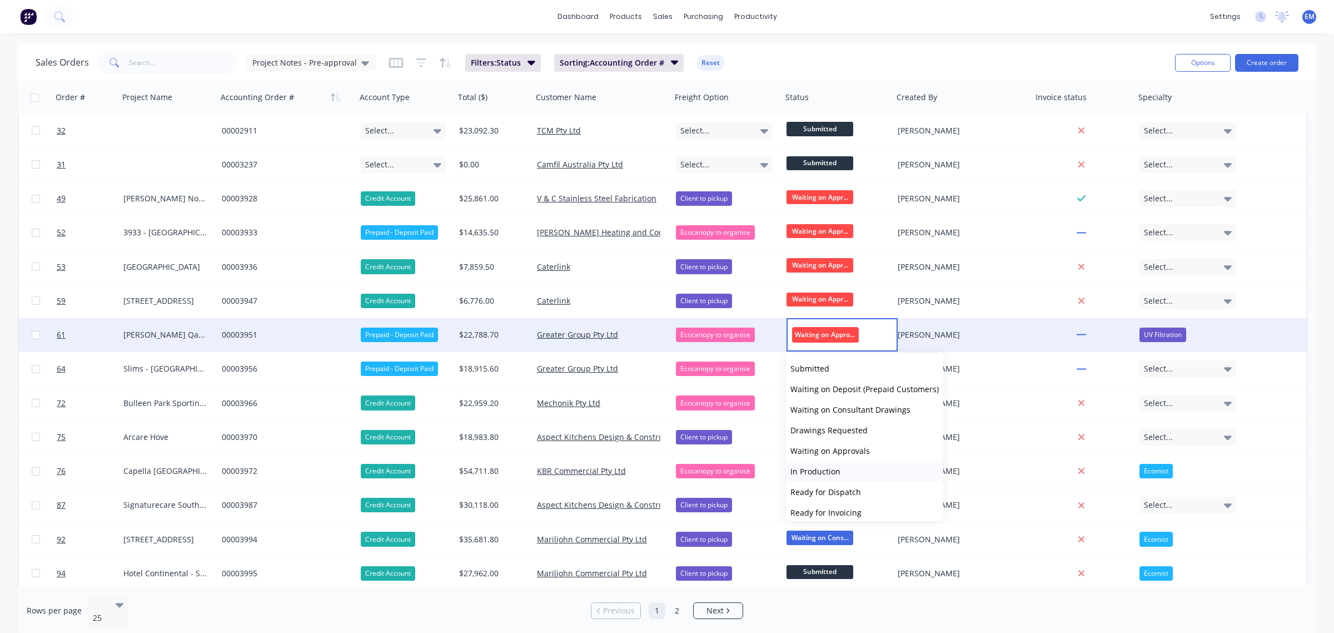
click at [851, 470] on button "In Production" at bounding box center [864, 471] width 157 height 21
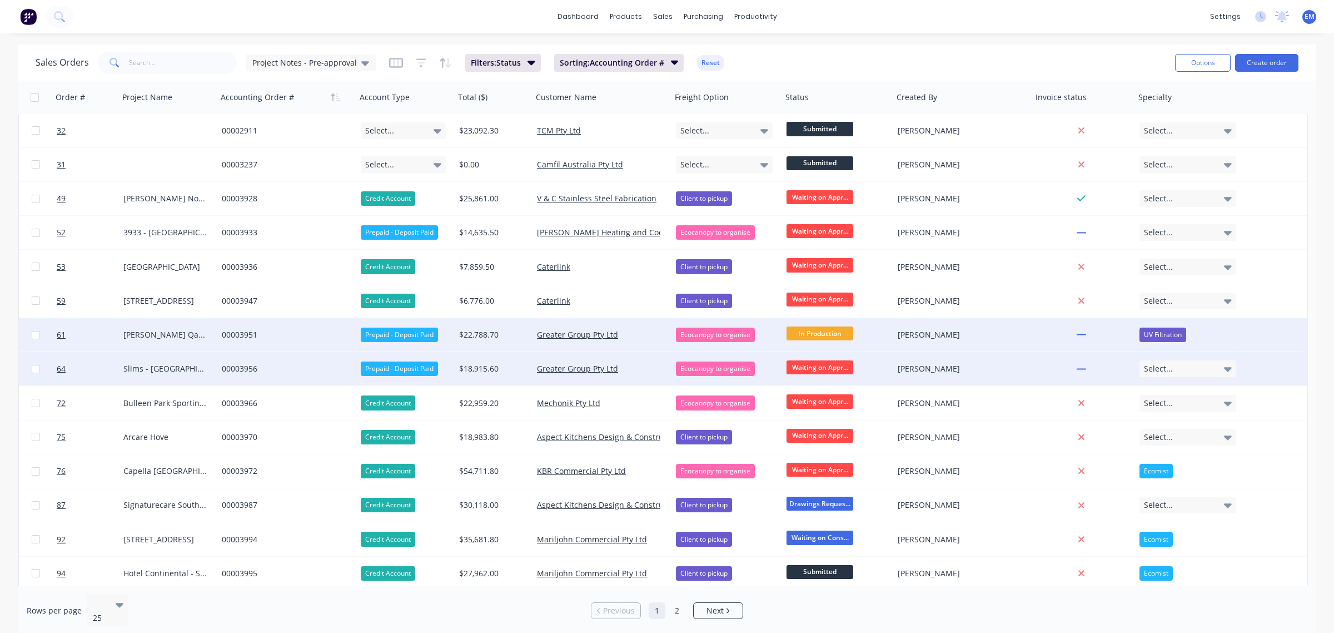
click at [841, 363] on span "Waiting on Appr..." at bounding box center [820, 367] width 67 height 14
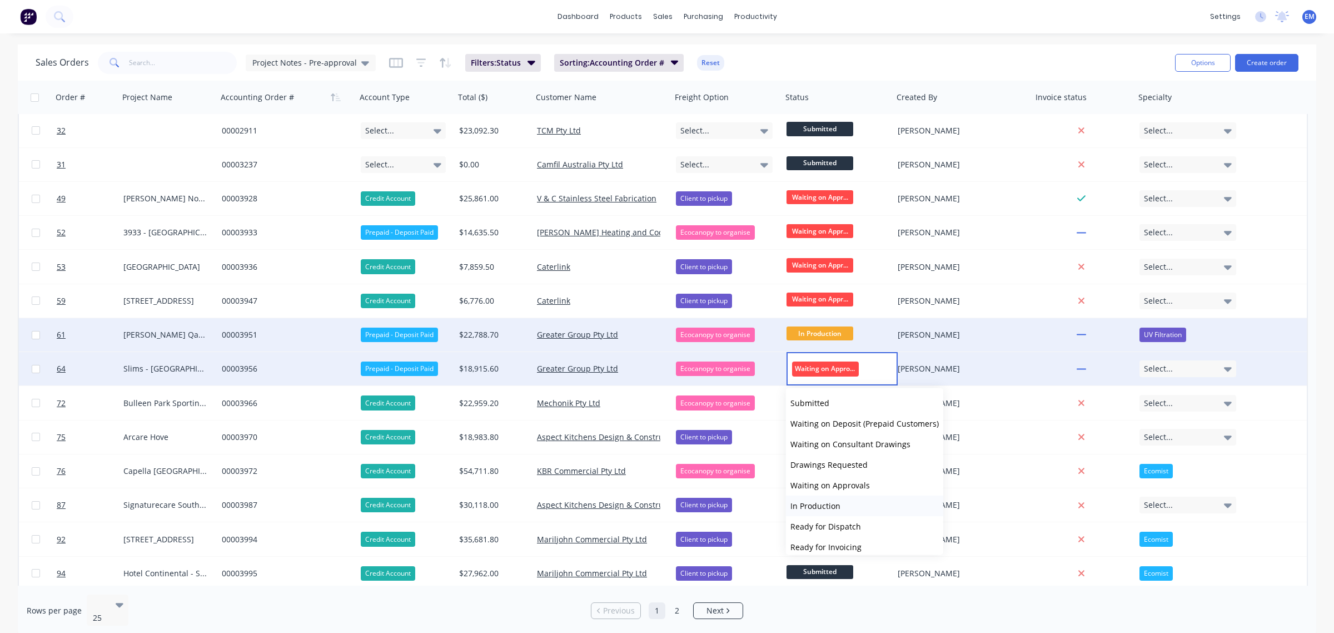
click at [836, 500] on span "In Production" at bounding box center [816, 505] width 50 height 11
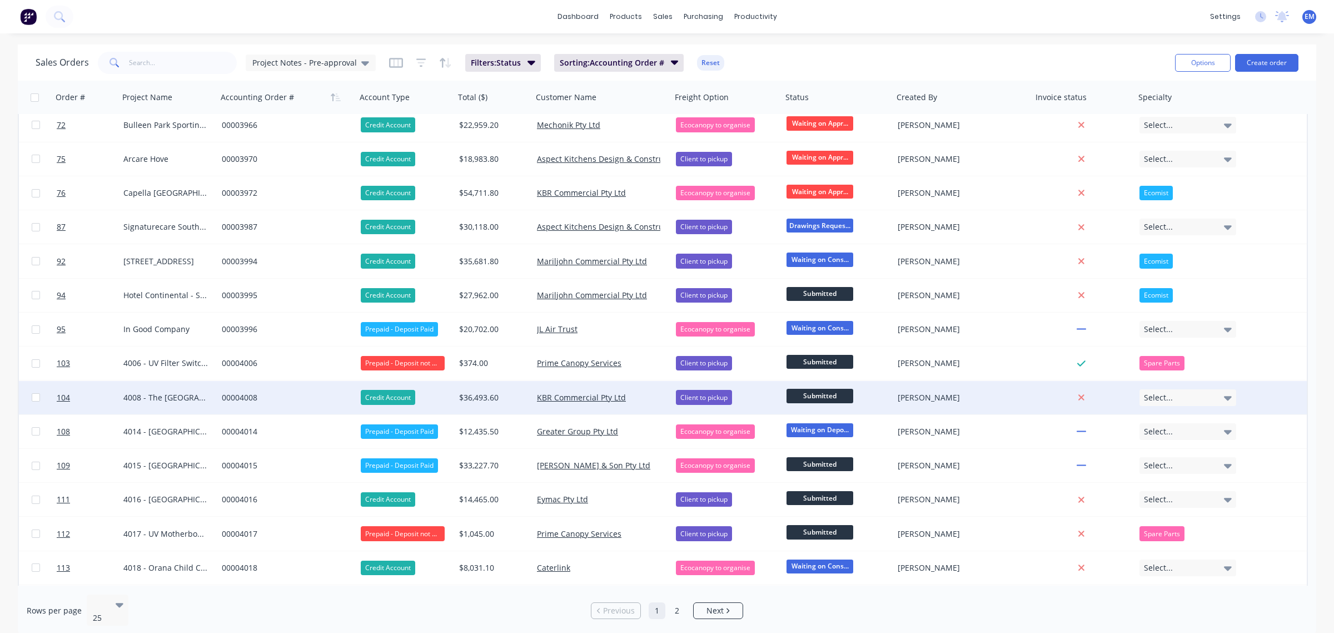
scroll to position [379, 0]
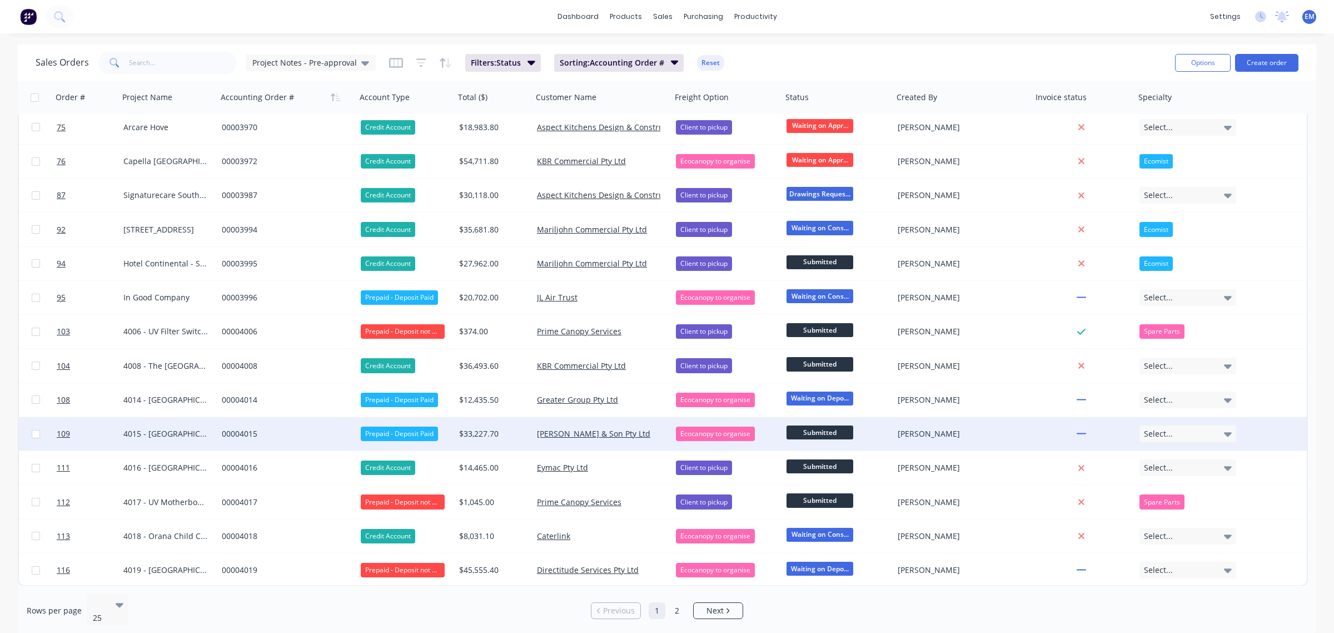
click at [837, 432] on span "Submitted" at bounding box center [820, 432] width 67 height 14
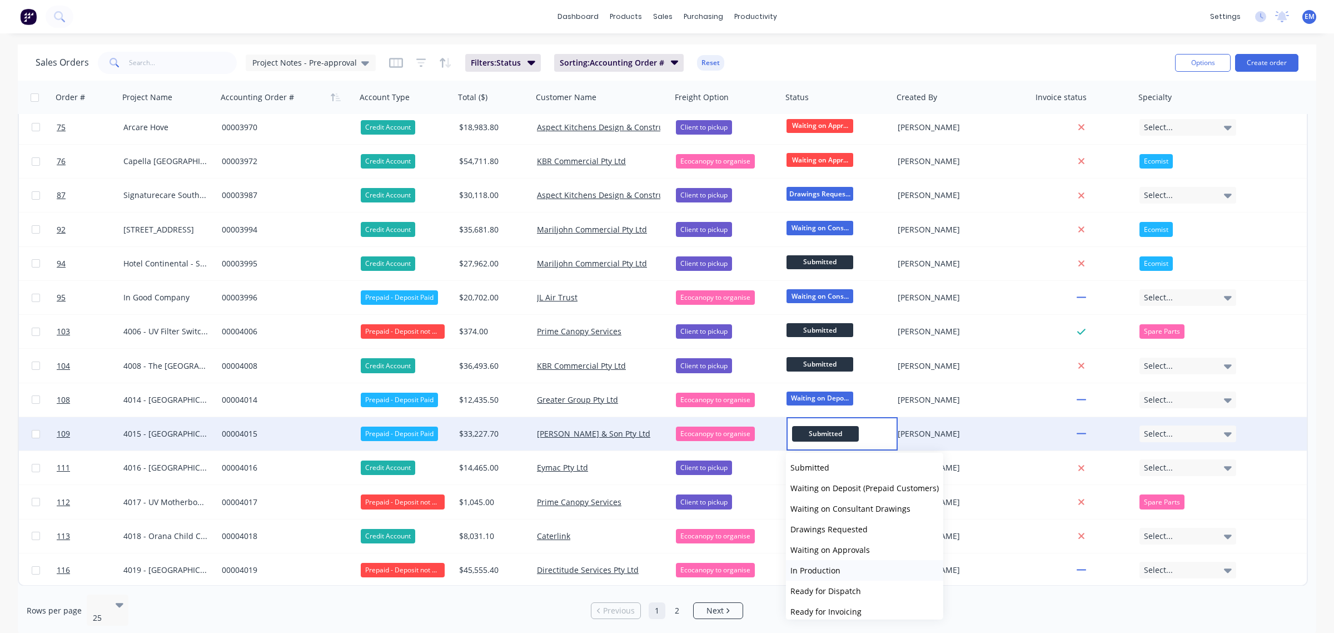
click at [856, 570] on button "In Production" at bounding box center [864, 570] width 157 height 21
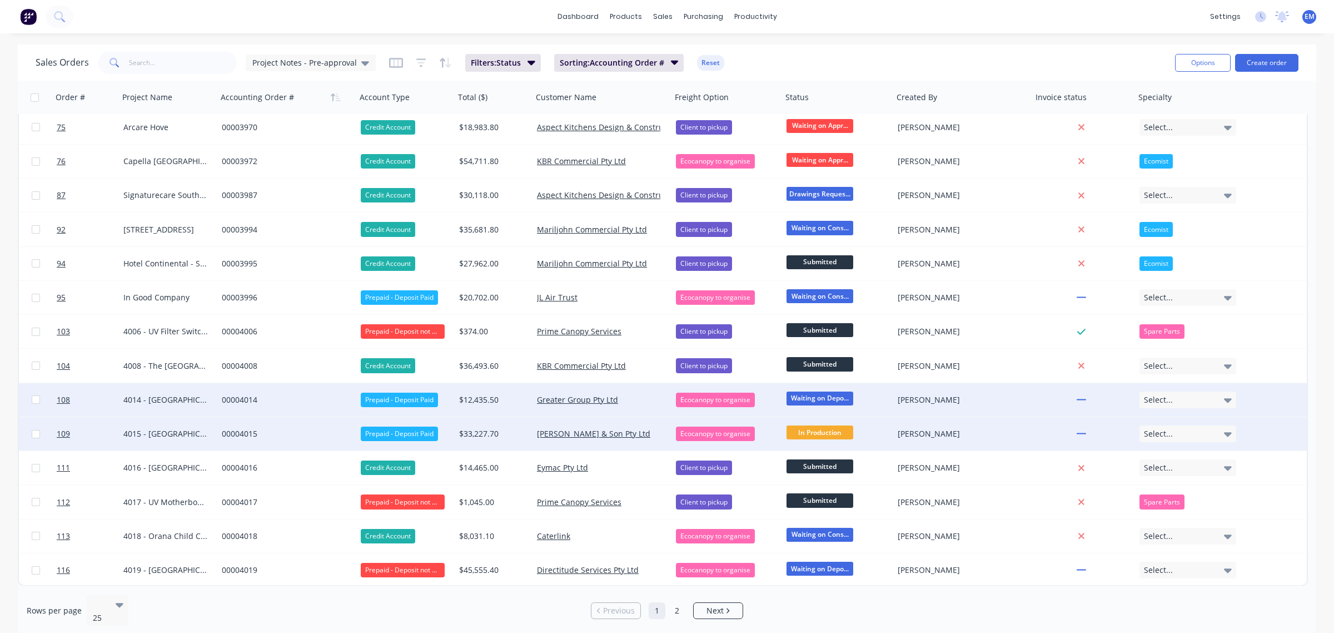
click at [809, 401] on span "Waiting on Depo..." at bounding box center [820, 398] width 67 height 14
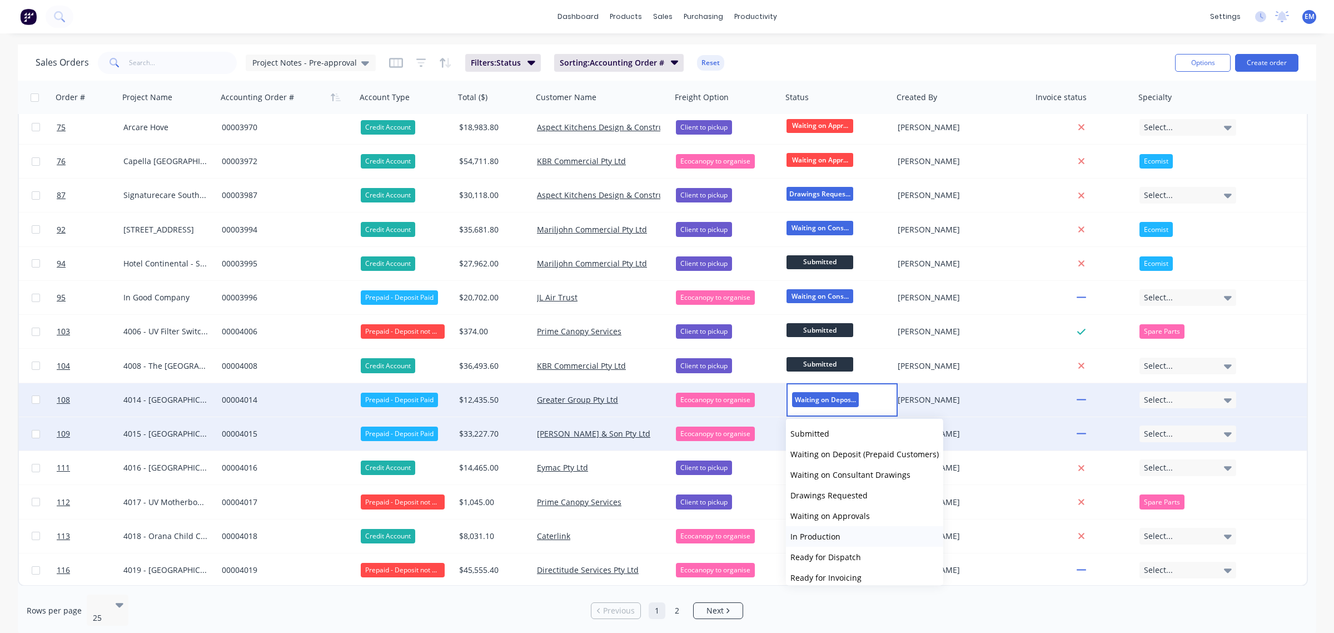
click at [830, 535] on span "In Production" at bounding box center [816, 536] width 50 height 11
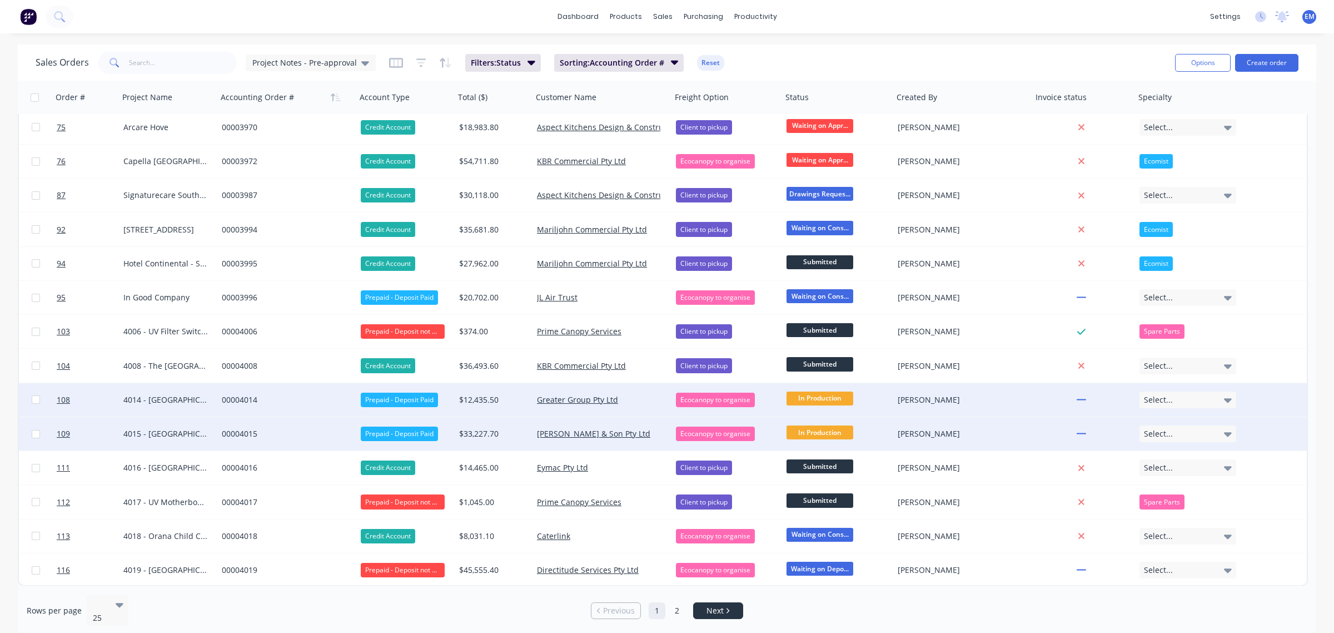
click at [712, 605] on span "Next" at bounding box center [715, 610] width 17 height 11
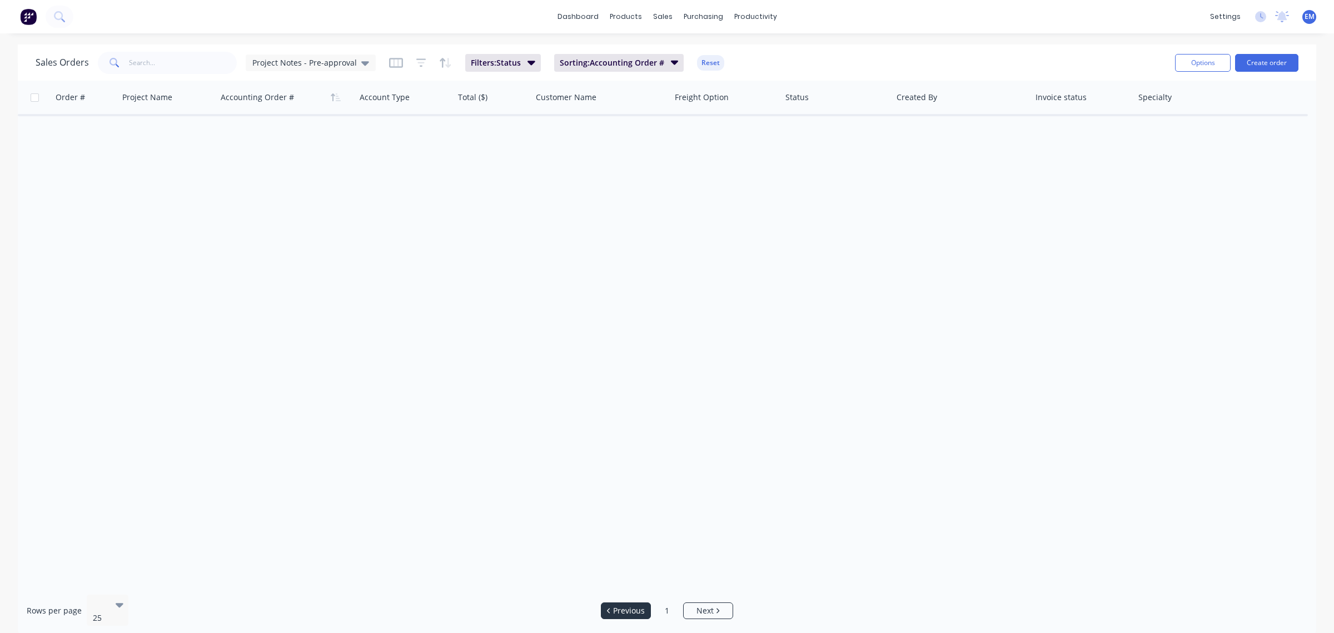
click at [648, 606] on link "Previous" at bounding box center [626, 610] width 49 height 11
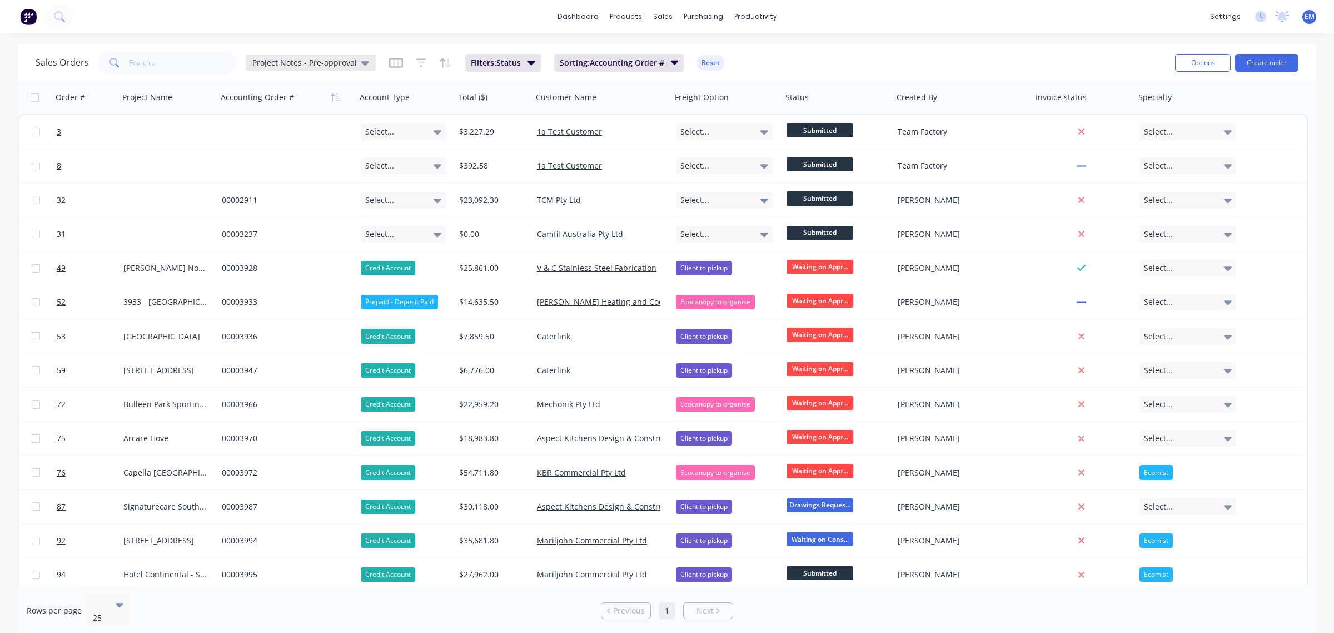
click at [349, 62] on span "Project Notes - Pre-approval" at bounding box center [304, 63] width 105 height 12
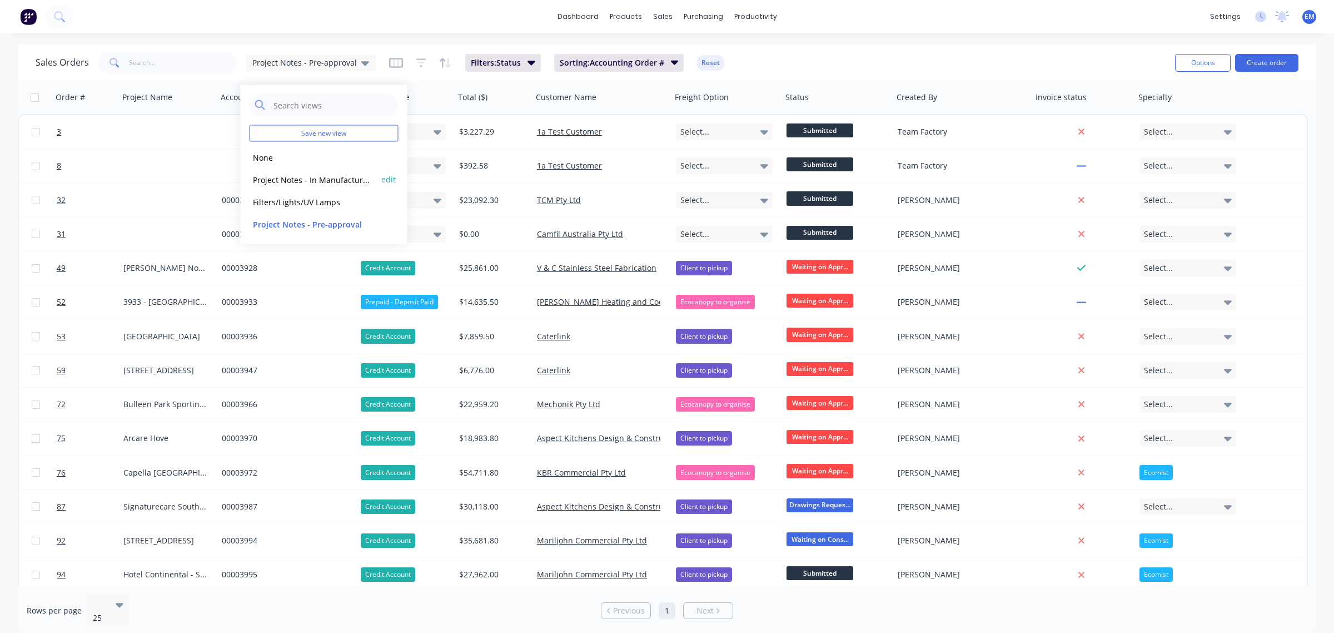
click at [329, 176] on button "Project Notes - In Manufacture (Default)" at bounding box center [313, 179] width 127 height 13
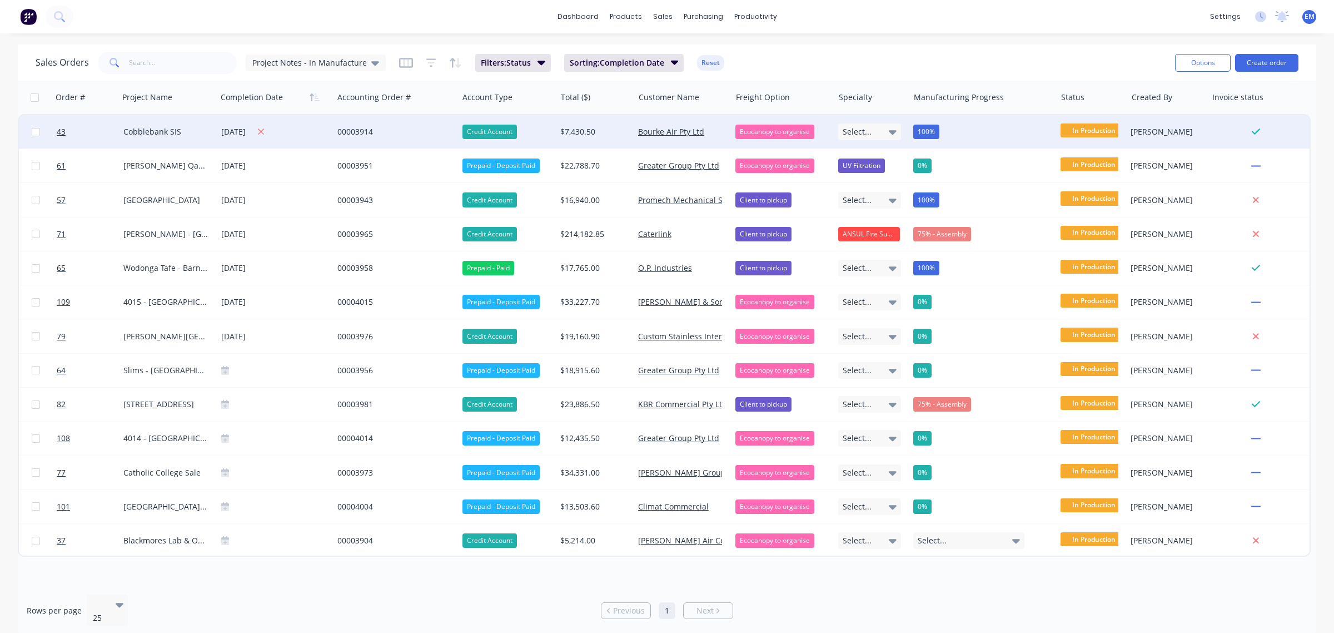
click at [265, 131] on icon at bounding box center [260, 132] width 7 height 10
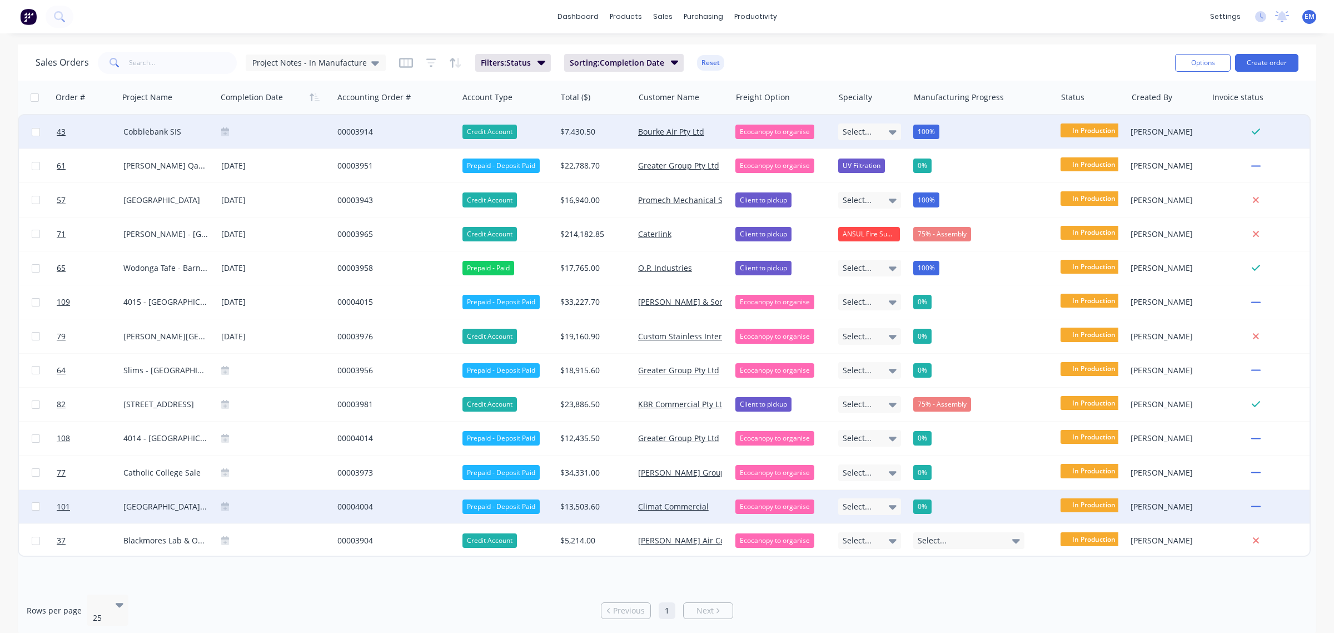
click at [227, 504] on icon at bounding box center [225, 506] width 8 height 8
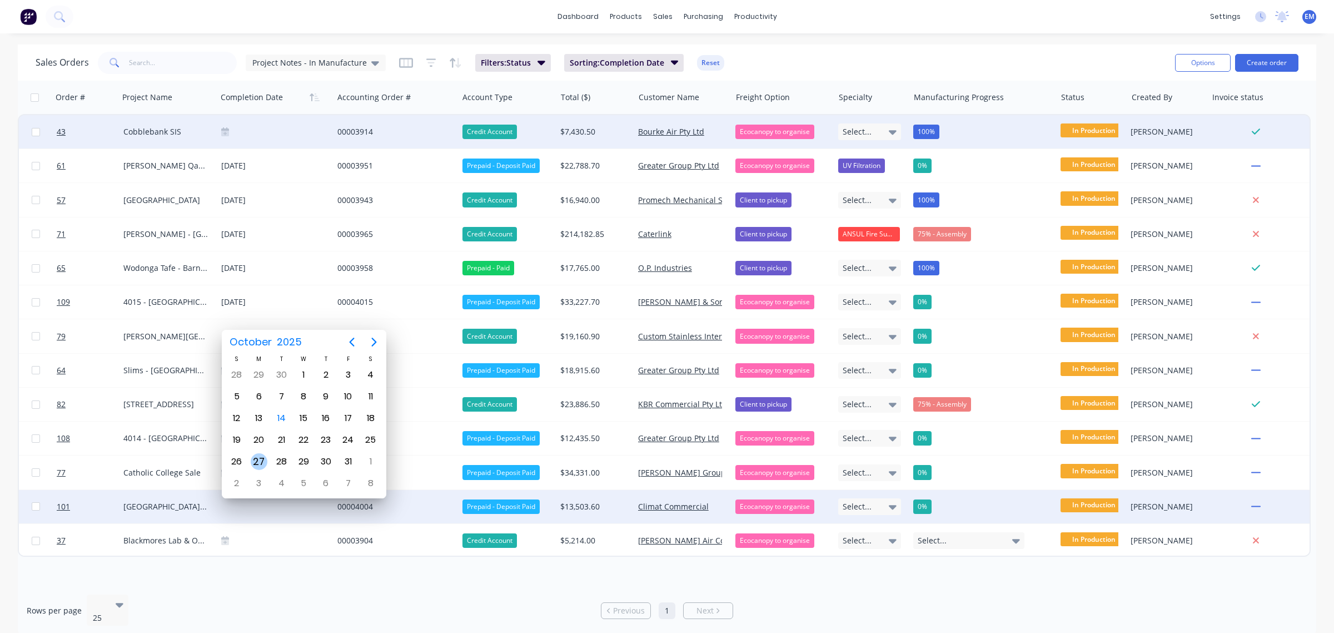
click at [260, 459] on div "27" at bounding box center [259, 461] width 17 height 17
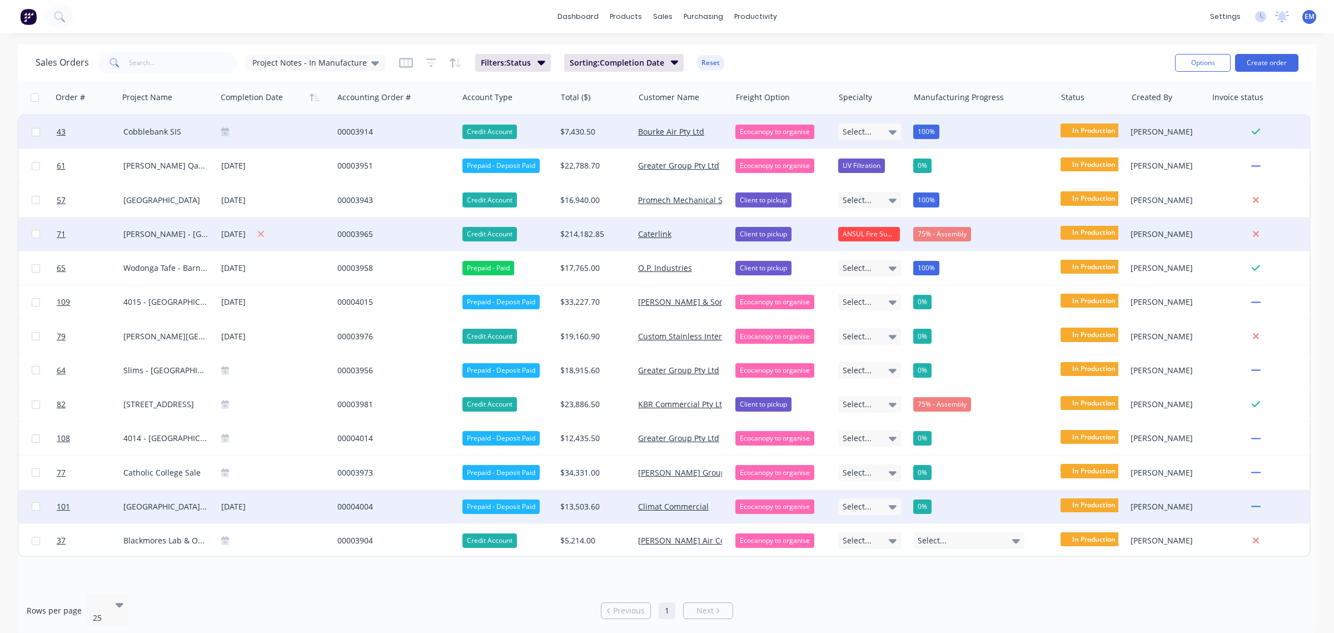
click at [239, 232] on div "[DATE]" at bounding box center [274, 234] width 107 height 14
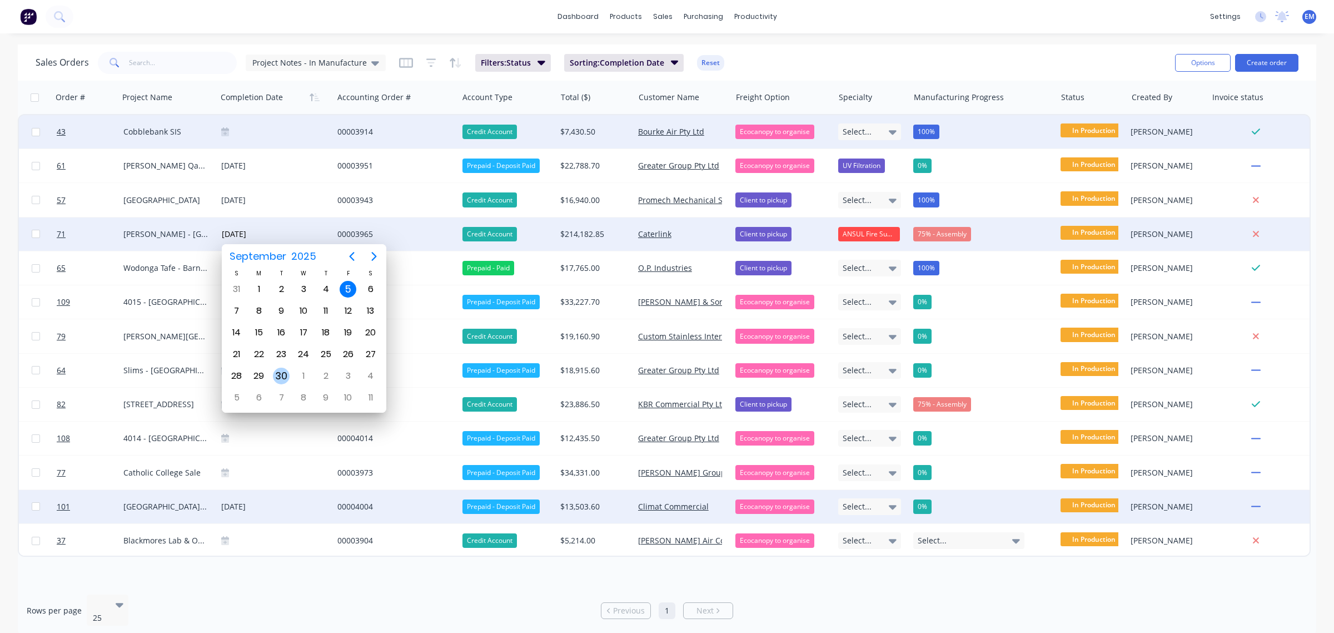
click at [275, 371] on div "30" at bounding box center [281, 375] width 17 height 17
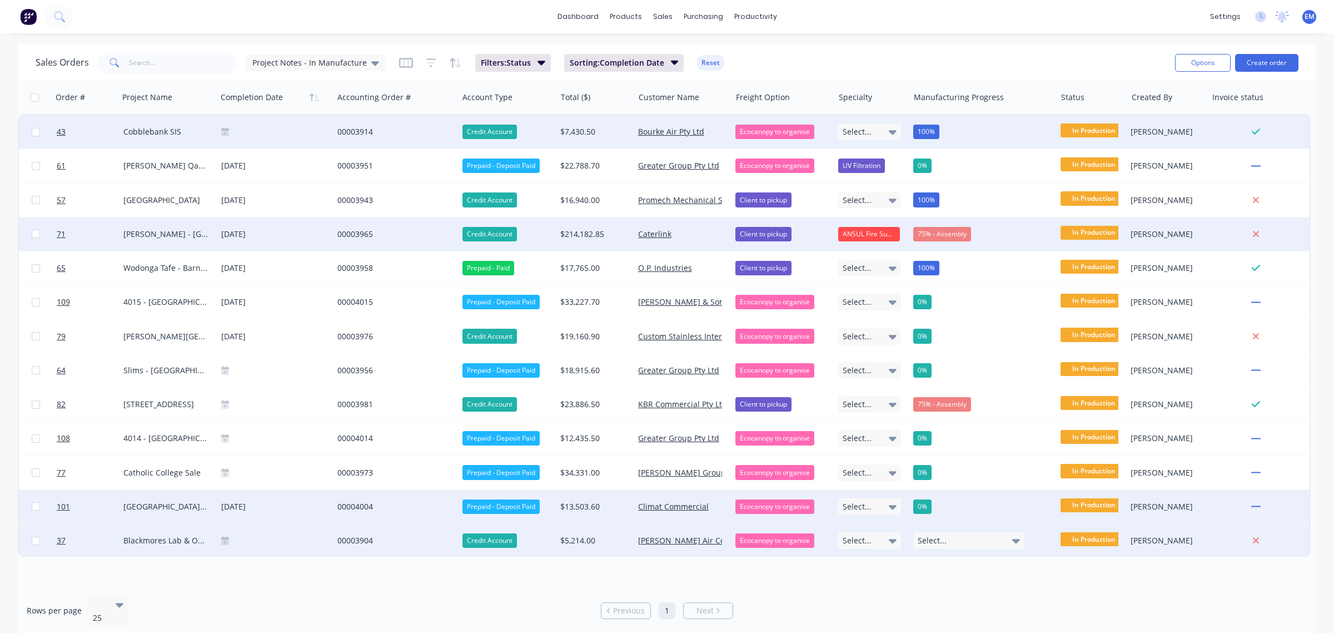
click at [221, 537] on icon at bounding box center [225, 540] width 8 height 8
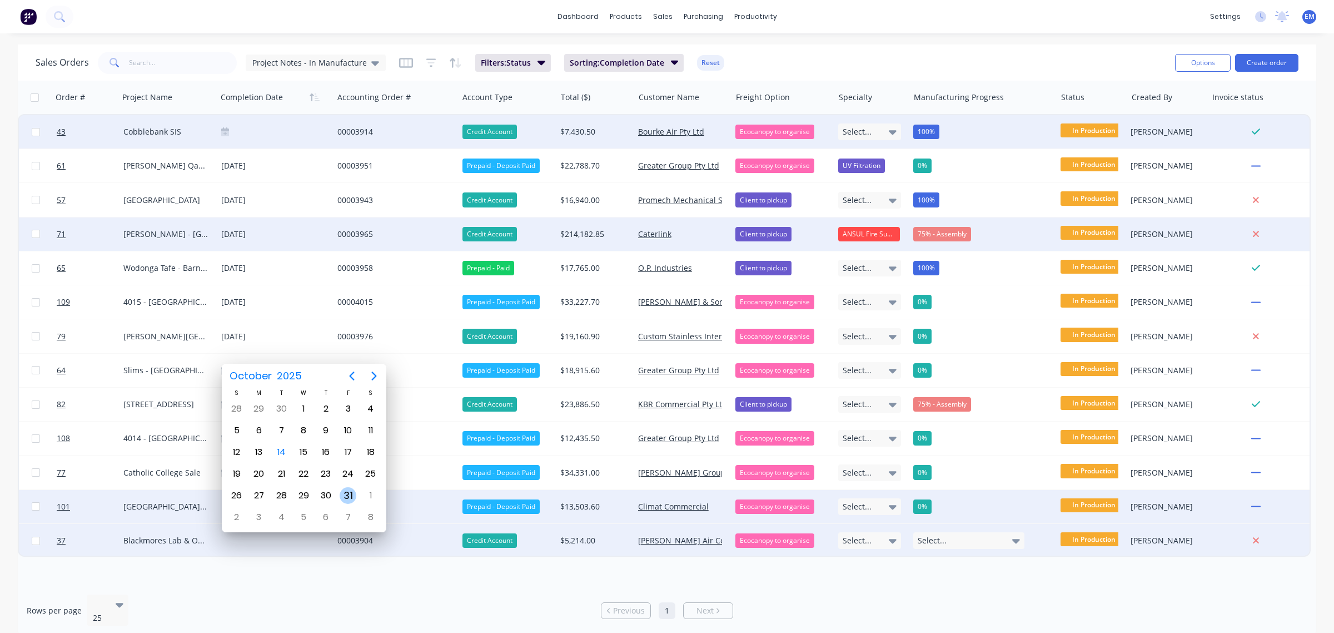
click at [342, 491] on div "31" at bounding box center [348, 495] width 17 height 17
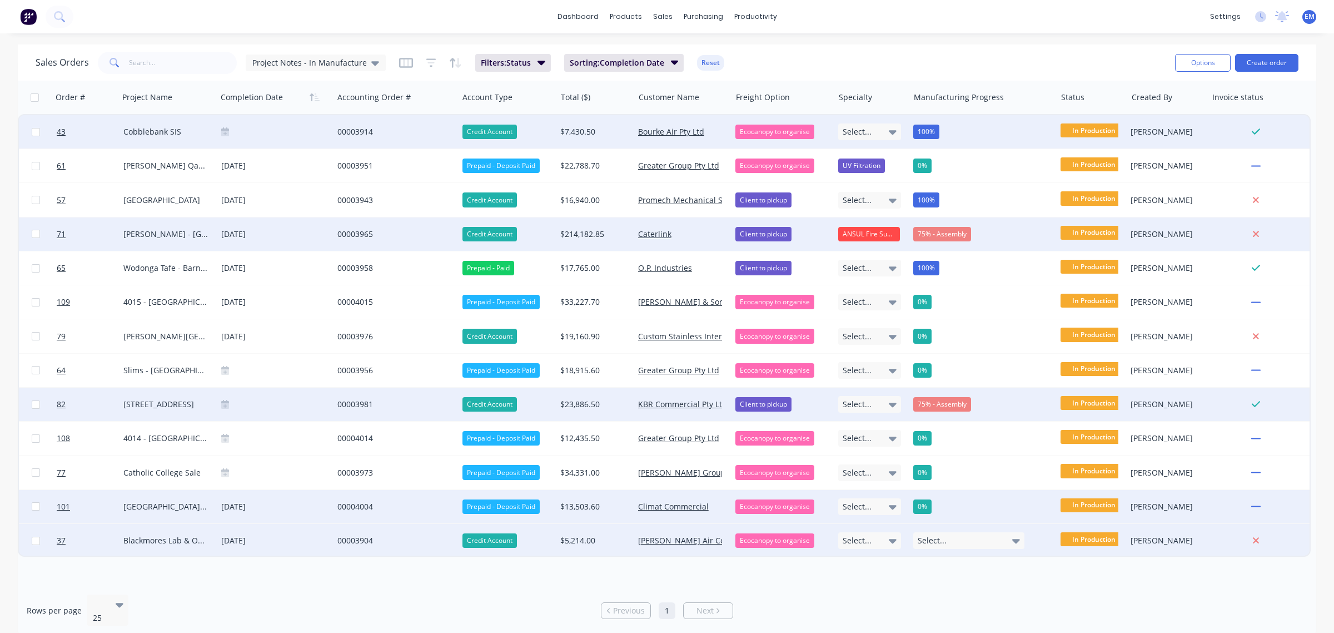
click at [223, 400] on icon at bounding box center [225, 404] width 8 height 8
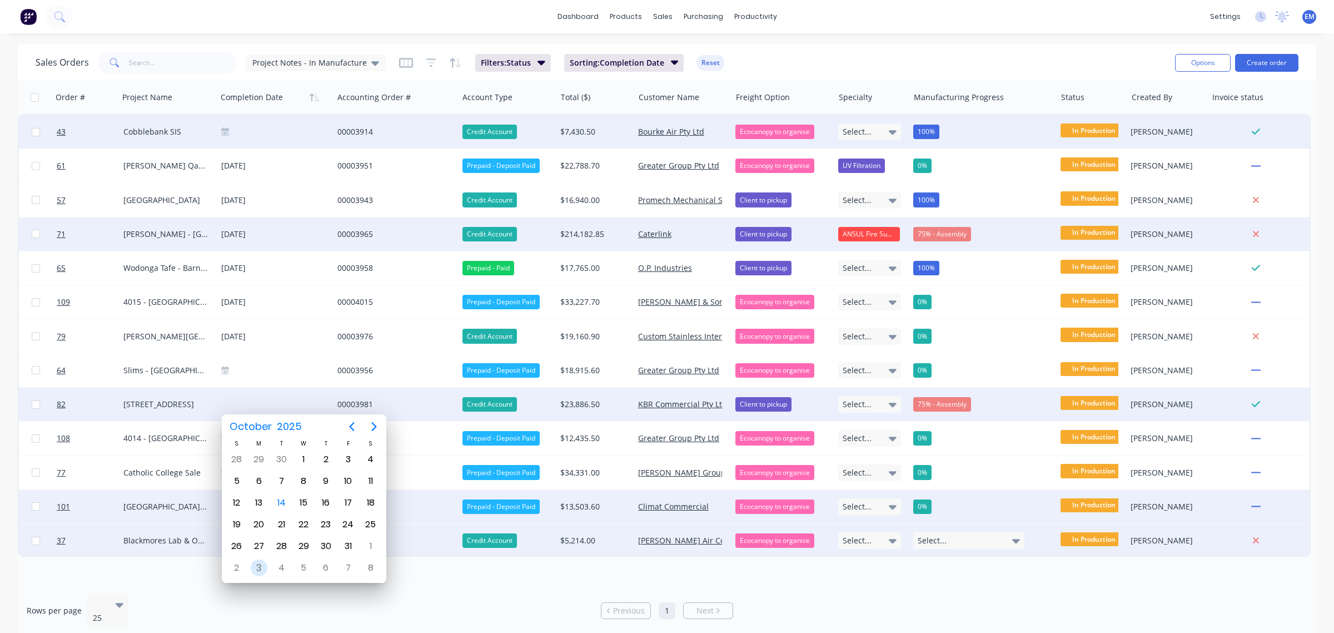
click at [256, 560] on div "3" at bounding box center [259, 567] width 17 height 17
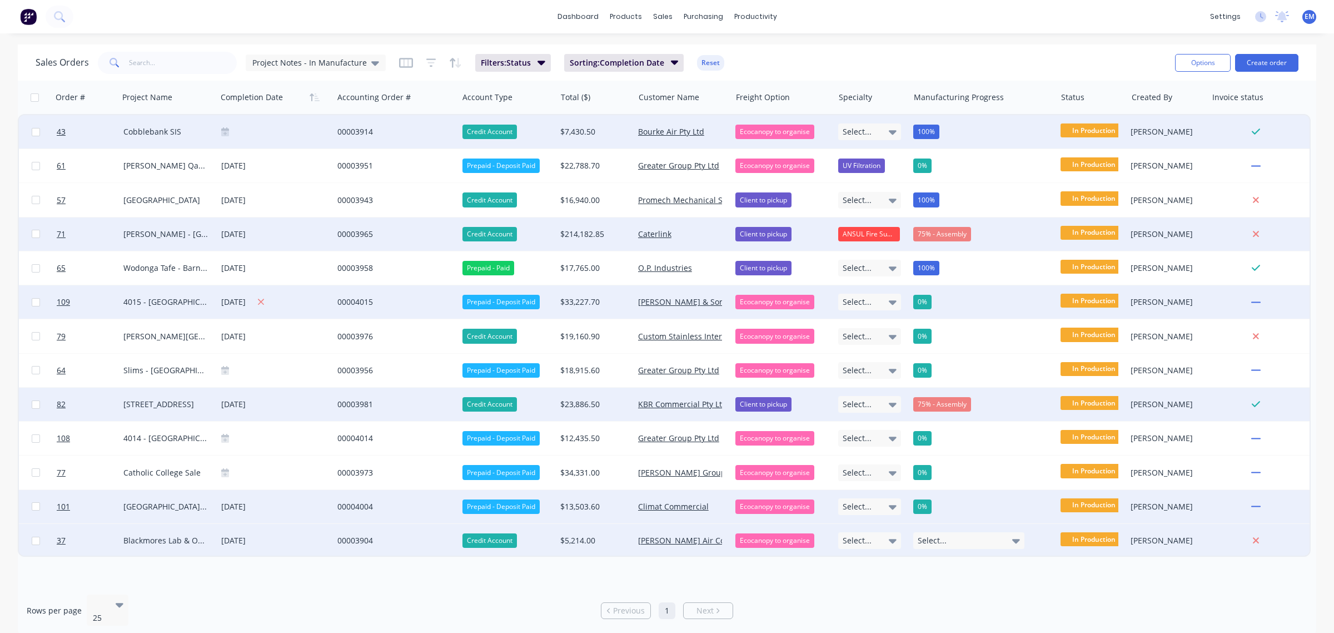
click at [239, 304] on div "[DATE]" at bounding box center [274, 302] width 107 height 14
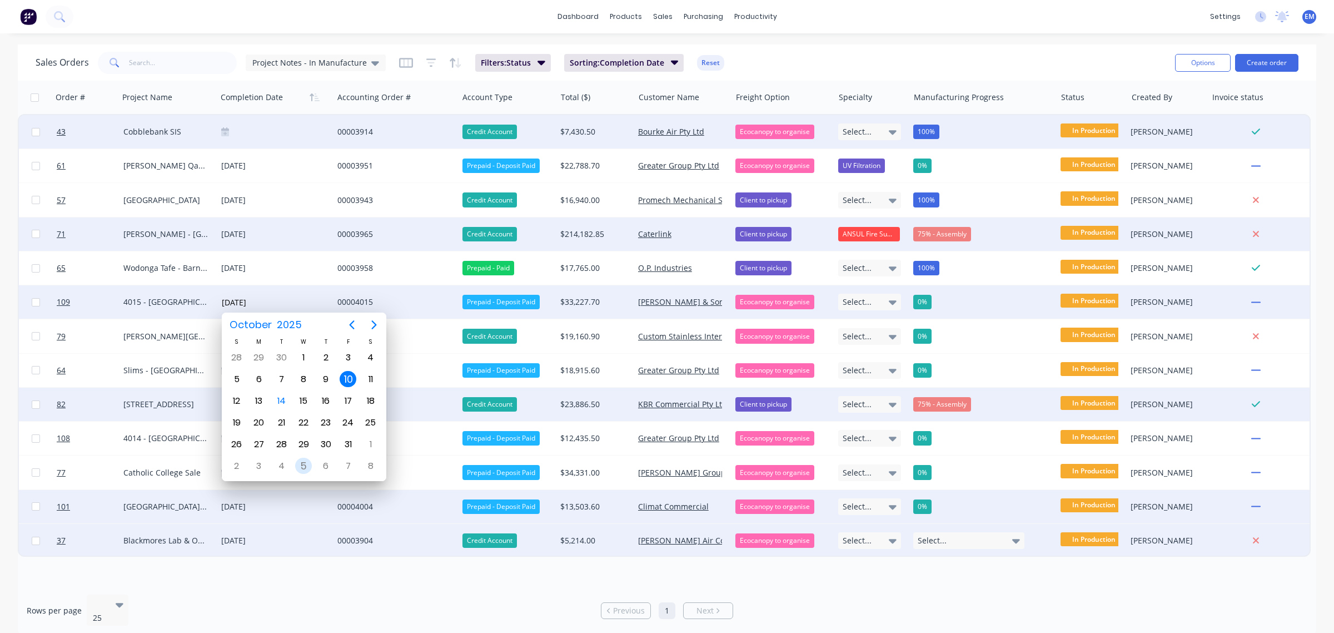
click at [299, 464] on div "5" at bounding box center [303, 466] width 17 height 17
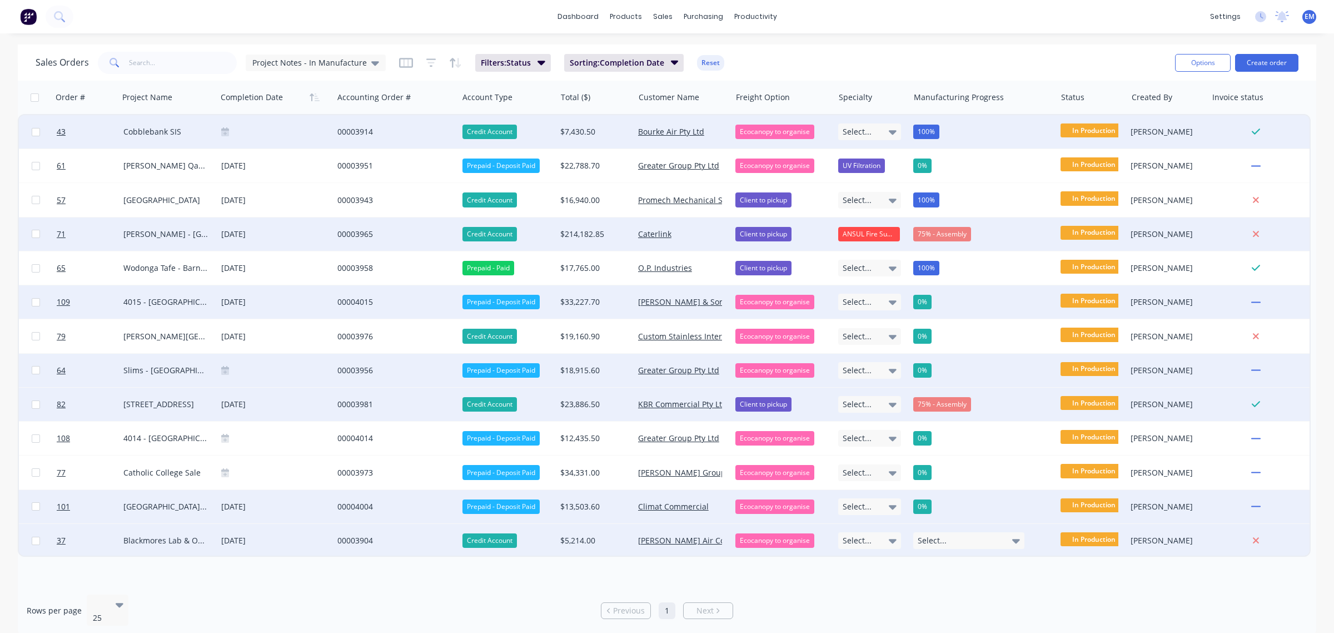
click at [228, 370] on icon at bounding box center [225, 372] width 8 height 6
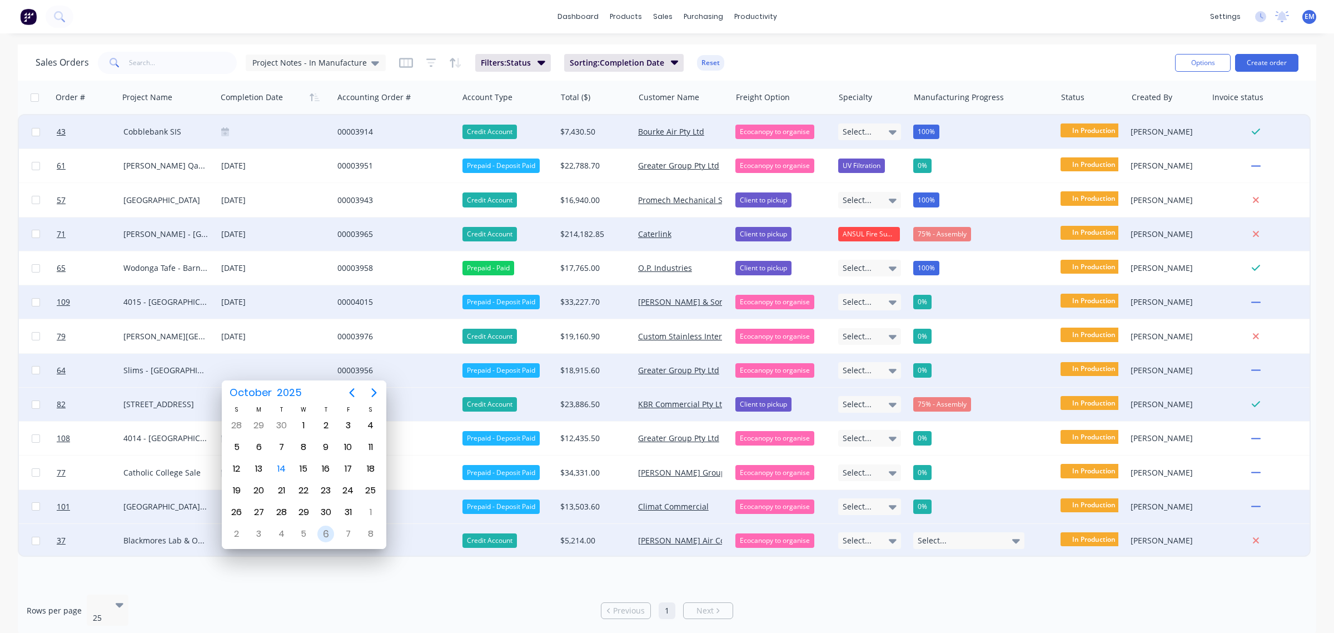
click at [320, 534] on div "6" at bounding box center [325, 533] width 17 height 17
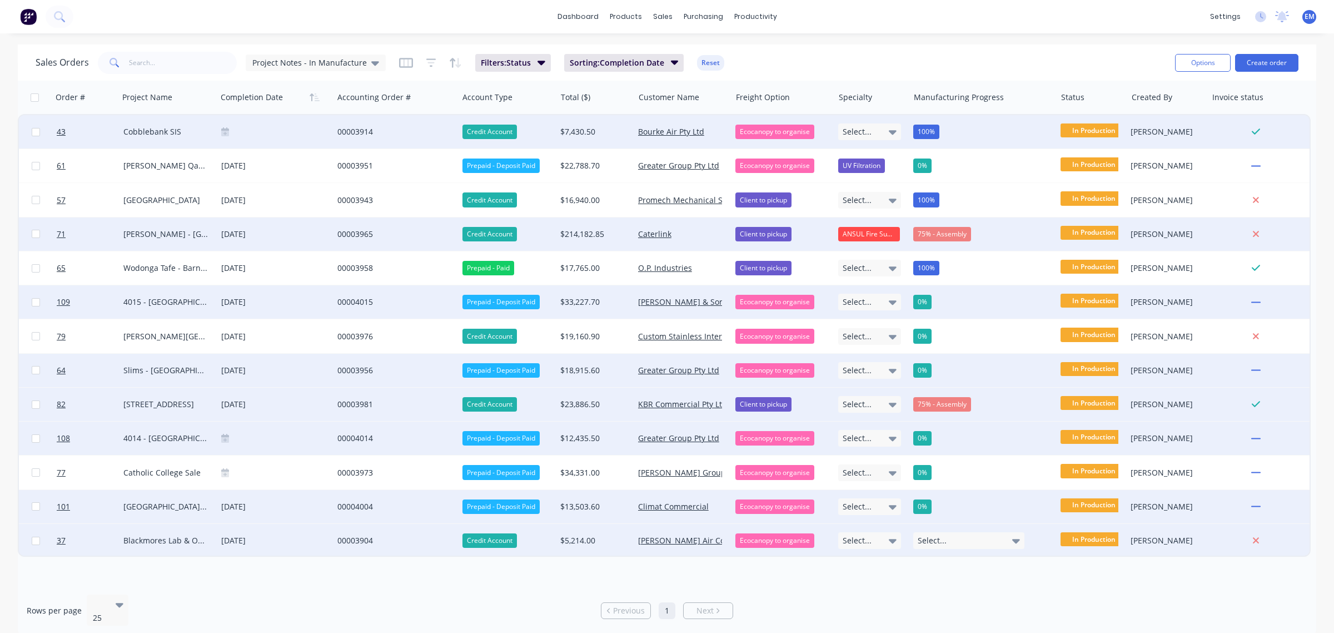
click at [228, 439] on icon at bounding box center [225, 440] width 8 height 6
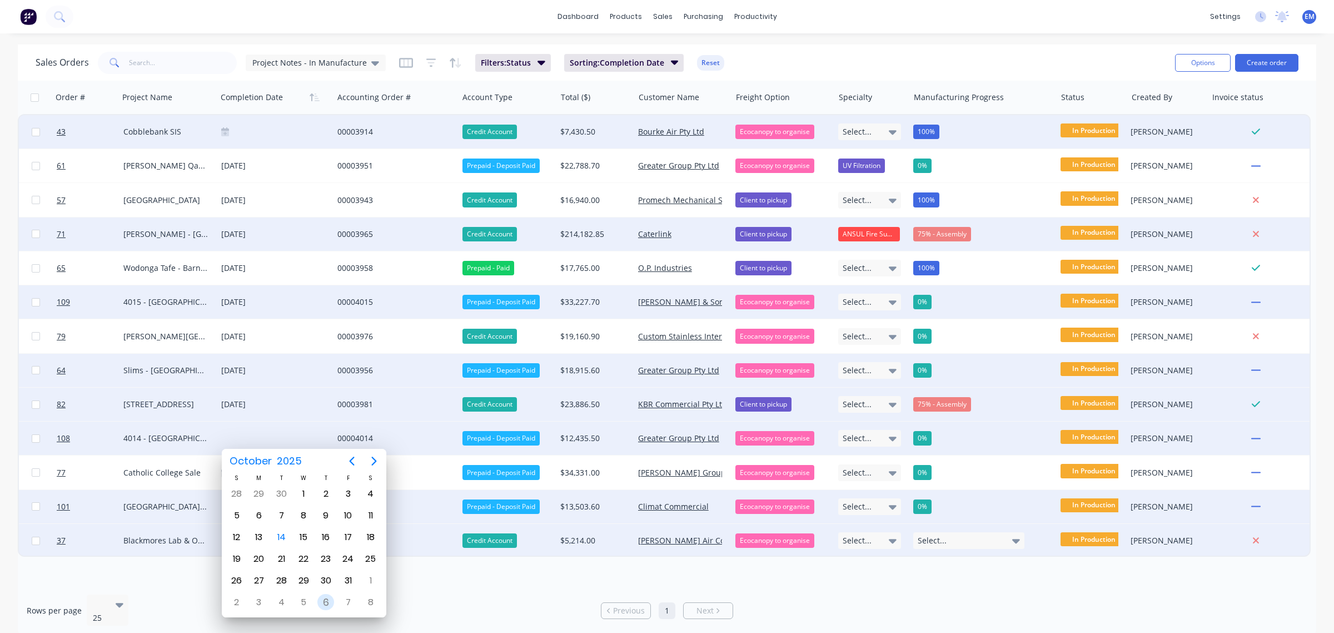
click at [329, 600] on div "6" at bounding box center [325, 602] width 17 height 17
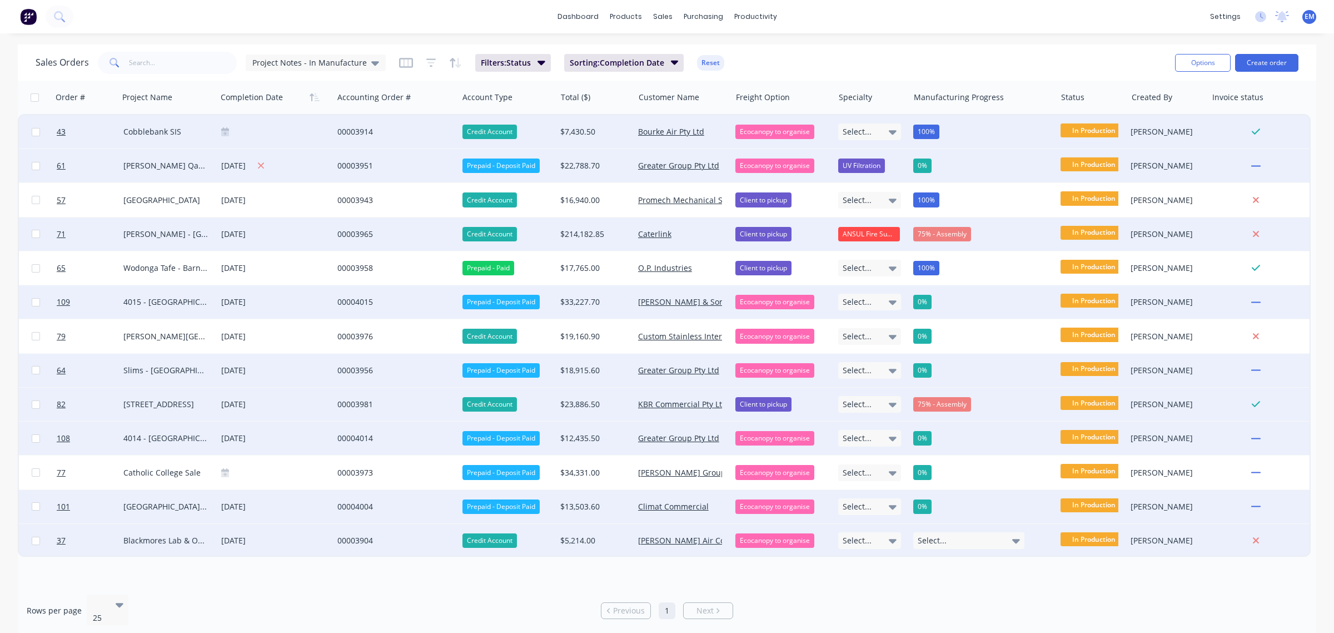
click at [235, 165] on div "[DATE]" at bounding box center [274, 166] width 107 height 14
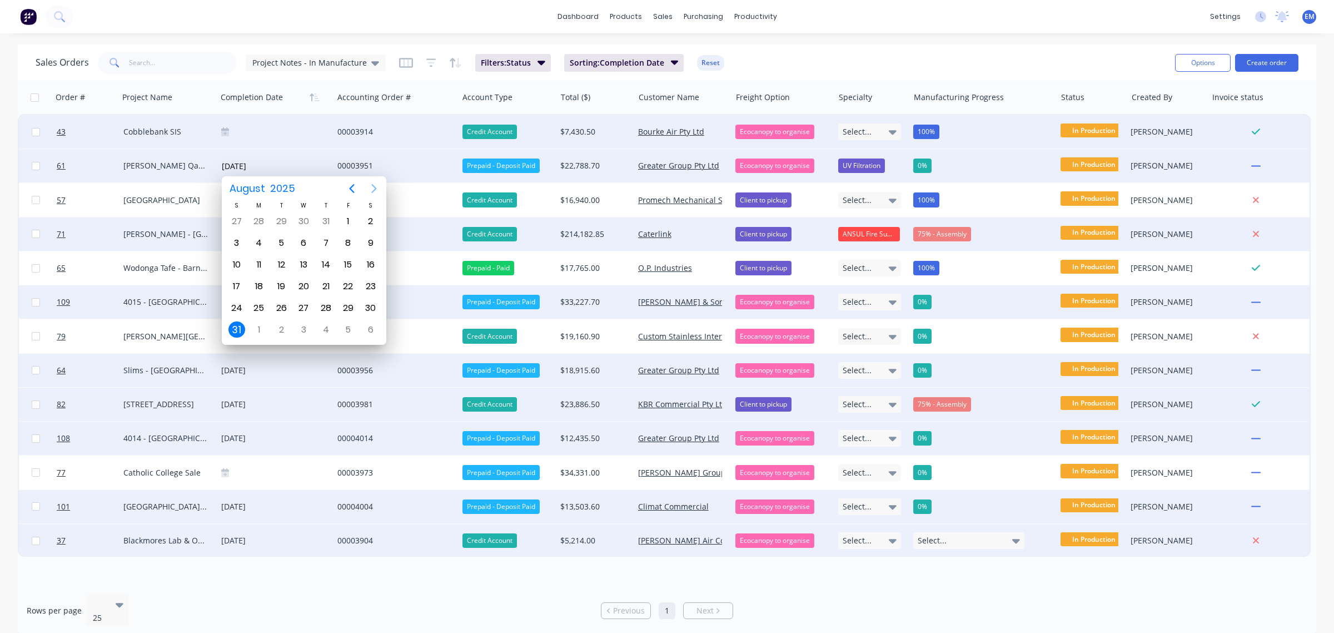
click at [374, 190] on icon "Next page" at bounding box center [373, 188] width 13 height 13
click at [372, 190] on icon "Next page" at bounding box center [373, 188] width 13 height 13
click at [326, 240] on div "6" at bounding box center [325, 243] width 17 height 17
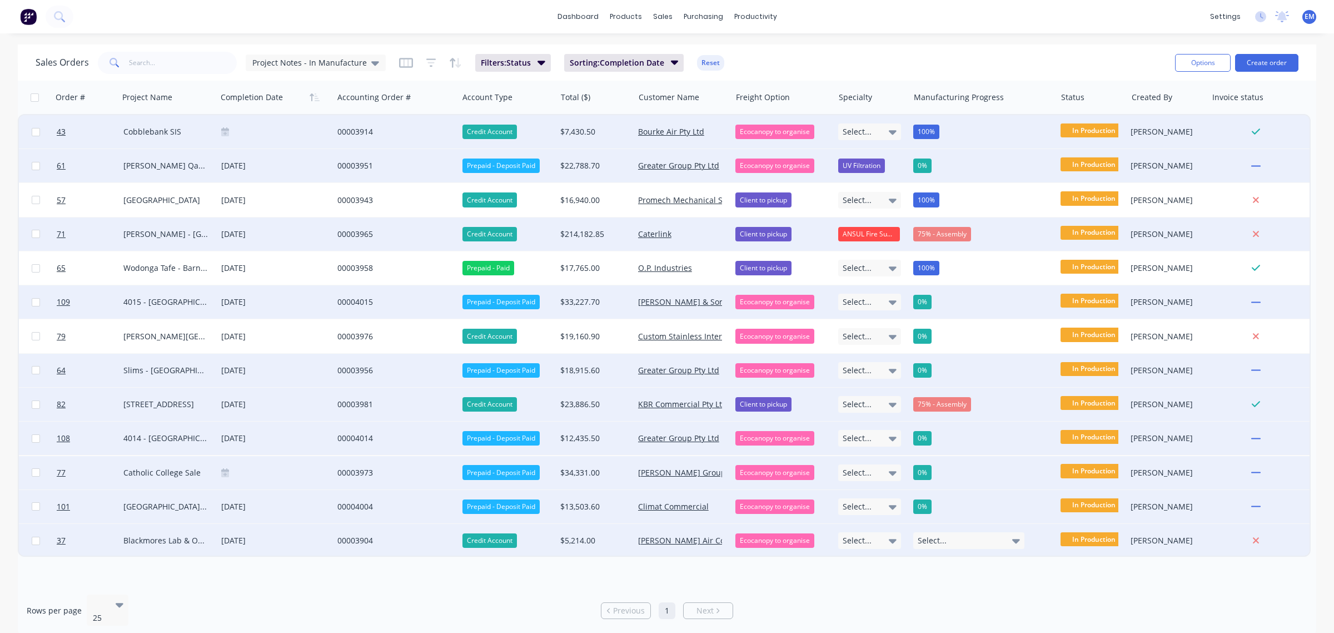
click at [229, 471] on div at bounding box center [274, 472] width 107 height 9
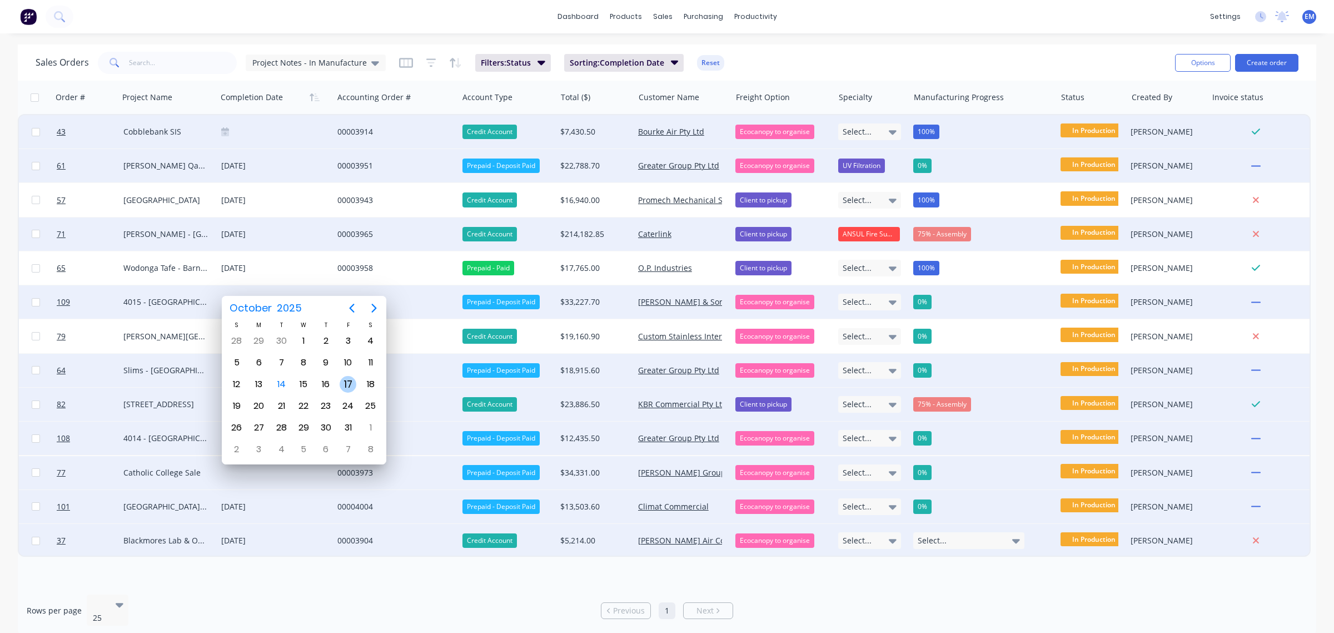
click at [350, 382] on div "17" at bounding box center [348, 384] width 17 height 17
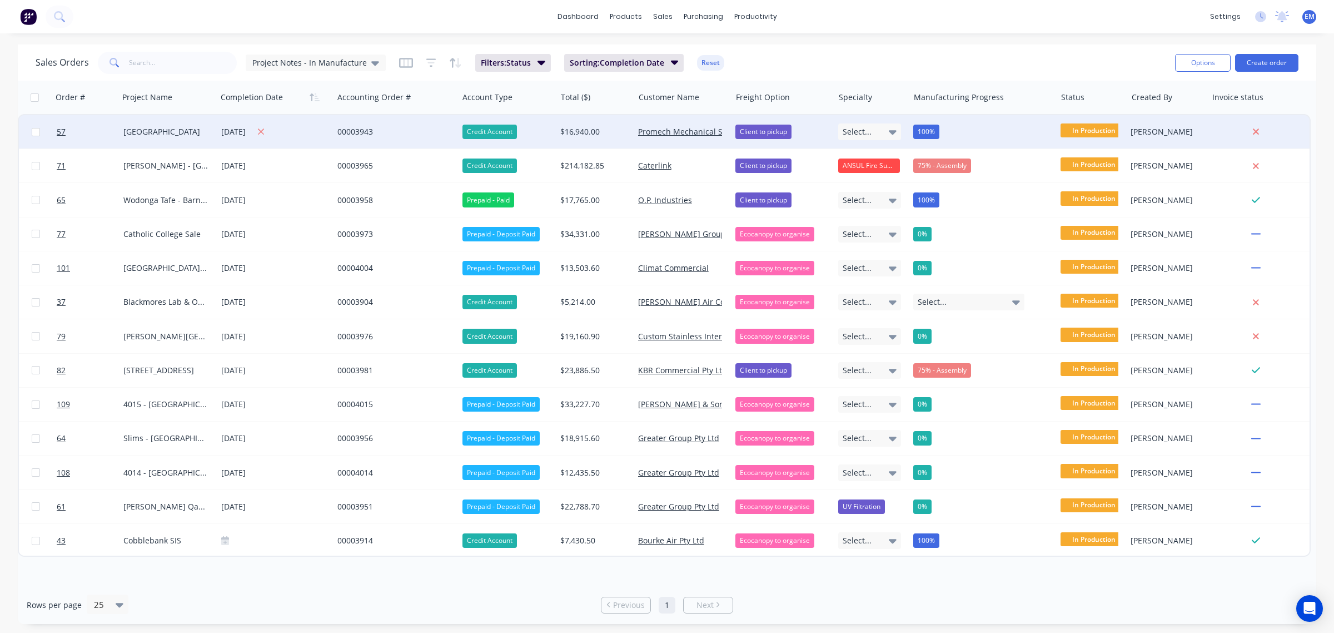
click at [265, 129] on icon at bounding box center [260, 132] width 7 height 10
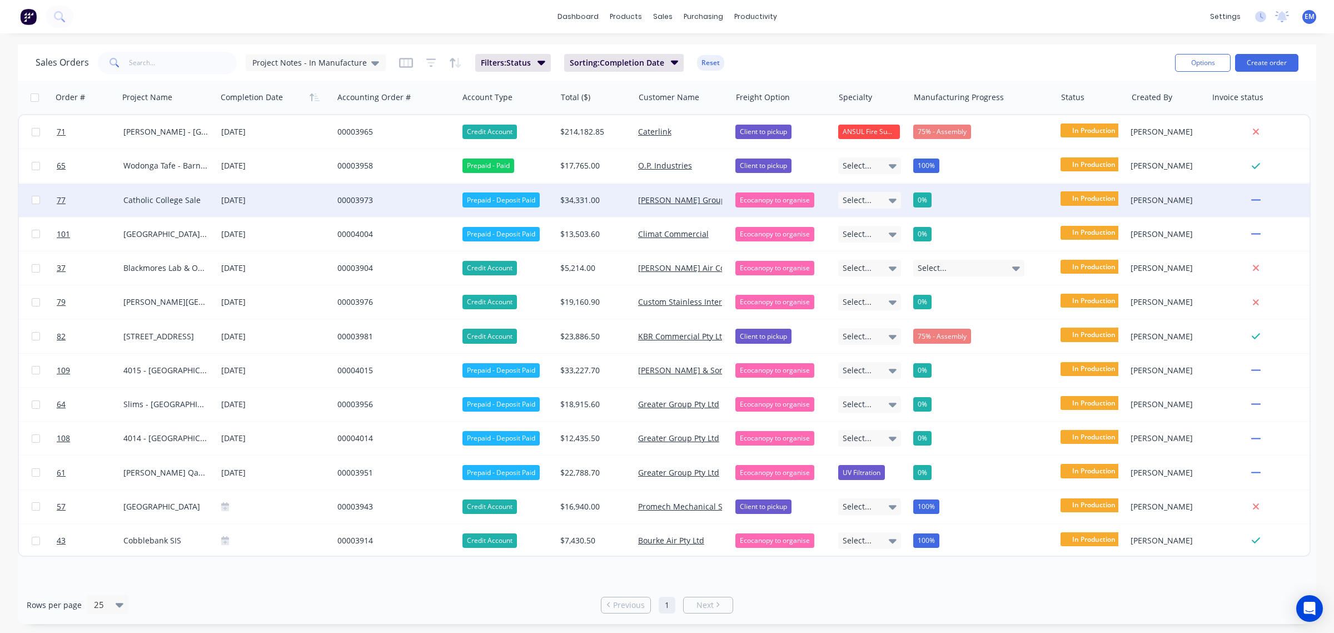
click at [925, 196] on div "0%" at bounding box center [922, 199] width 18 height 14
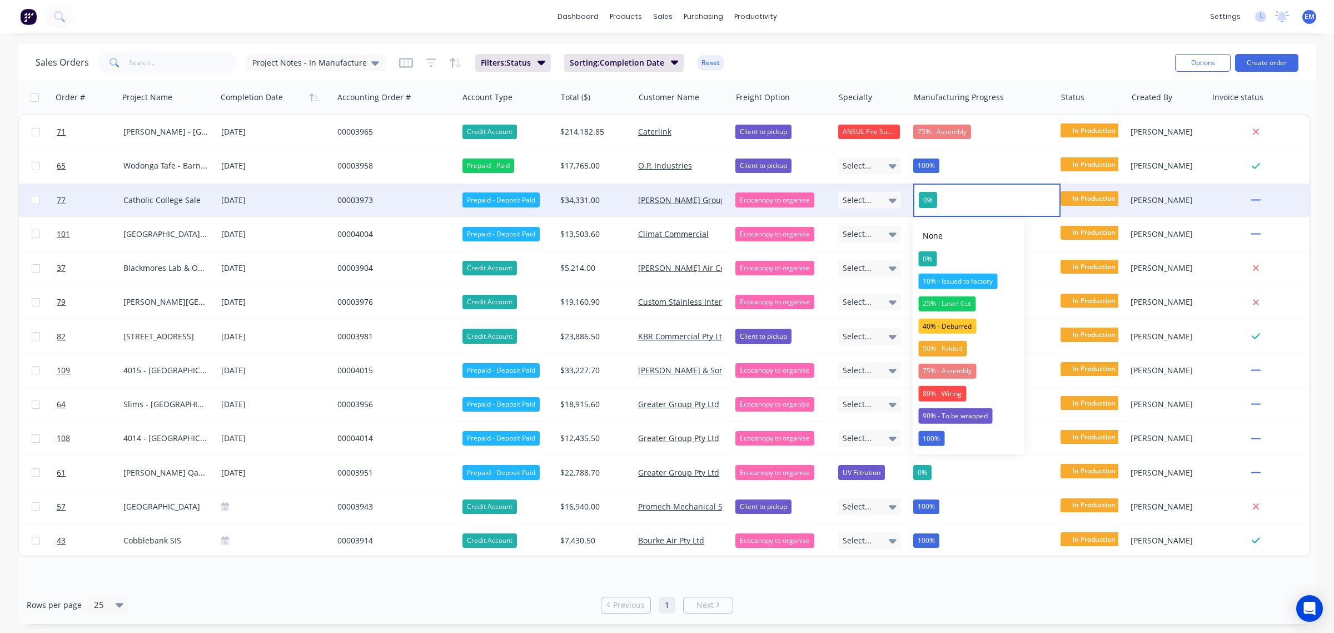
click at [936, 199] on span "0%" at bounding box center [928, 200] width 18 height 17
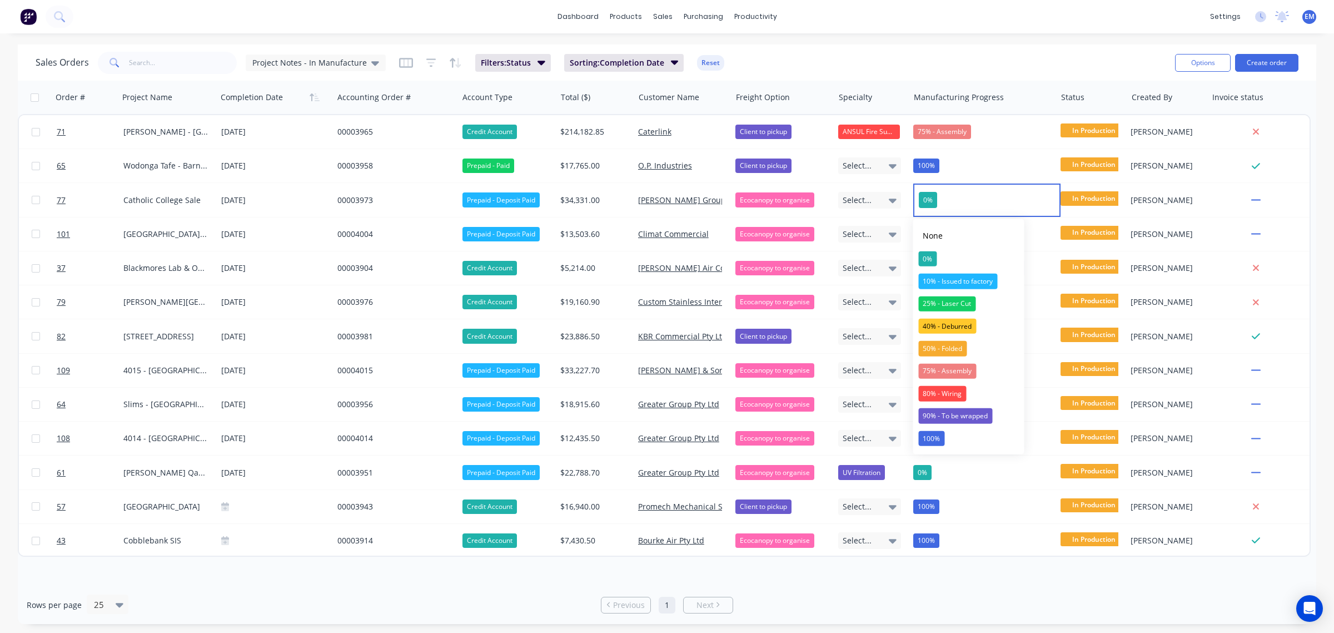
click at [983, 70] on div "Sales Orders Project Notes - In Manufacture Filters: Status Sorting: Completion…" at bounding box center [601, 62] width 1131 height 27
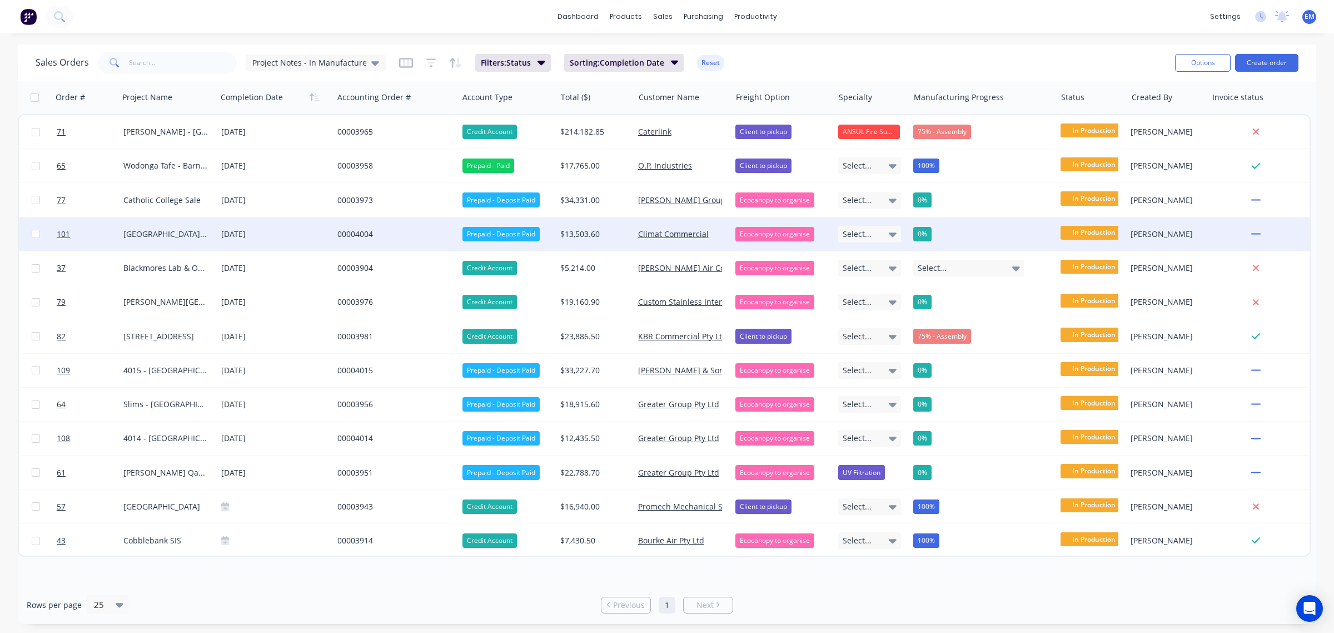
click at [930, 231] on div "0%" at bounding box center [922, 234] width 18 height 14
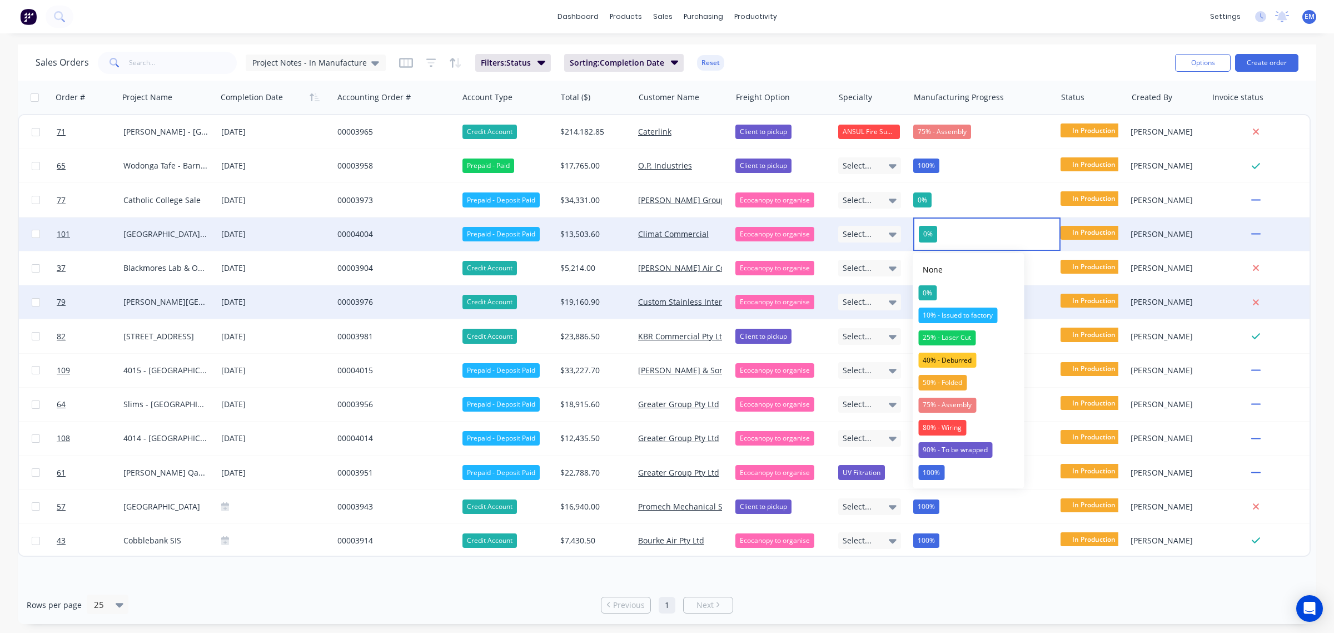
click at [946, 309] on div "10% - Issued to factory" at bounding box center [957, 315] width 79 height 16
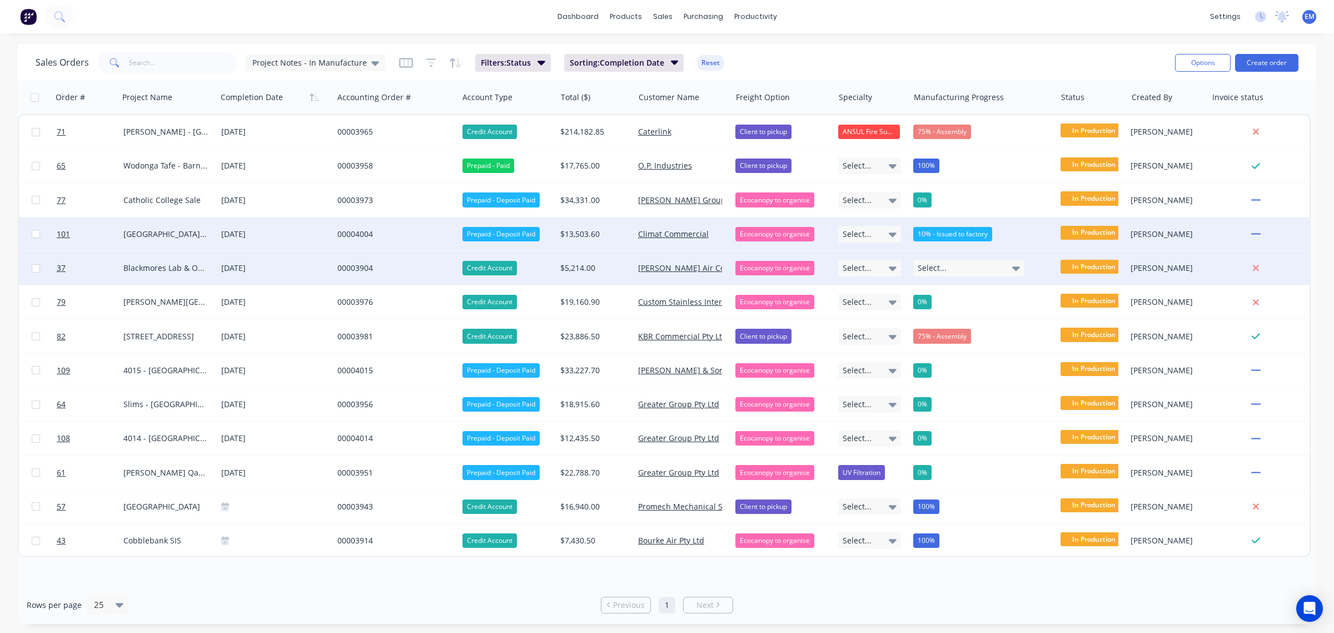
click at [937, 267] on span "Select..." at bounding box center [932, 267] width 29 height 11
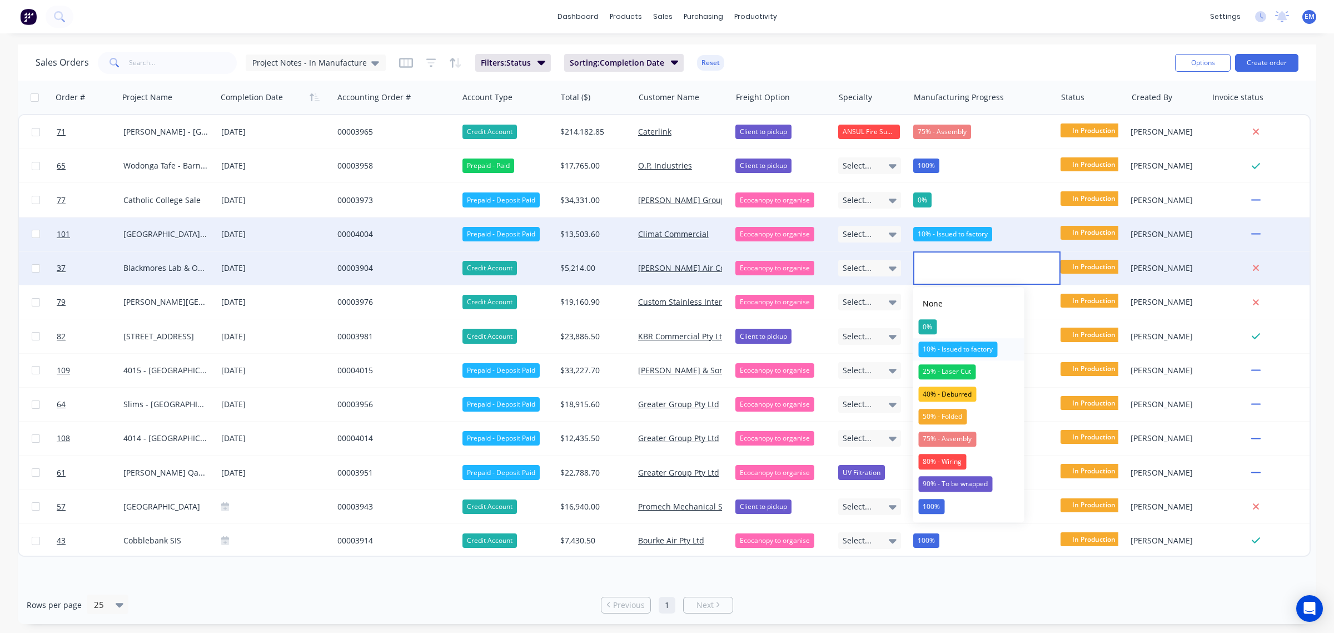
click at [940, 343] on div "10% - Issued to factory" at bounding box center [957, 349] width 79 height 16
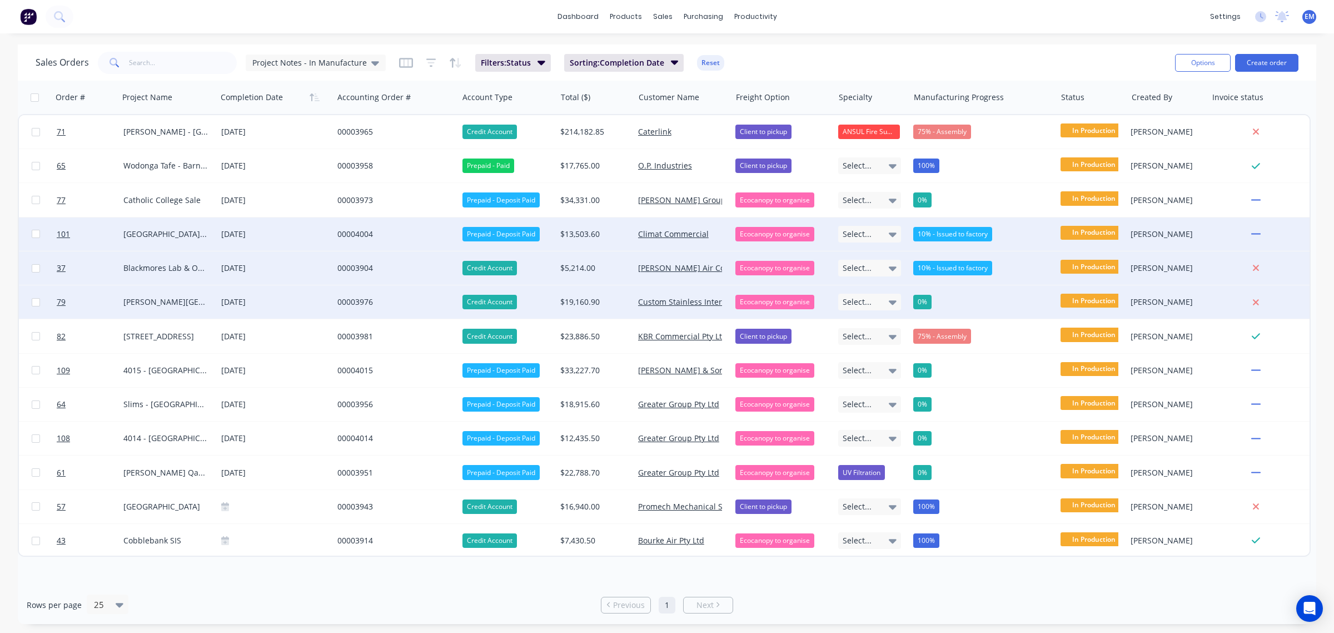
click at [947, 295] on div "0%" at bounding box center [979, 302] width 132 height 14
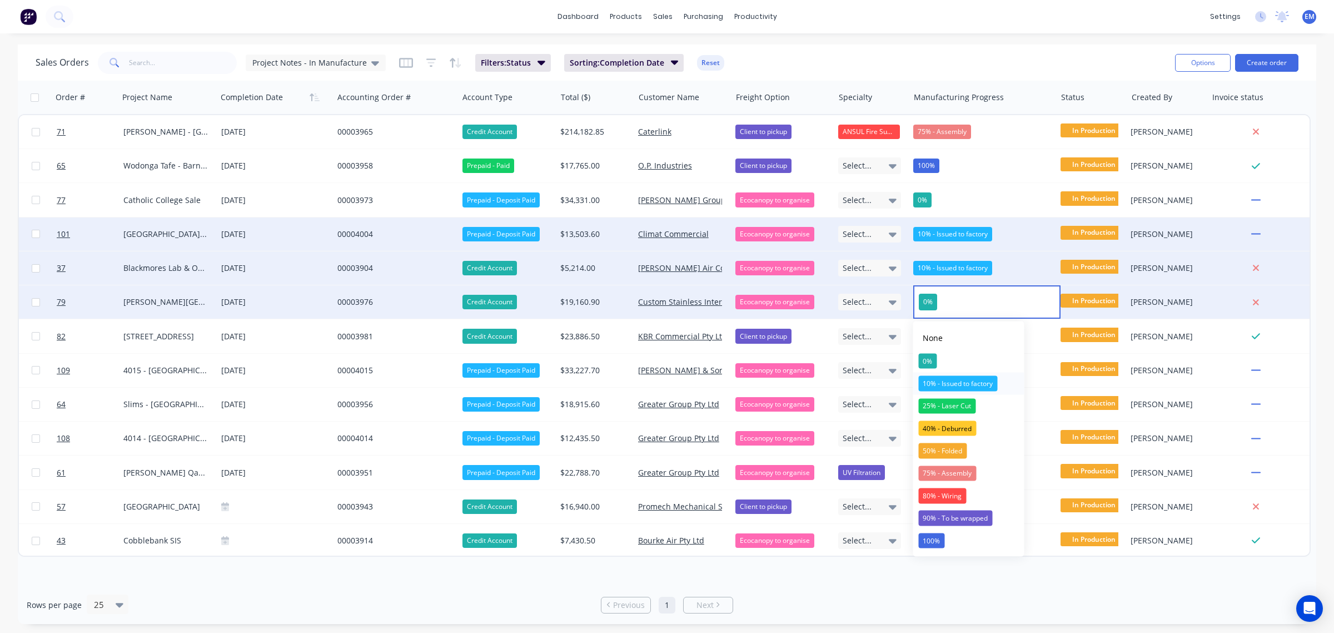
click at [948, 384] on div "10% - Issued to factory" at bounding box center [957, 384] width 79 height 16
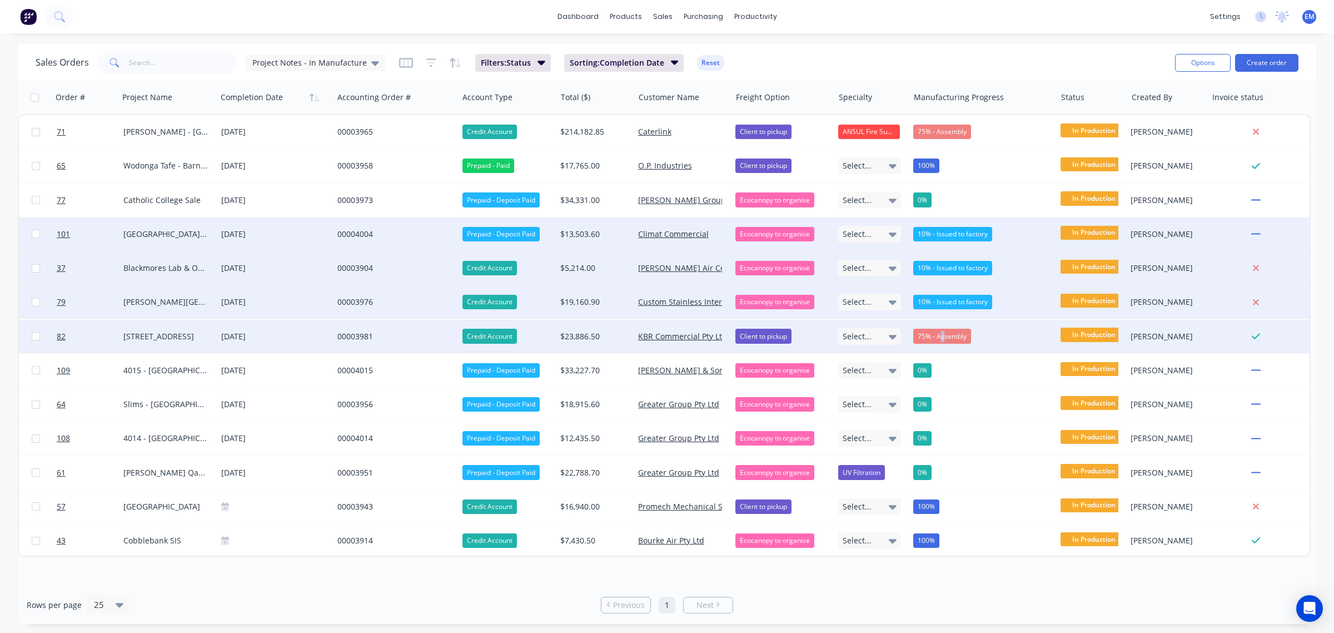
click at [942, 338] on div "75% - Assembly" at bounding box center [942, 336] width 58 height 14
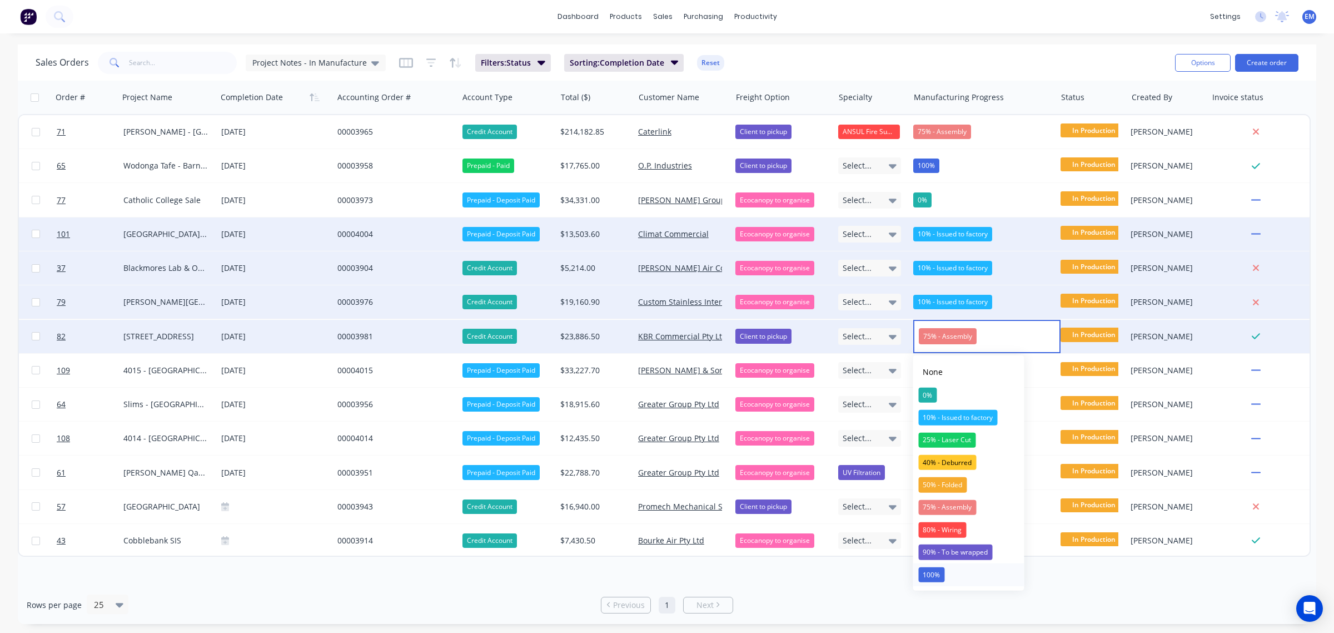
click at [946, 574] on button "100%" at bounding box center [968, 574] width 111 height 22
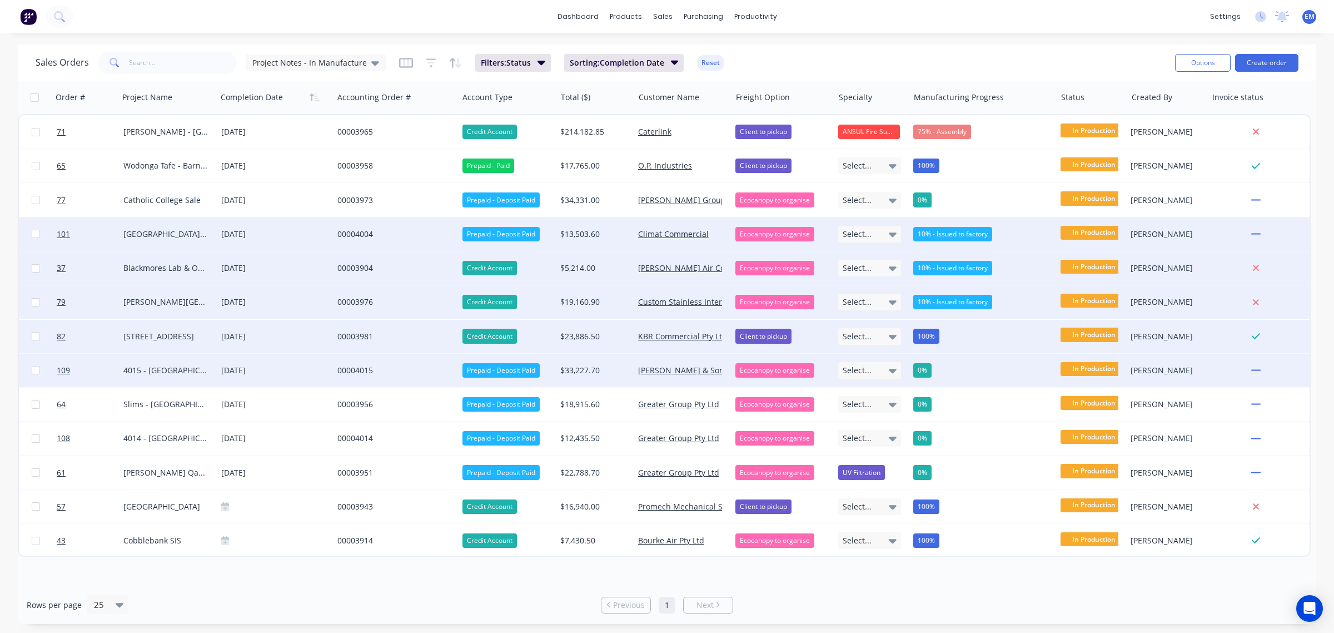
click at [932, 370] on div "0%" at bounding box center [922, 370] width 18 height 14
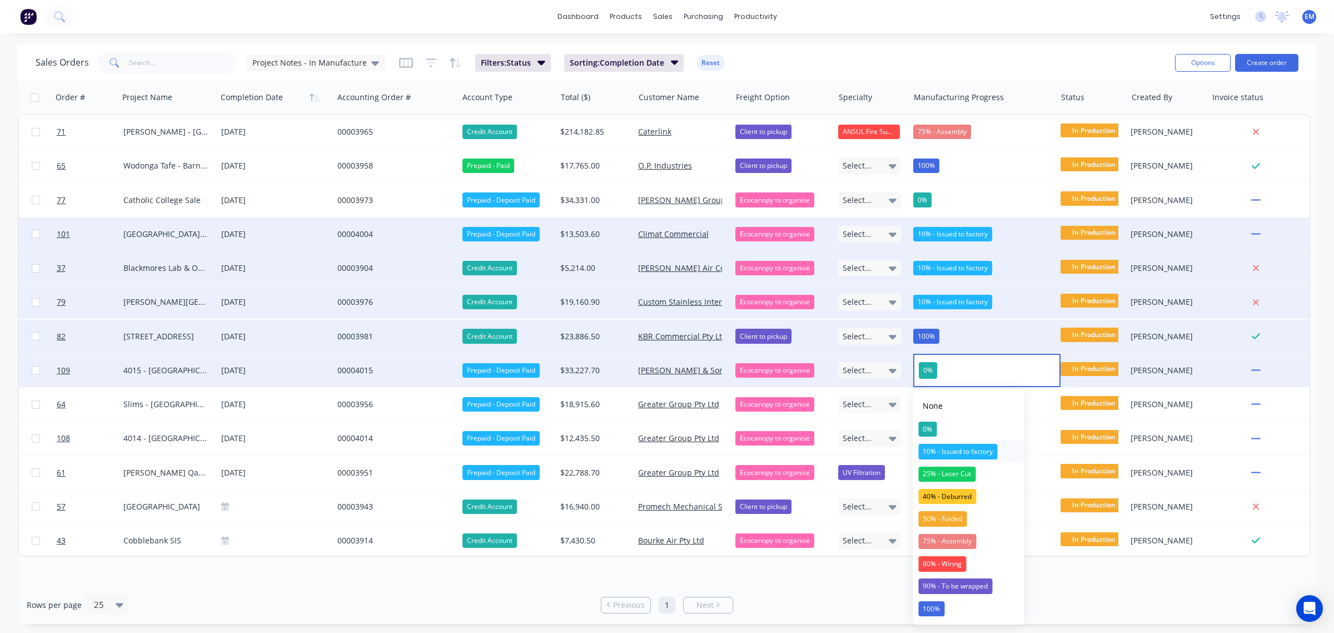
click at [948, 448] on div "10% - Issued to factory" at bounding box center [957, 452] width 79 height 16
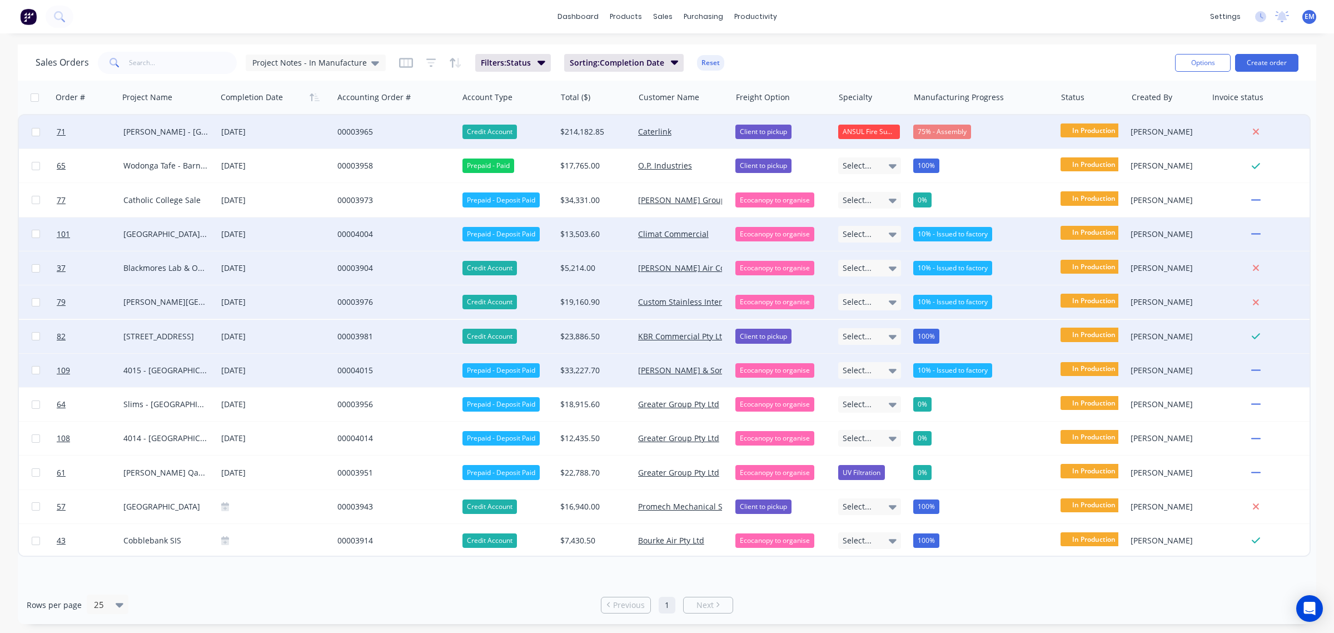
click at [935, 126] on div "75% - Assembly" at bounding box center [942, 132] width 58 height 14
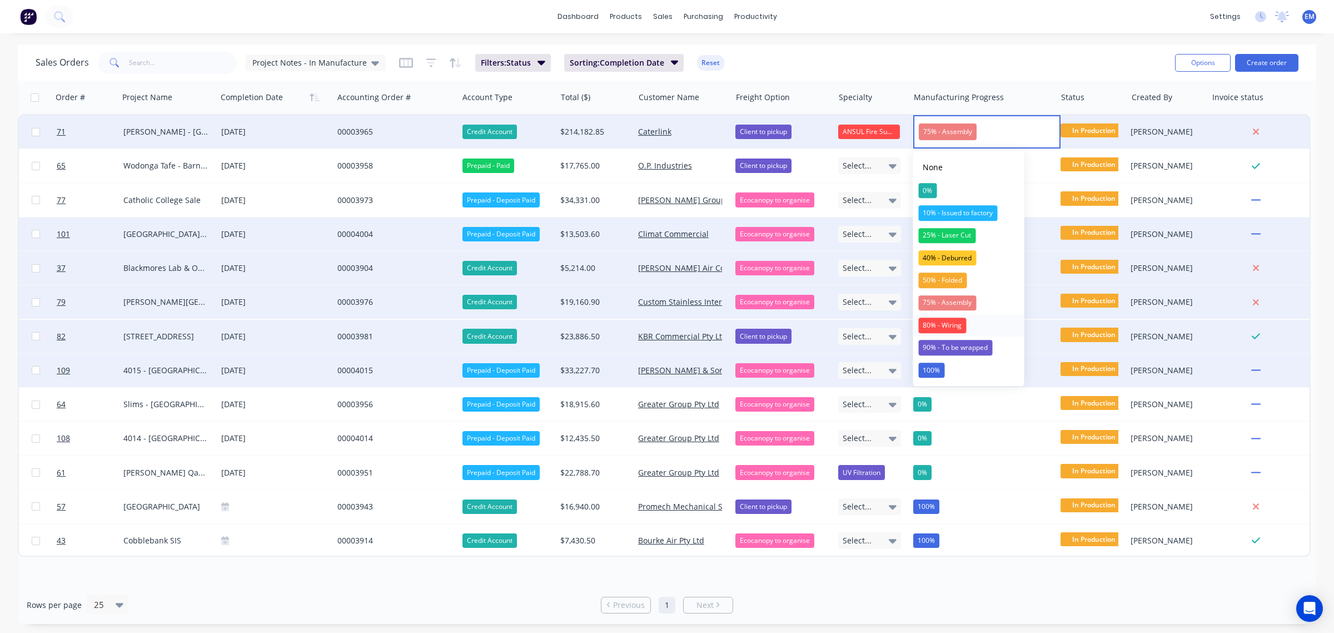
click at [952, 323] on div "80% - Wiring" at bounding box center [942, 325] width 48 height 16
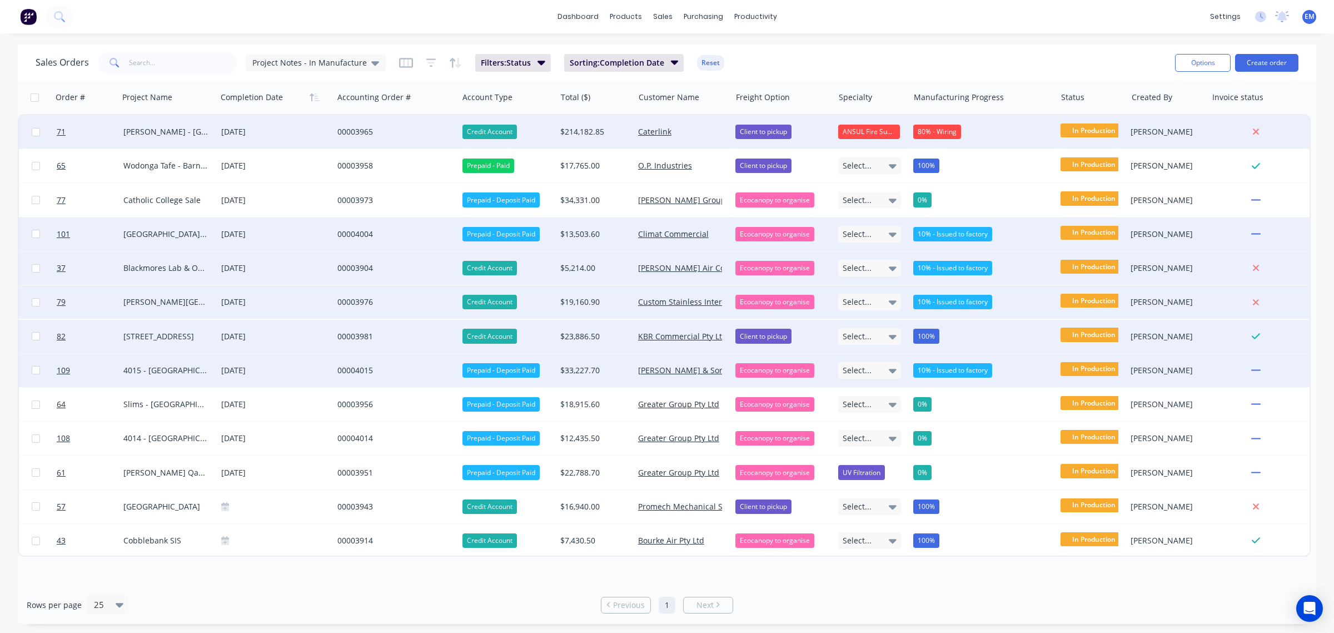
click at [955, 132] on div "80% - Wiring" at bounding box center [937, 132] width 48 height 14
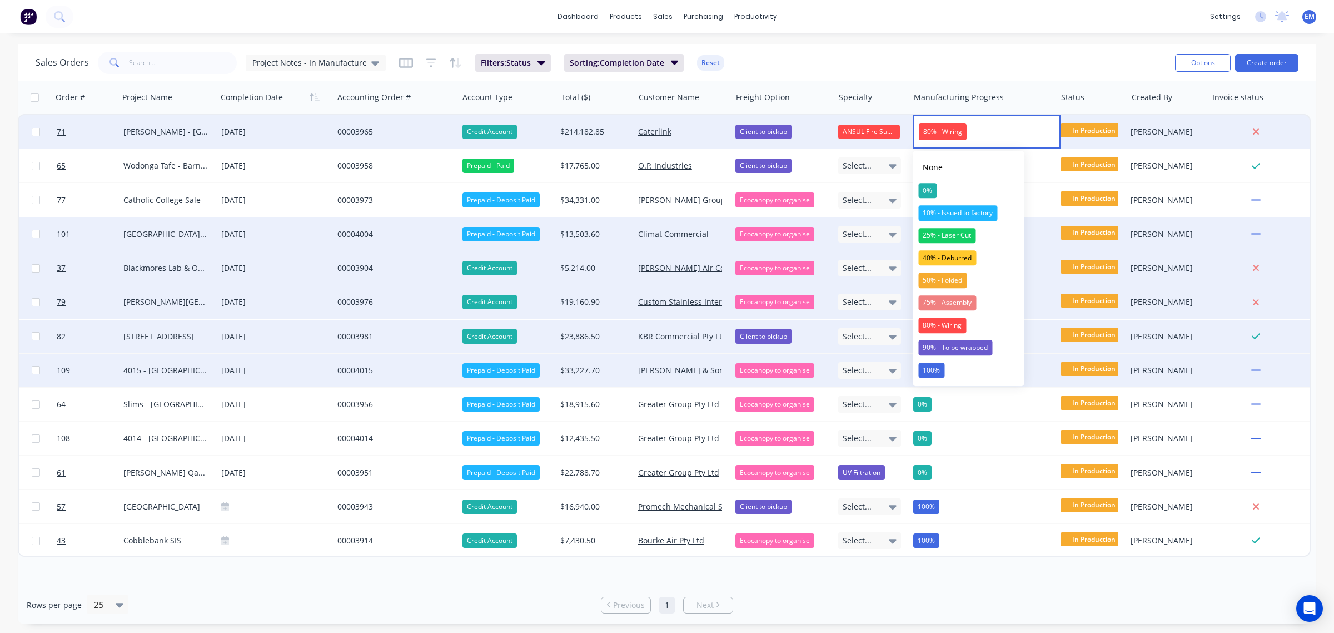
drag, startPoint x: 966, startPoint y: 299, endPoint x: 956, endPoint y: 281, distance: 19.7
click at [963, 296] on div "75% - Assembly" at bounding box center [947, 303] width 58 height 16
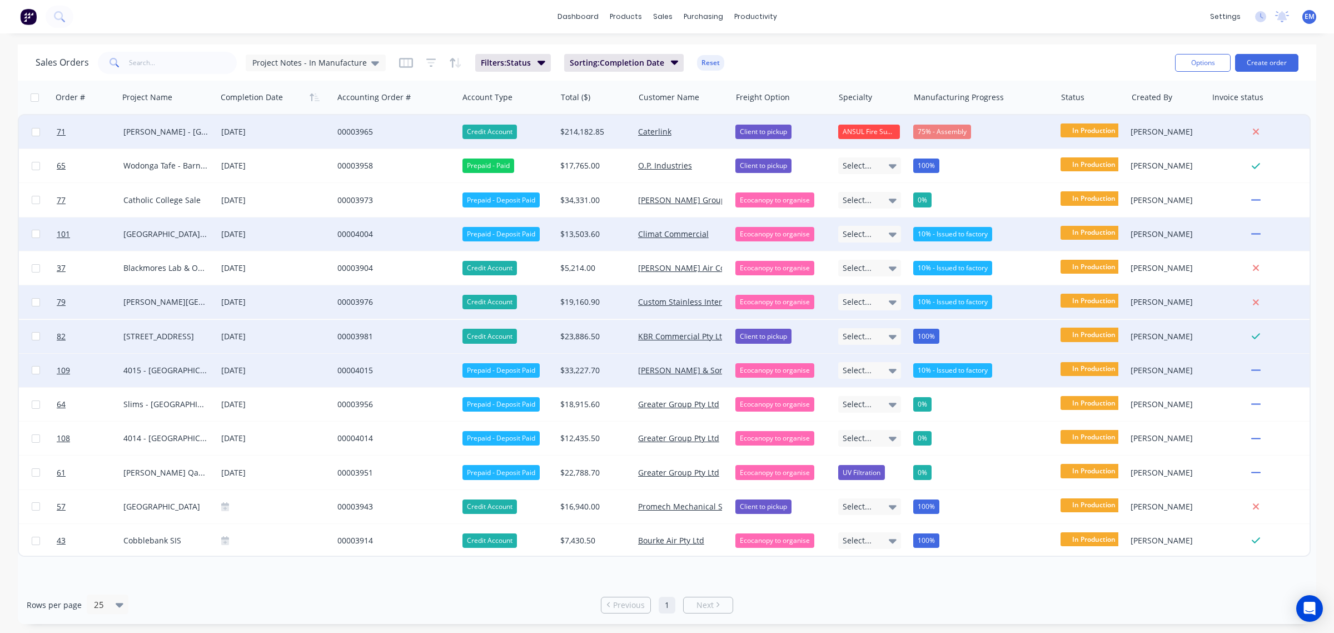
click at [932, 72] on div "Sales Orders Project Notes - In Manufacture Filters: Status Sorting: Completion…" at bounding box center [601, 62] width 1131 height 27
